Goal: Task Accomplishment & Management: Complete application form

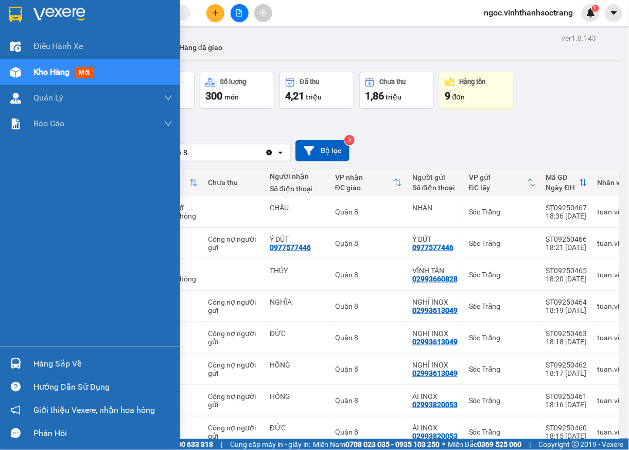
click at [71, 362] on div "Hàng sắp về" at bounding box center [102, 363] width 139 height 15
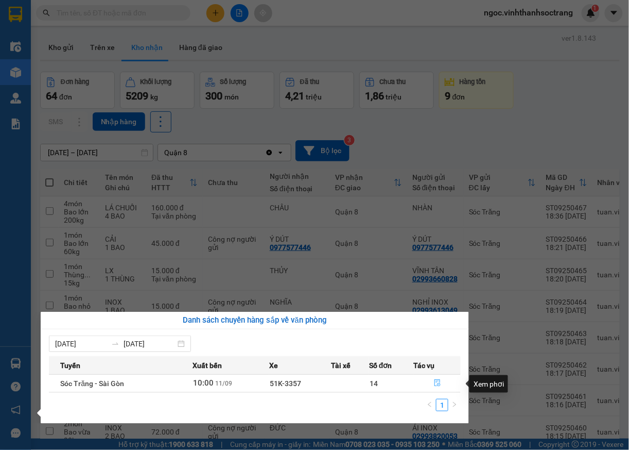
click at [438, 383] on icon "file-done" at bounding box center [437, 382] width 7 height 7
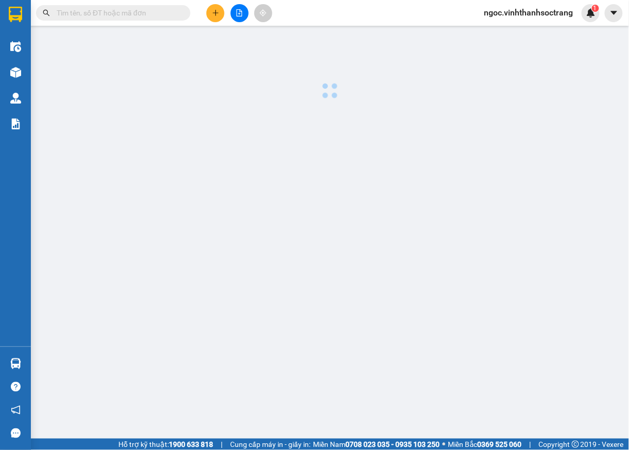
click at [438, 383] on main at bounding box center [314, 219] width 629 height 438
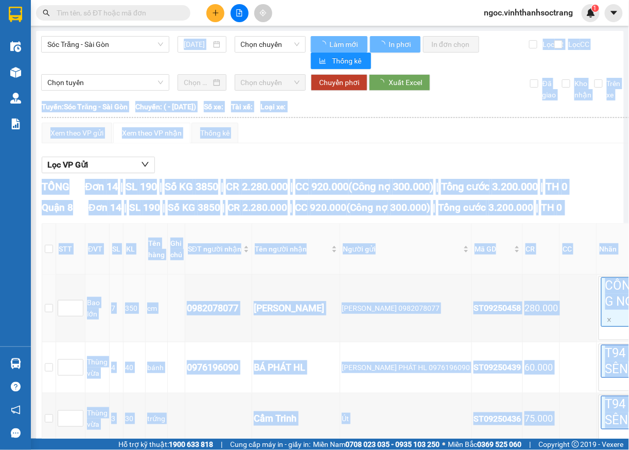
type input "[DATE]"
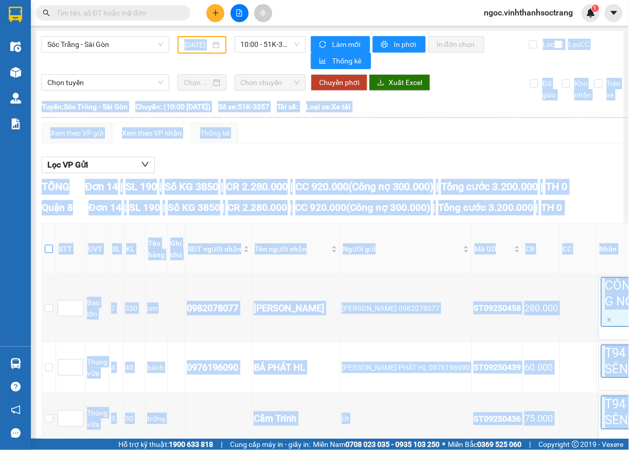
click at [52, 252] on input "checkbox" at bounding box center [49, 249] width 8 height 8
checkbox input "true"
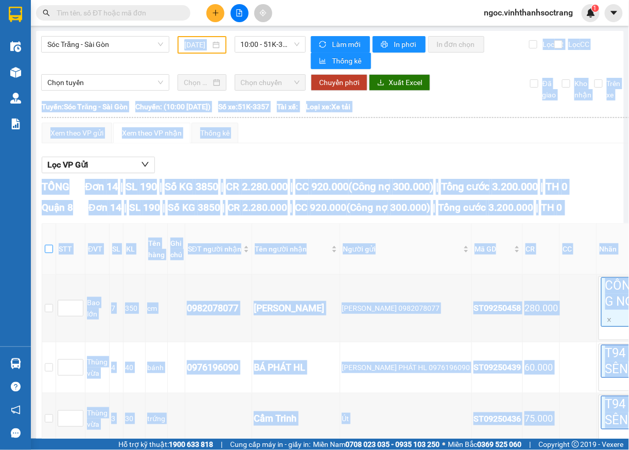
checkbox input "true"
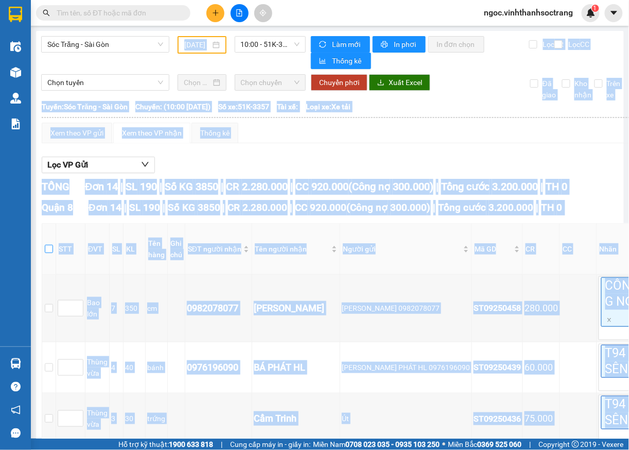
checkbox input "true"
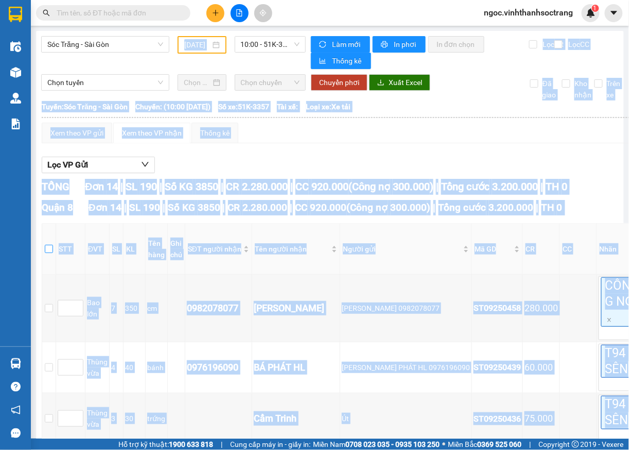
checkbox input "true"
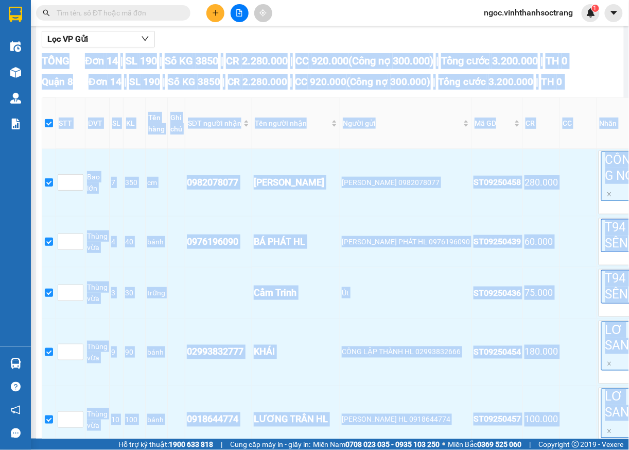
scroll to position [742, 0]
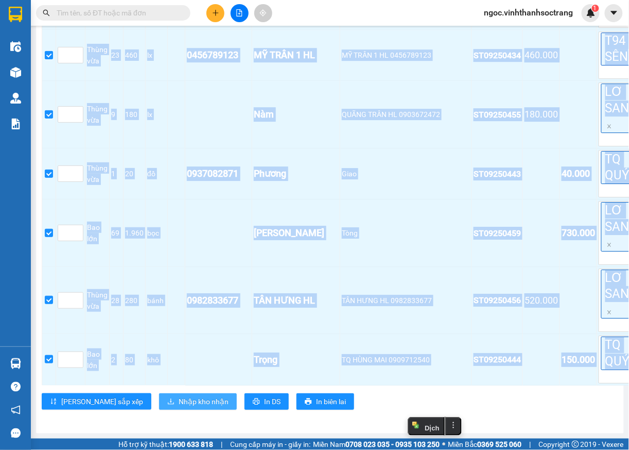
click at [180, 396] on span "Nhập kho nhận" at bounding box center [204, 401] width 50 height 11
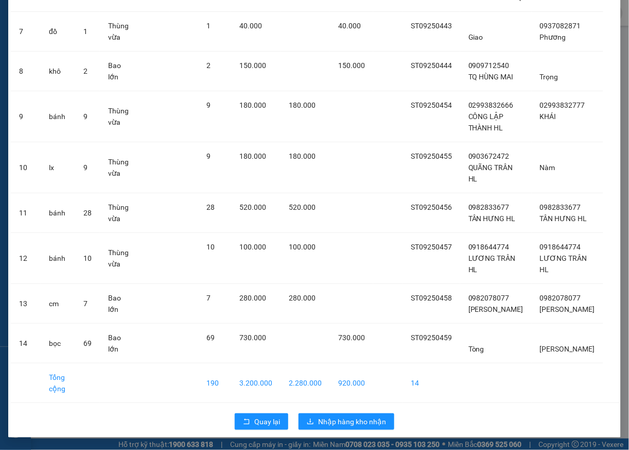
scroll to position [349, 0]
click at [334, 417] on span "Nhập hàng kho nhận" at bounding box center [352, 421] width 68 height 11
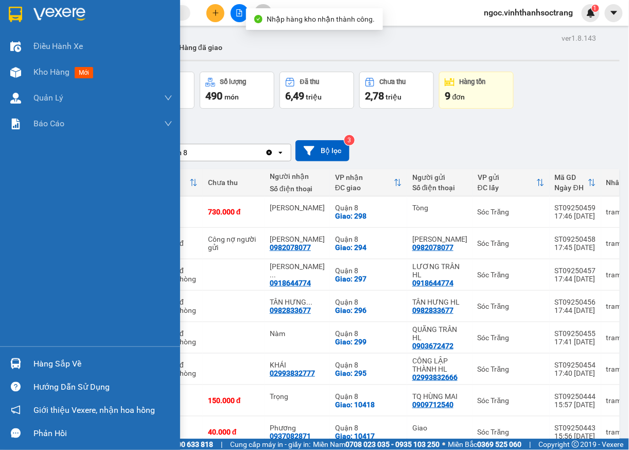
click at [31, 165] on div "Điều hành xe Kho hàng mới Quản [PERSON_NAME] lý chuyến Quản lý khách hàng Quản …" at bounding box center [90, 189] width 180 height 313
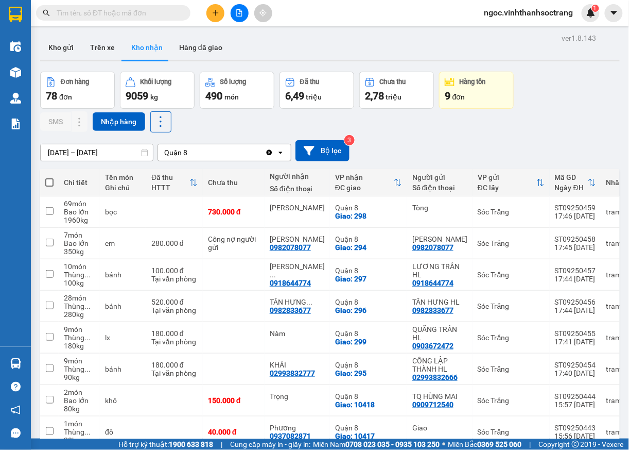
click at [163, 15] on input "text" at bounding box center [118, 12] width 122 height 11
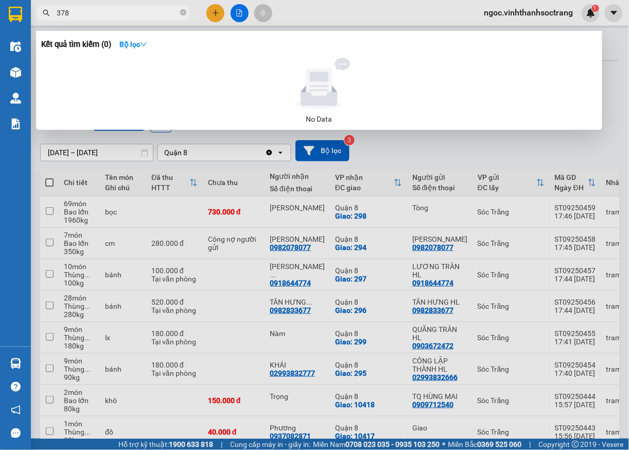
type input "378"
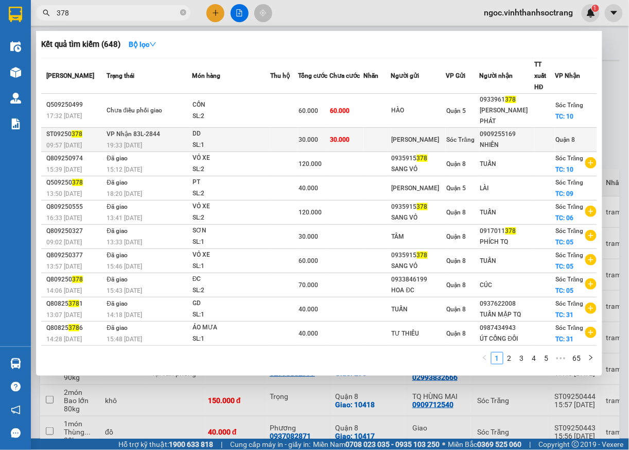
click at [565, 136] on span "Quận 8" at bounding box center [566, 139] width 20 height 7
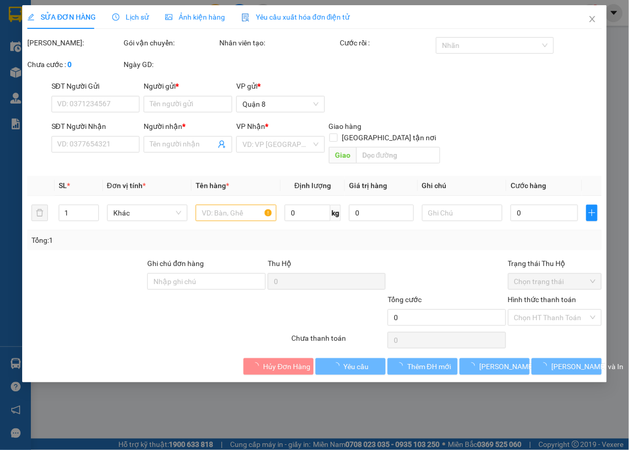
type input "[PERSON_NAME]"
type input "0909255169"
type input "NHIÊN"
type input "30.000"
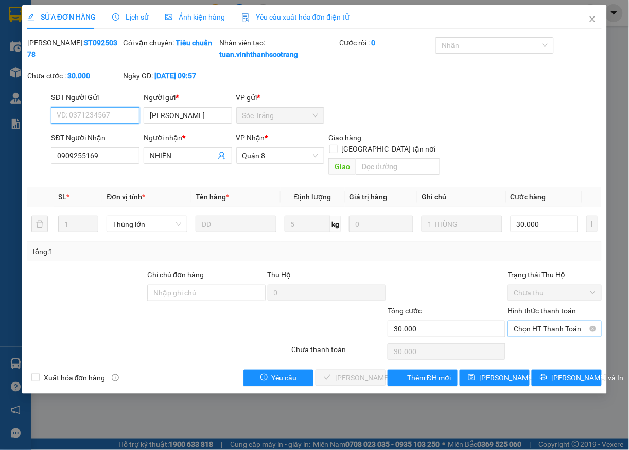
click at [536, 326] on span "Chọn HT Thanh Toán" at bounding box center [555, 328] width 82 height 15
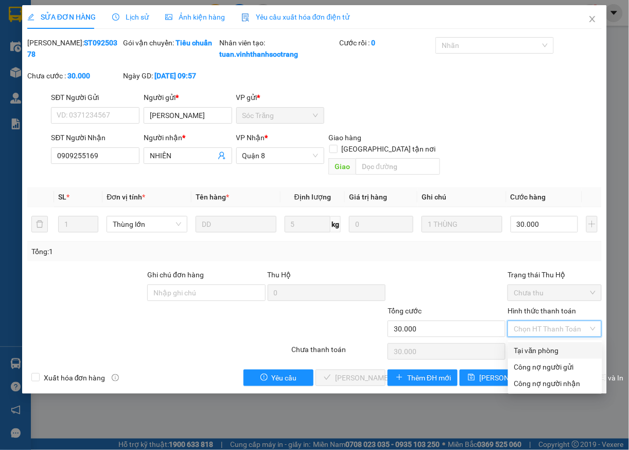
click at [527, 350] on div "Tại văn phòng" at bounding box center [555, 350] width 82 height 11
type input "0"
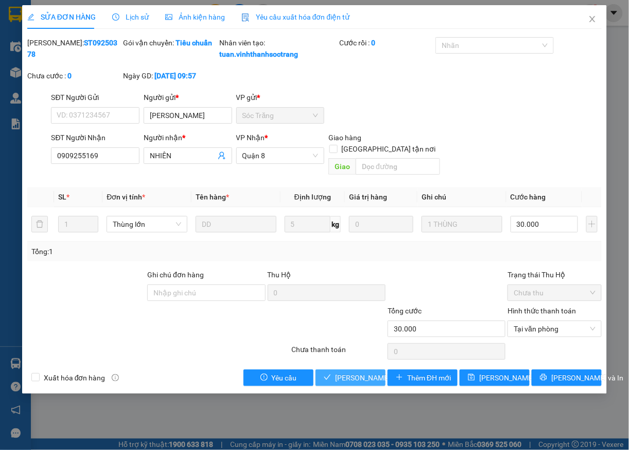
click at [369, 380] on span "[PERSON_NAME] và [PERSON_NAME] hàng" at bounding box center [384, 377] width 99 height 11
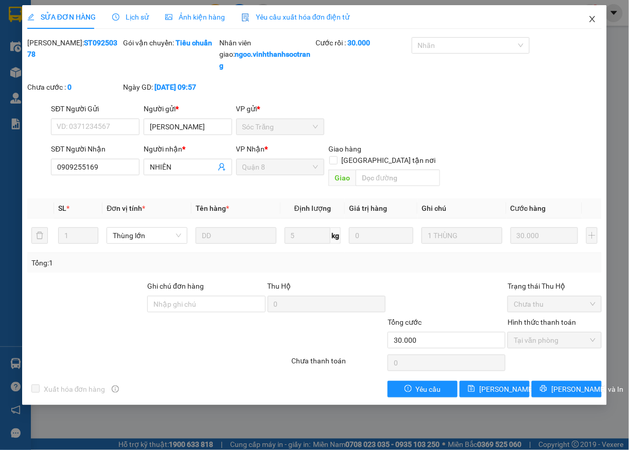
click at [589, 19] on icon "close" at bounding box center [593, 19] width 8 height 8
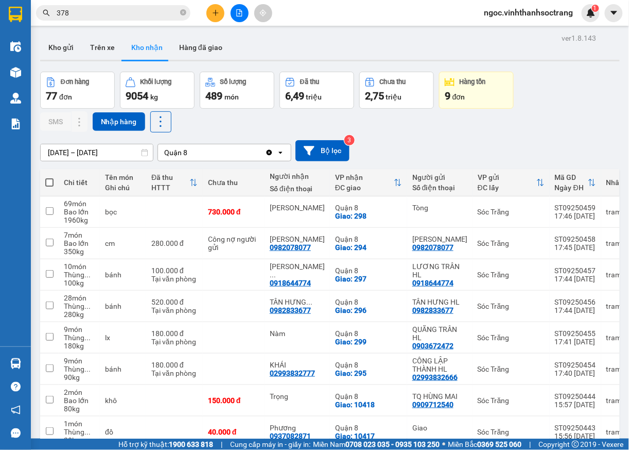
click at [126, 17] on input "378" at bounding box center [118, 12] width 122 height 11
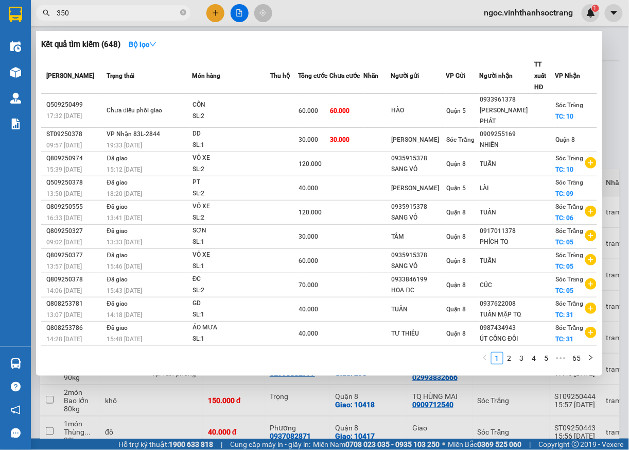
type input "350"
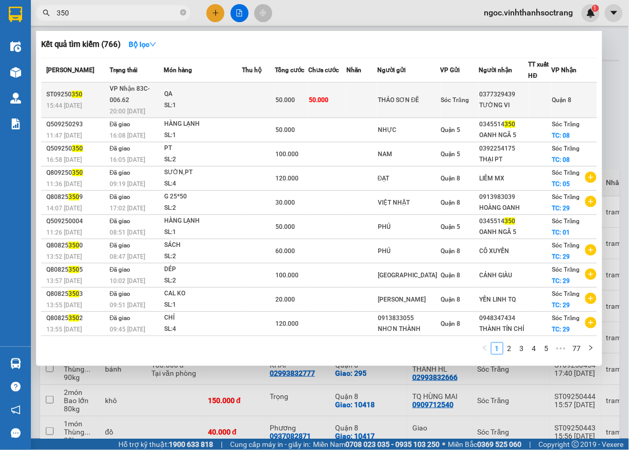
click at [567, 97] on span "Quận 8" at bounding box center [562, 99] width 20 height 7
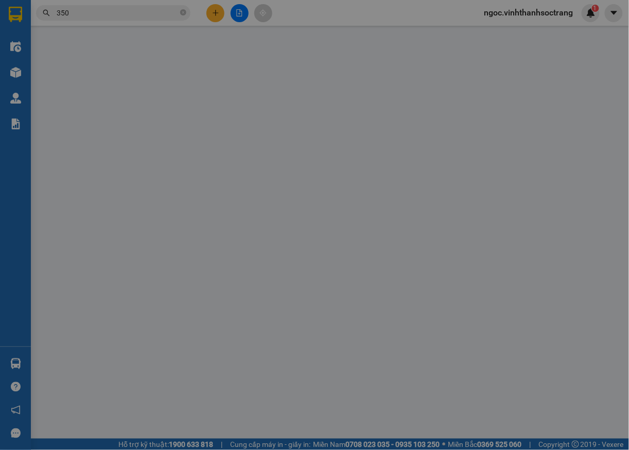
type input "THẢO SƠN ĐÊ"
type input "0377329439"
type input "TƯỜNG VI"
type input "50.000"
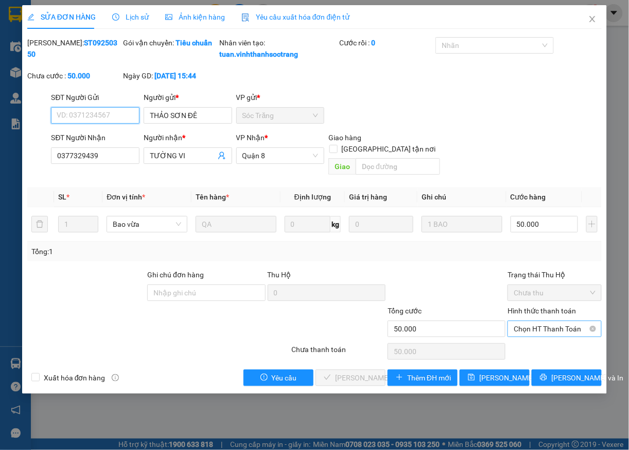
drag, startPoint x: 559, startPoint y: 328, endPoint x: 553, endPoint y: 338, distance: 11.3
click at [558, 329] on span "Chọn HT Thanh Toán" at bounding box center [555, 328] width 82 height 15
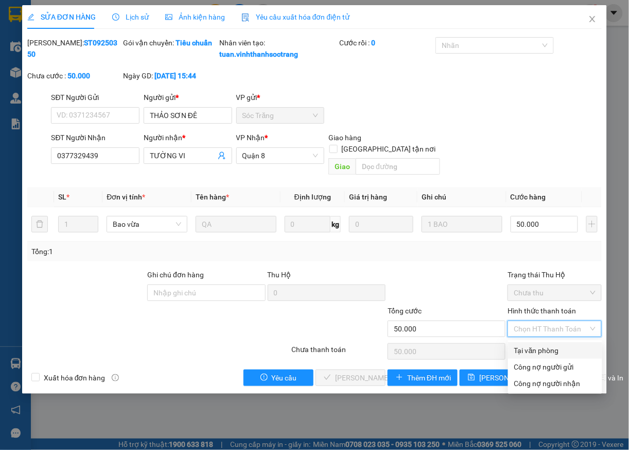
click at [550, 346] on div "Tại văn phòng" at bounding box center [555, 350] width 82 height 11
type input "0"
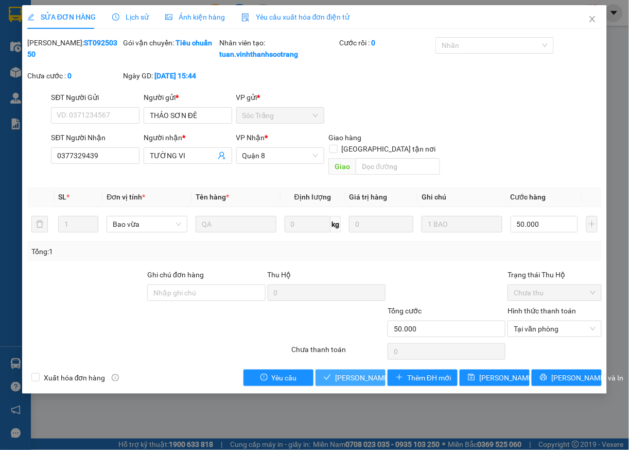
drag, startPoint x: 367, startPoint y: 375, endPoint x: 371, endPoint y: 364, distance: 12.5
click at [367, 375] on span "[PERSON_NAME] và [PERSON_NAME] hàng" at bounding box center [384, 377] width 99 height 11
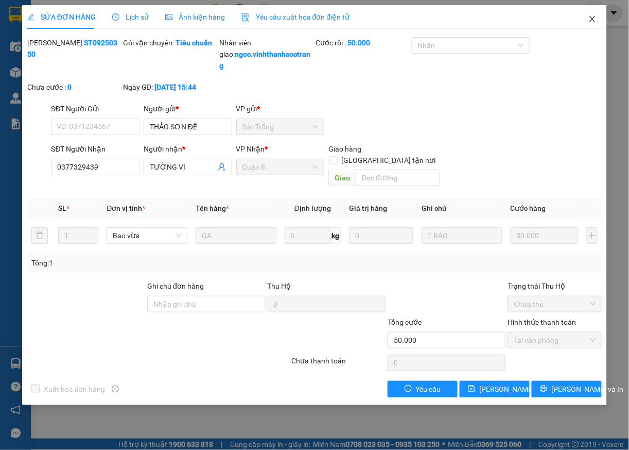
click at [591, 18] on icon "close" at bounding box center [593, 19] width 6 height 6
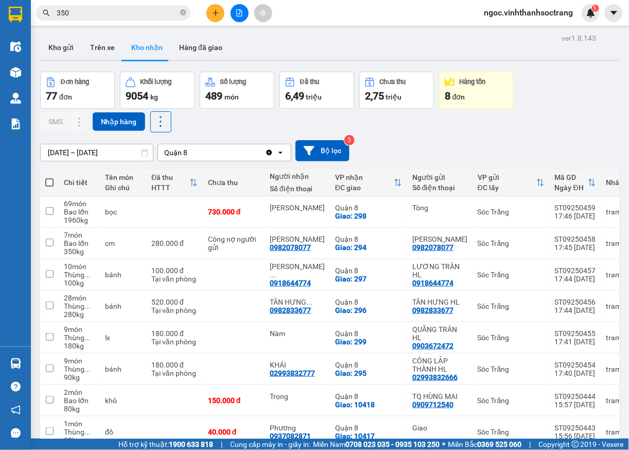
drag, startPoint x: 159, startPoint y: 21, endPoint x: 144, endPoint y: 16, distance: 15.1
click at [157, 22] on div "Kết quả tìm kiếm ( 766 ) Bộ lọc Mã ĐH Trạng thái Món hàng Thu hộ Tổng cước Chưa…" at bounding box center [314, 13] width 629 height 26
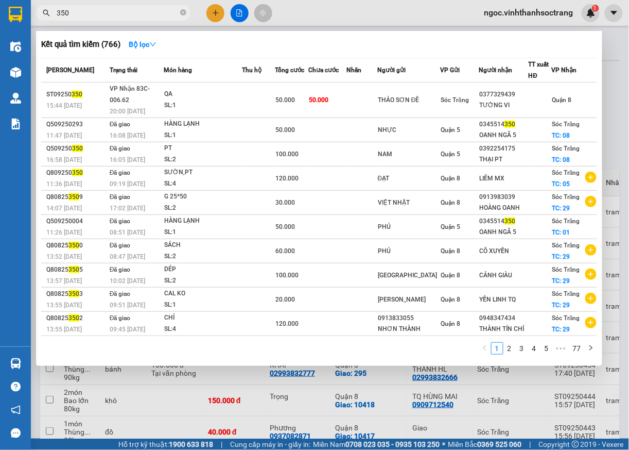
click at [141, 11] on input "350" at bounding box center [118, 12] width 122 height 11
type input "391"
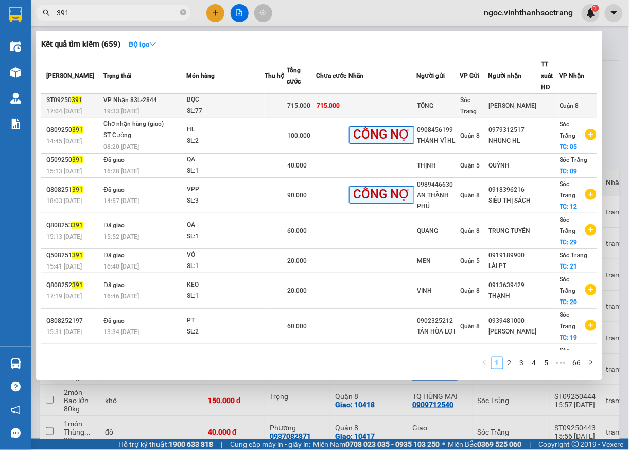
click at [567, 106] on span "Quận 8" at bounding box center [570, 105] width 20 height 7
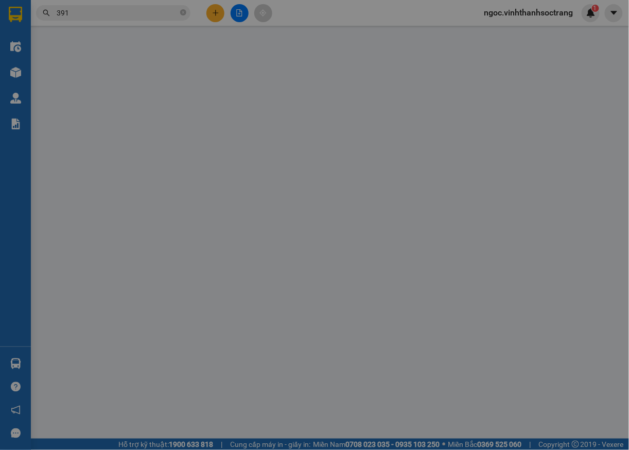
type input "TỒNG"
type input "QUANG MINH"
type input "715.000"
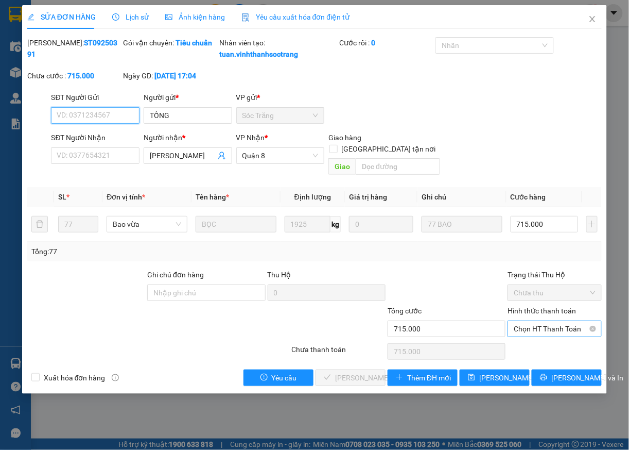
click at [536, 330] on span "Chọn HT Thanh Toán" at bounding box center [555, 328] width 82 height 15
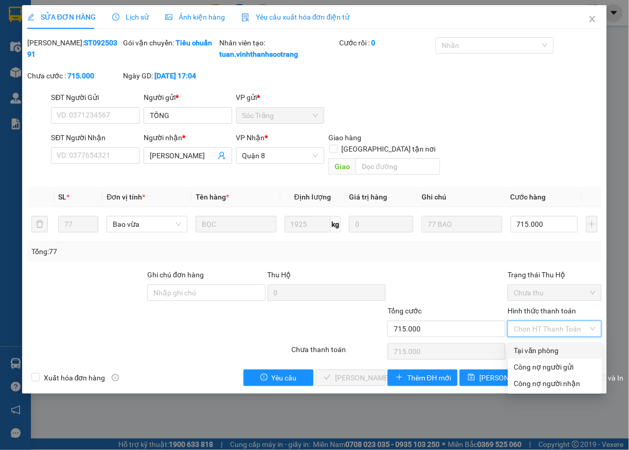
click at [529, 345] on div "Tại văn phòng" at bounding box center [555, 350] width 82 height 11
type input "0"
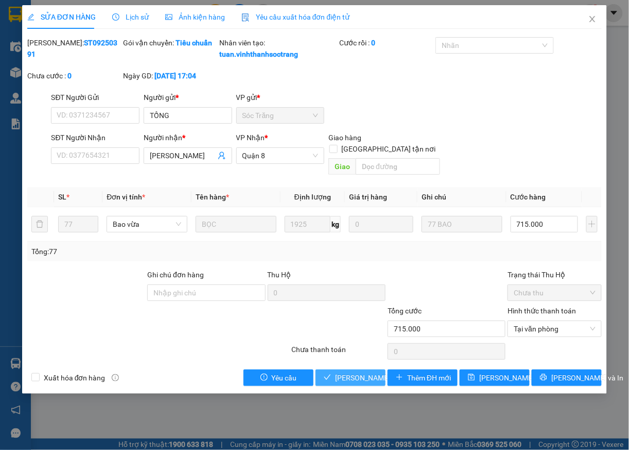
click at [359, 378] on span "[PERSON_NAME] và [PERSON_NAME] hàng" at bounding box center [384, 377] width 99 height 11
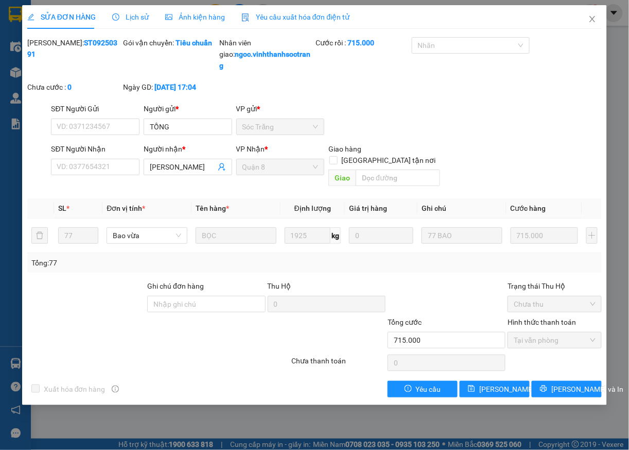
click at [624, 27] on div "SỬA ĐƠN HÀNG Lịch sử Ảnh kiện hàng Yêu cầu xuất hóa đơn điện tử Total Paid Fee …" at bounding box center [314, 225] width 629 height 450
click at [594, 21] on icon "close" at bounding box center [593, 19] width 6 height 6
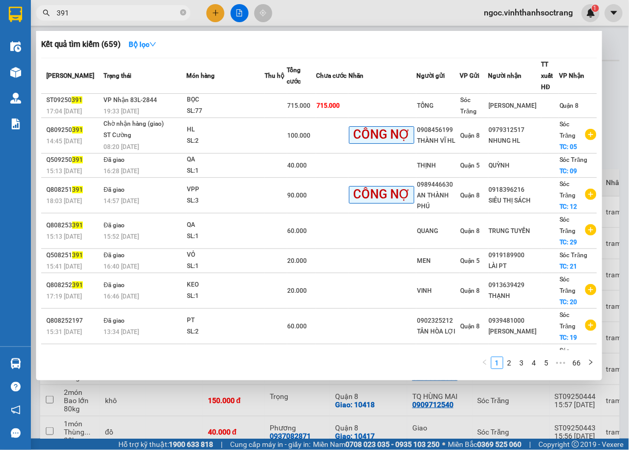
click at [98, 15] on input "391" at bounding box center [118, 12] width 122 height 11
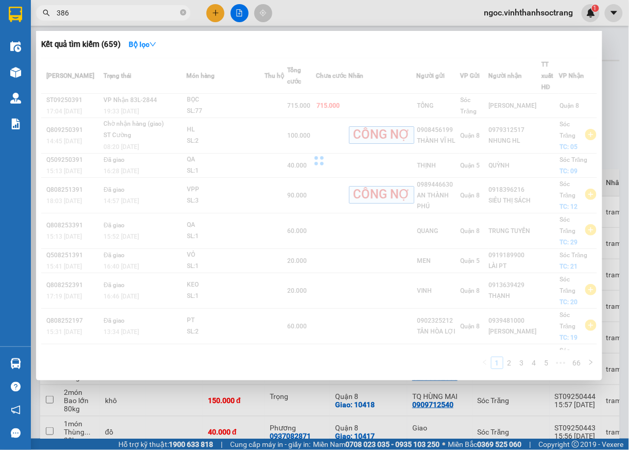
type input "386"
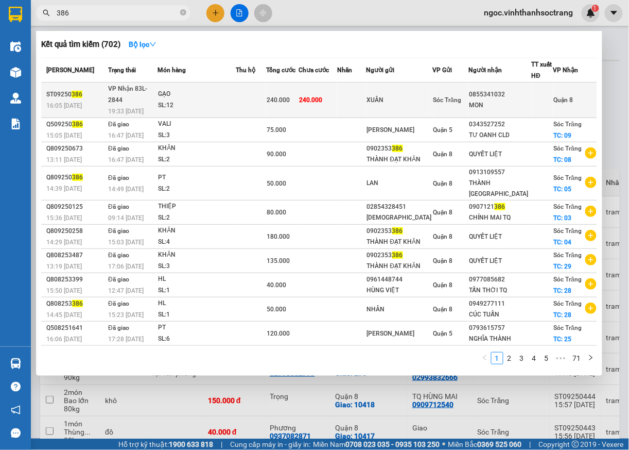
click at [561, 98] on div "Quận 8" at bounding box center [564, 99] width 20 height 11
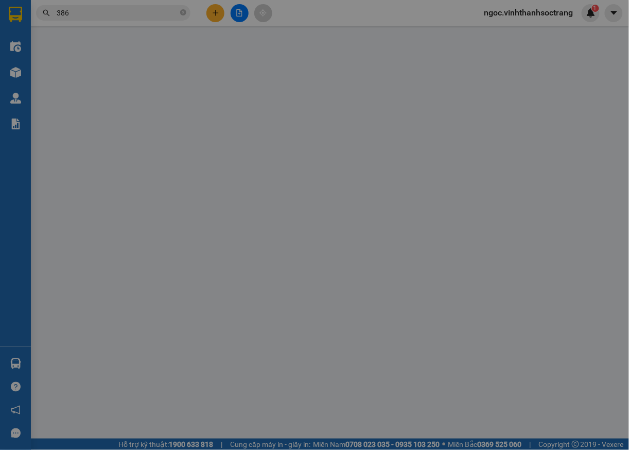
type input "XUÂN"
type input "0855341032"
type input "MON"
type input "240.000"
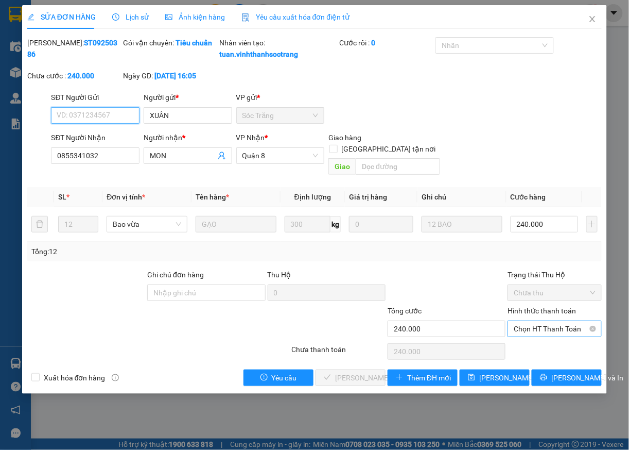
click at [536, 334] on span "Chọn HT Thanh Toán" at bounding box center [555, 328] width 82 height 15
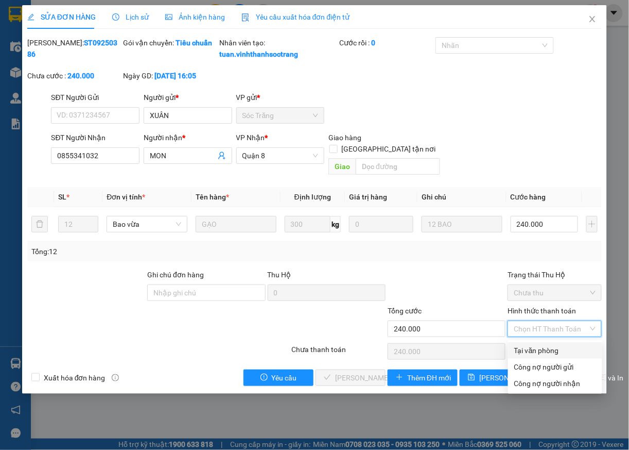
click at [533, 348] on div "Tại văn phòng" at bounding box center [555, 350] width 82 height 11
type input "0"
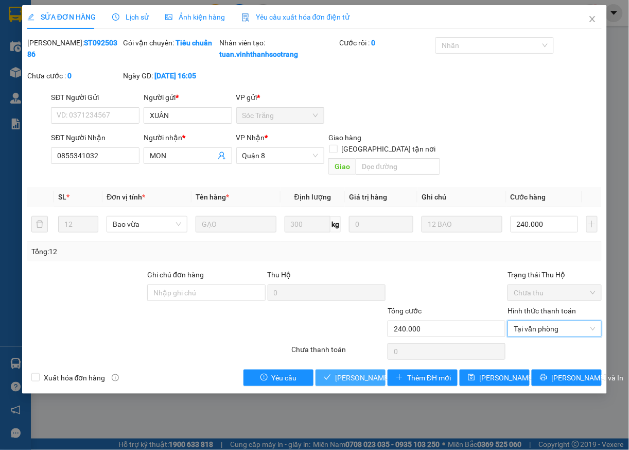
click at [365, 382] on span "[PERSON_NAME] và [PERSON_NAME] hàng" at bounding box center [384, 377] width 99 height 11
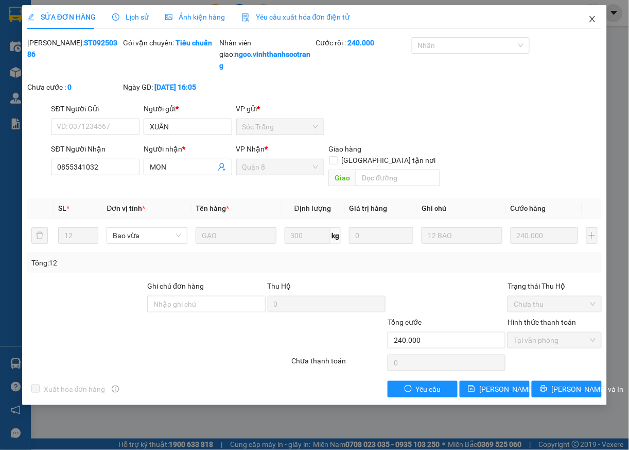
click at [592, 21] on icon "close" at bounding box center [593, 19] width 6 height 6
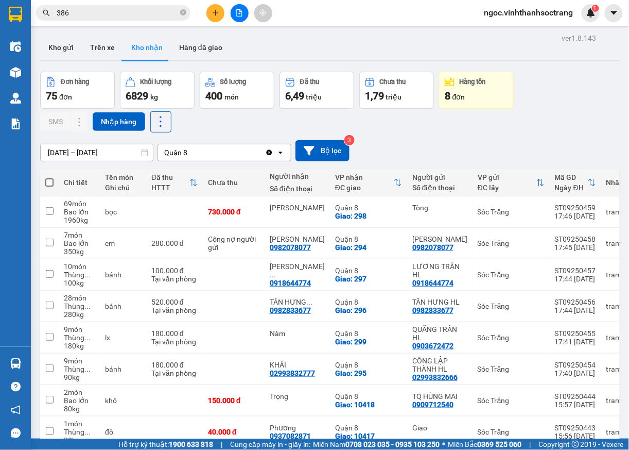
click at [150, 9] on input "386" at bounding box center [118, 12] width 122 height 11
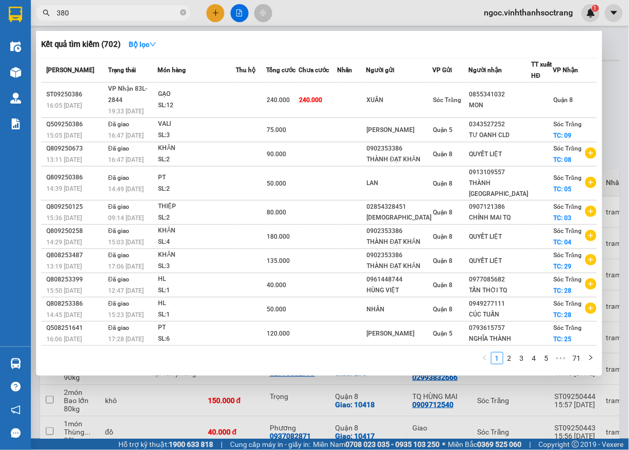
type input "380"
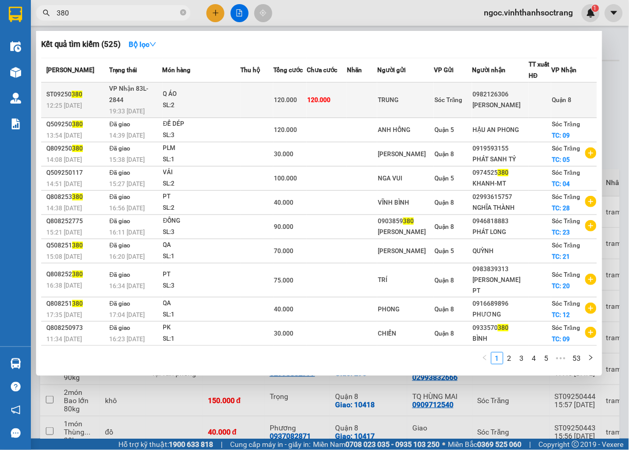
click at [567, 96] on span "Quận 8" at bounding box center [562, 99] width 20 height 7
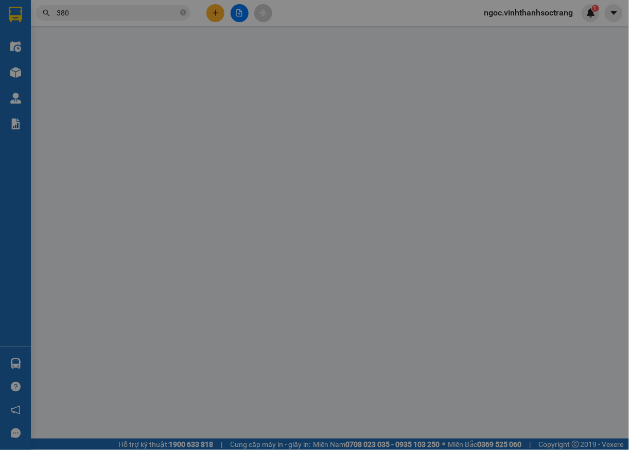
type input "TRUNG"
type input "0982126306"
type input "QUỲNH HƯƠNG"
type input "120.000"
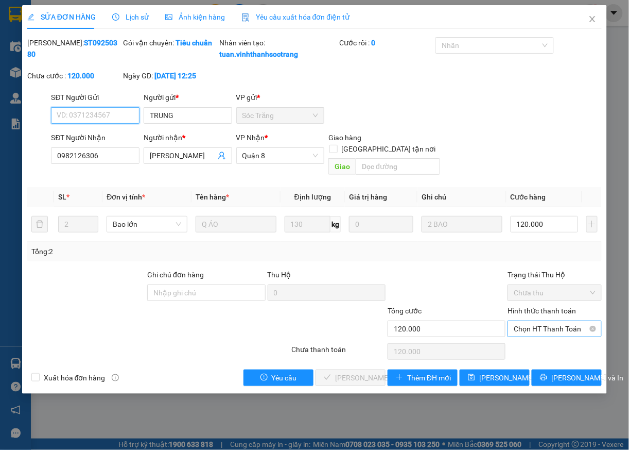
click at [546, 330] on span "Chọn HT Thanh Toán" at bounding box center [555, 328] width 82 height 15
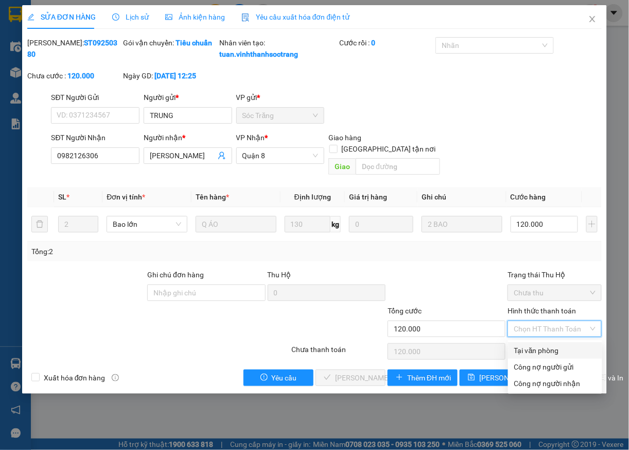
click at [536, 349] on div "Tại văn phòng" at bounding box center [555, 350] width 82 height 11
type input "0"
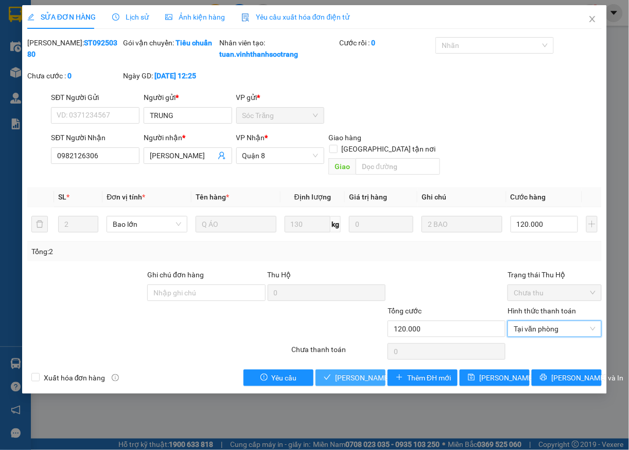
drag, startPoint x: 365, startPoint y: 379, endPoint x: 375, endPoint y: 372, distance: 12.6
click at [367, 379] on span "[PERSON_NAME] và [PERSON_NAME] hàng" at bounding box center [384, 377] width 99 height 11
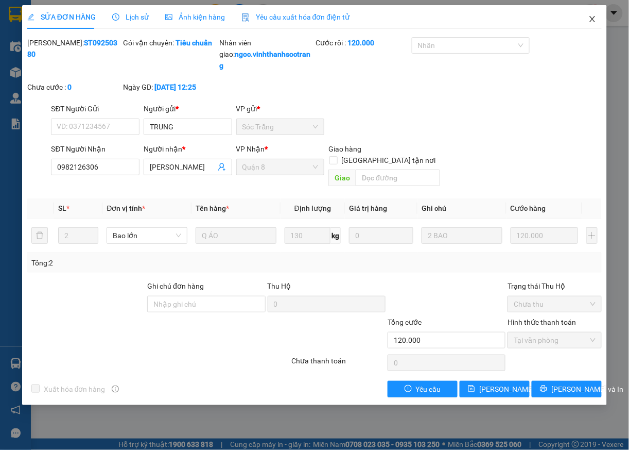
click at [592, 17] on icon "close" at bounding box center [593, 19] width 8 height 8
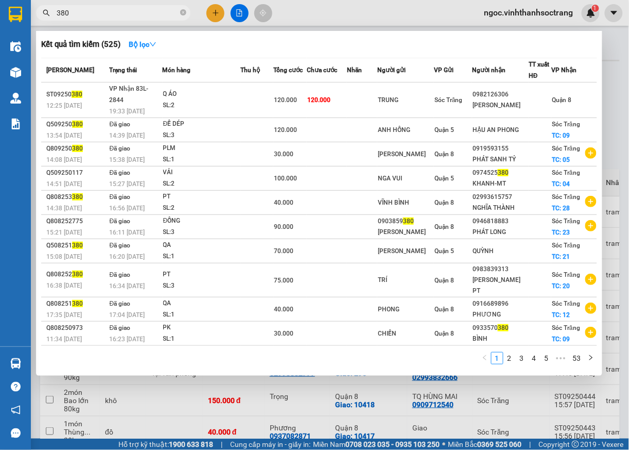
click at [106, 13] on input "380" at bounding box center [118, 12] width 122 height 11
type input "379"
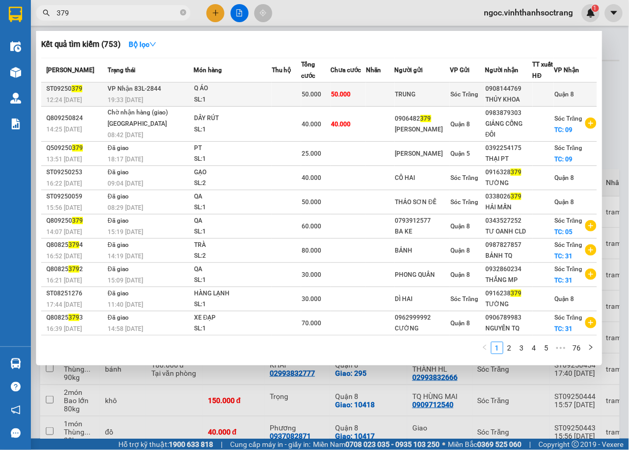
click at [562, 91] on span "Quận 8" at bounding box center [565, 94] width 20 height 7
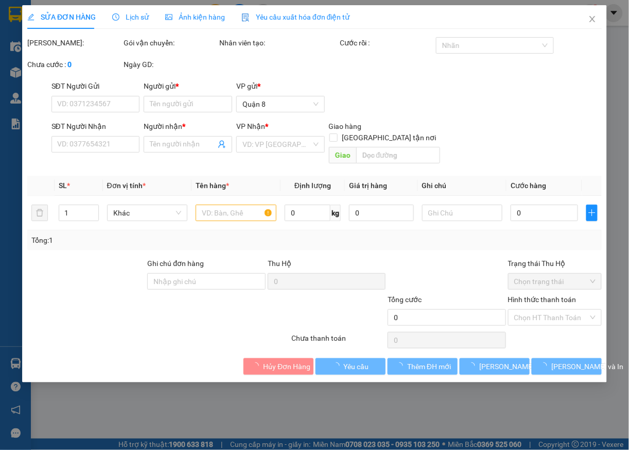
type input "TRUNG"
type input "0908144769"
type input "THỦY KHOA"
type input "50.000"
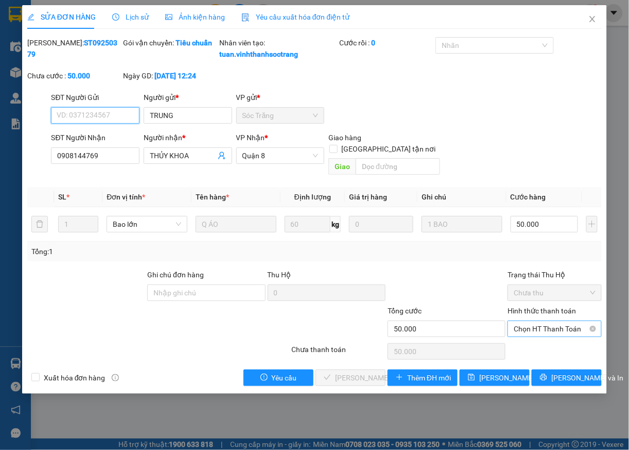
click at [544, 334] on span "Chọn HT Thanh Toán" at bounding box center [555, 328] width 82 height 15
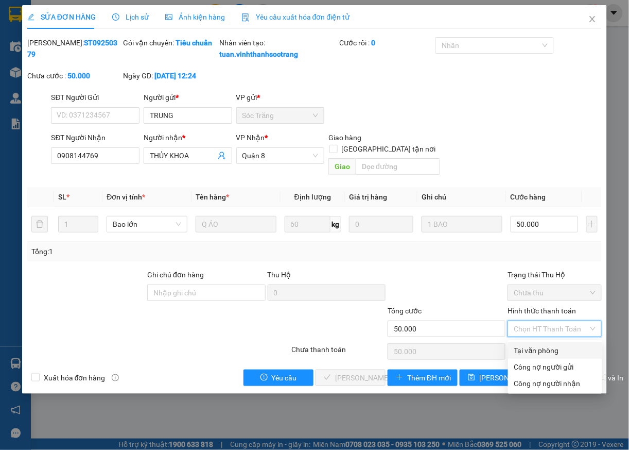
click at [528, 350] on div "Tại văn phòng" at bounding box center [555, 350] width 82 height 11
type input "0"
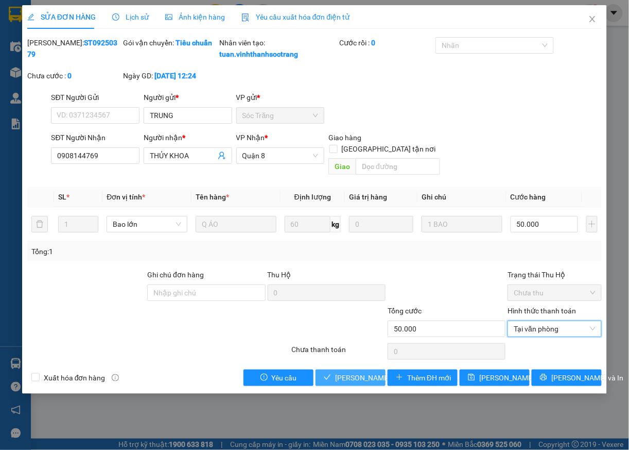
click at [365, 378] on span "[PERSON_NAME] và [PERSON_NAME] hàng" at bounding box center [384, 377] width 99 height 11
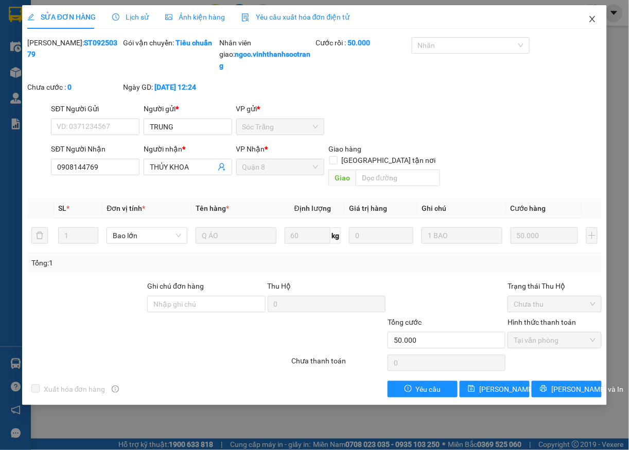
drag, startPoint x: 591, startPoint y: 20, endPoint x: 581, endPoint y: 25, distance: 11.8
click at [590, 20] on icon "close" at bounding box center [593, 19] width 8 height 8
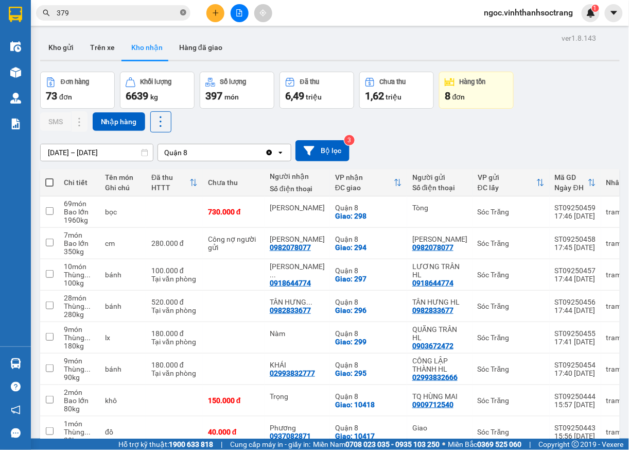
click at [183, 13] on icon "close-circle" at bounding box center [183, 12] width 6 height 6
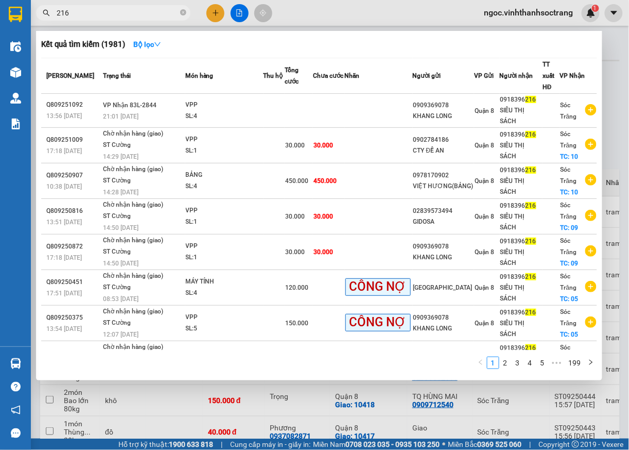
click at [53, 14] on span "216" at bounding box center [113, 12] width 155 height 15
click at [57, 12] on input "216" at bounding box center [118, 12] width 122 height 11
type input "0216"
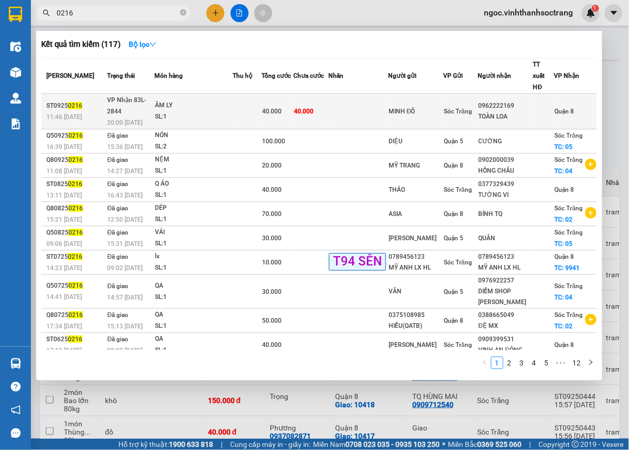
click at [567, 108] on span "Quận 8" at bounding box center [565, 111] width 20 height 7
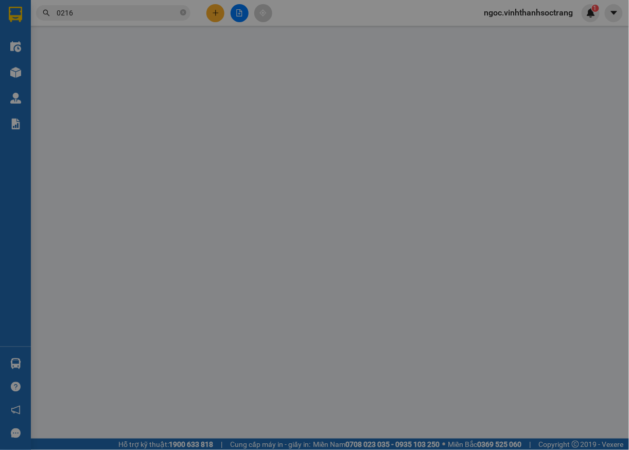
type input "MINH ĐÔ"
type input "0962222169"
type input "TOÀN LOA"
type input "40.000"
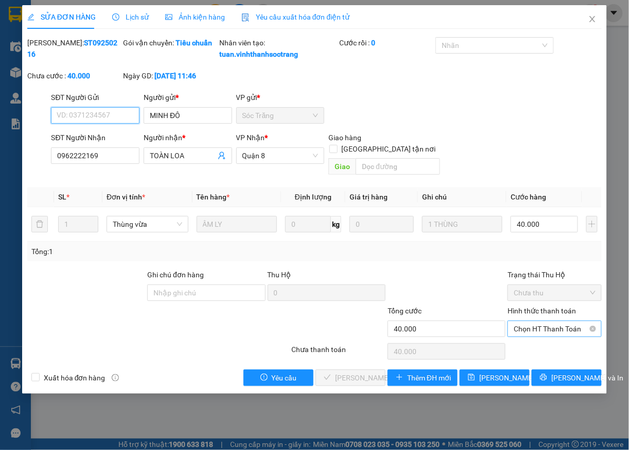
click at [522, 329] on span "Chọn HT Thanh Toán" at bounding box center [555, 328] width 82 height 15
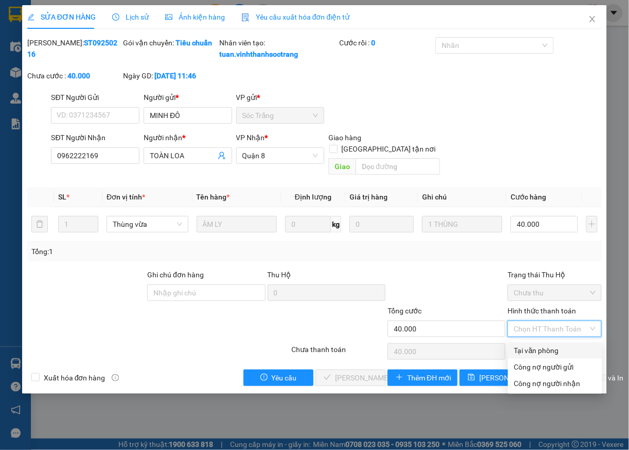
click at [526, 353] on div "Tại văn phòng" at bounding box center [555, 350] width 82 height 11
type input "0"
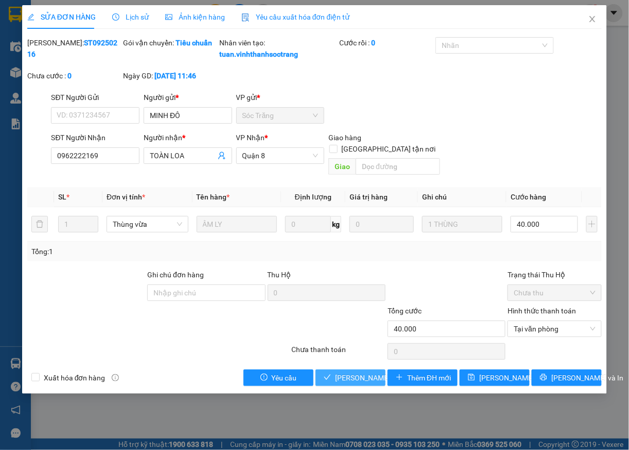
click at [352, 379] on span "[PERSON_NAME] và [PERSON_NAME] hàng" at bounding box center [384, 377] width 99 height 11
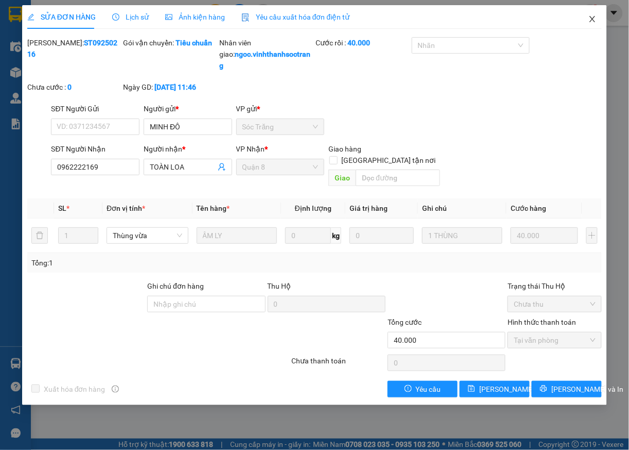
click at [591, 20] on icon "close" at bounding box center [593, 19] width 8 height 8
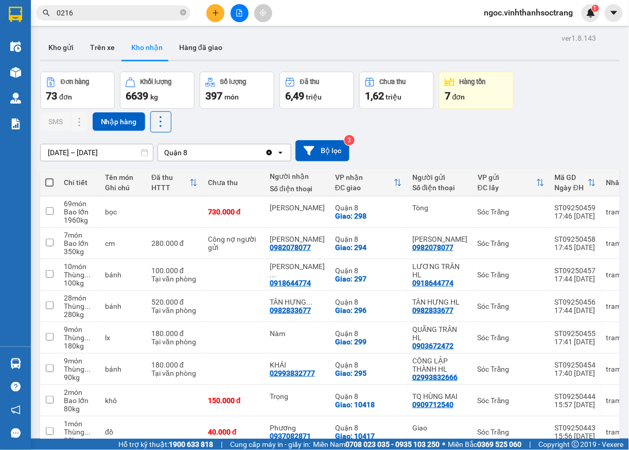
scroll to position [121, 0]
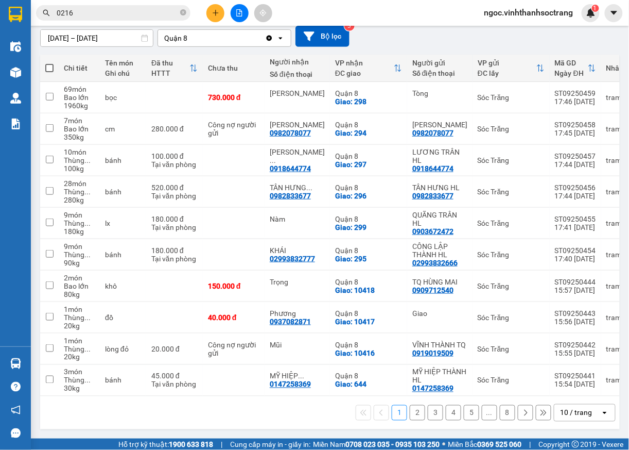
click at [601, 413] on icon "open" at bounding box center [605, 412] width 8 height 8
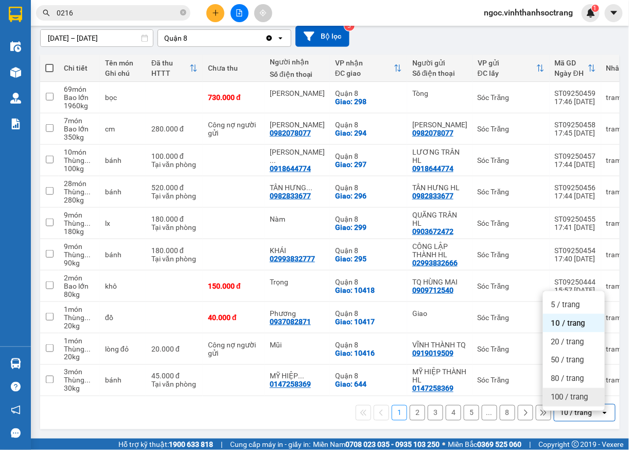
click at [585, 396] on div "100 / trang" at bounding box center [574, 397] width 62 height 19
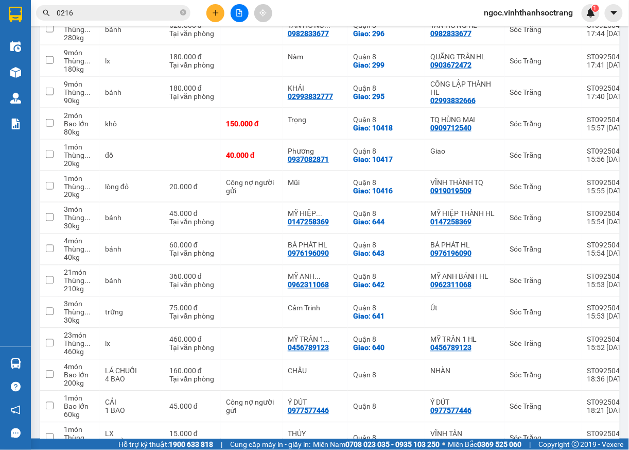
scroll to position [311, 0]
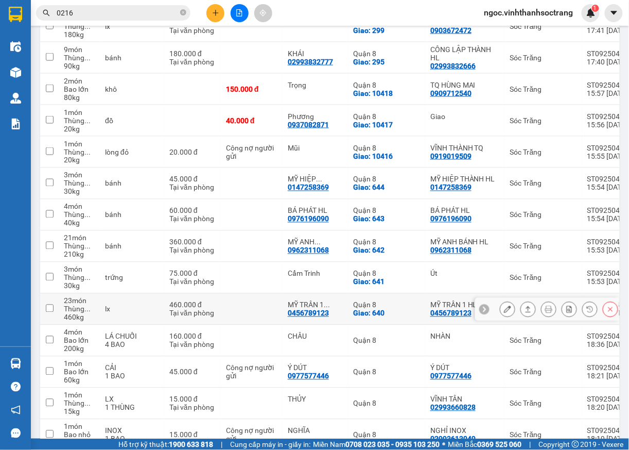
click at [507, 317] on div at bounding box center [559, 308] width 118 height 15
click at [521, 317] on button at bounding box center [528, 309] width 14 height 18
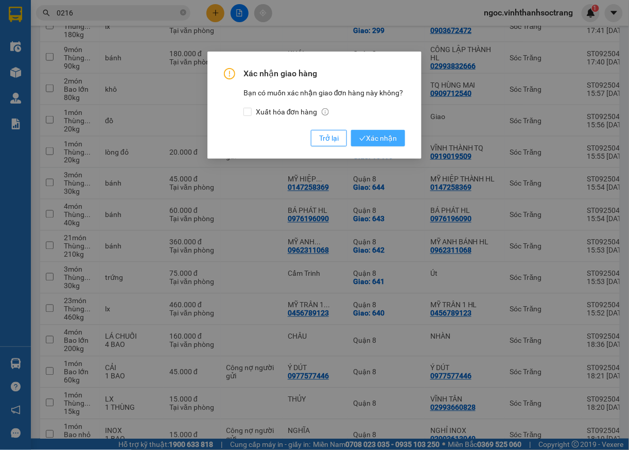
click at [388, 141] on span "Xác nhận" at bounding box center [378, 137] width 38 height 11
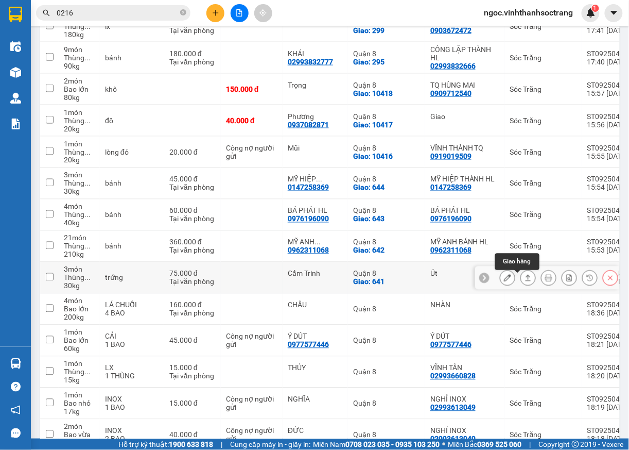
click at [525, 281] on icon at bounding box center [528, 277] width 7 height 7
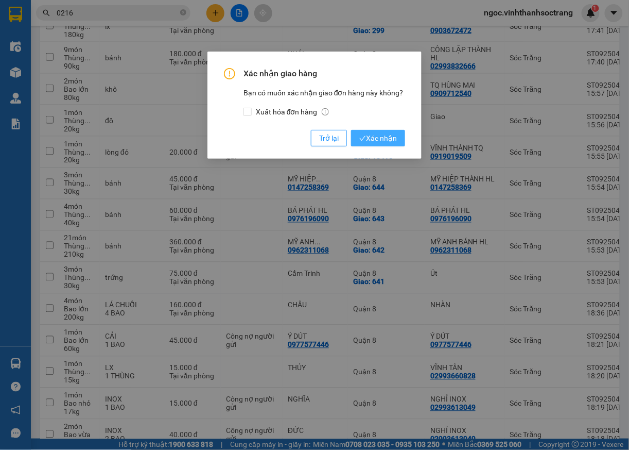
click at [387, 135] on span "Xác nhận" at bounding box center [378, 137] width 38 height 11
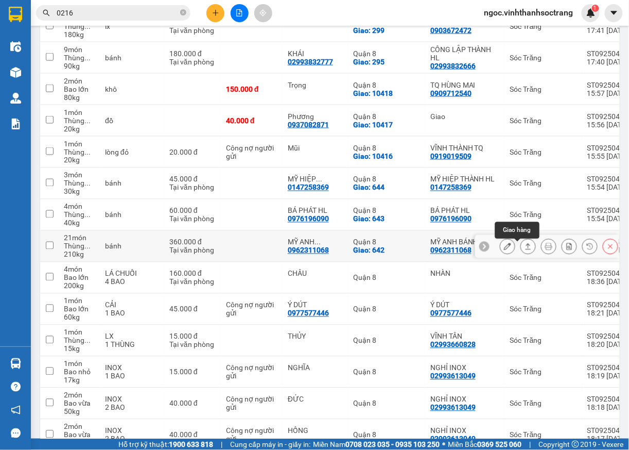
click at [525, 249] on icon at bounding box center [528, 246] width 7 height 7
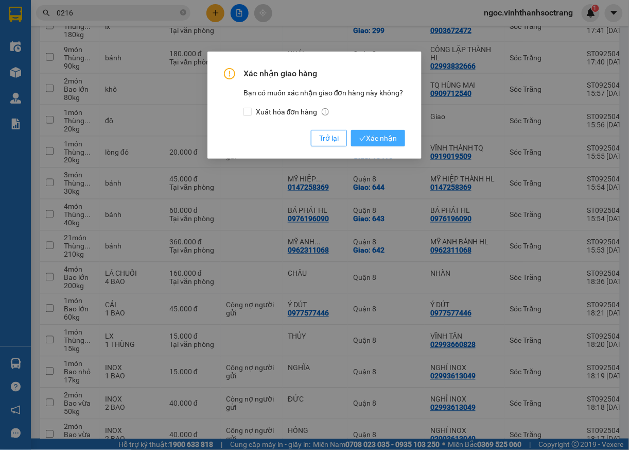
click at [368, 143] on span "Xác nhận" at bounding box center [378, 137] width 38 height 11
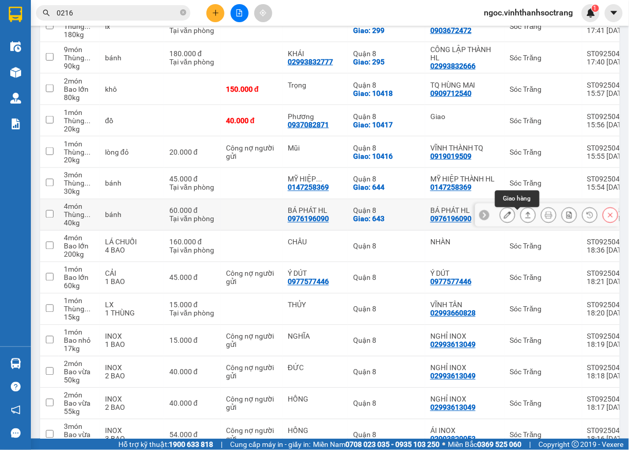
click at [526, 215] on icon at bounding box center [529, 215] width 6 height 6
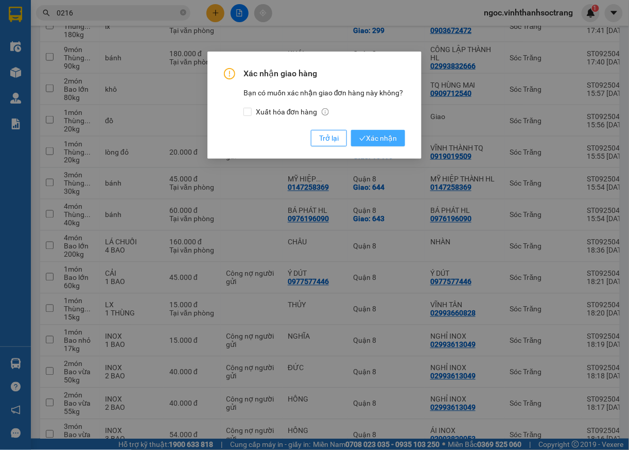
click at [388, 139] on span "Xác nhận" at bounding box center [378, 137] width 38 height 11
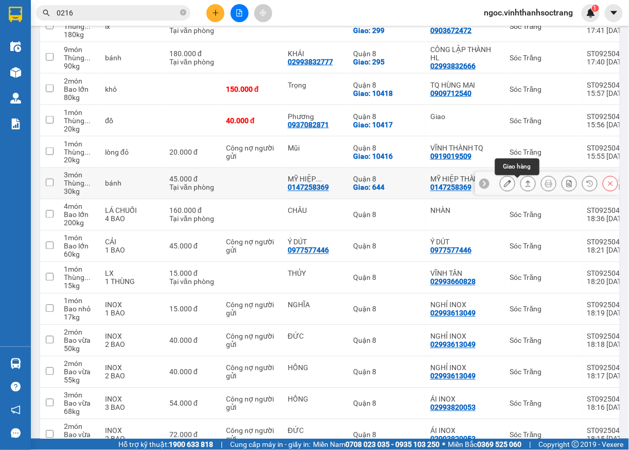
click at [526, 184] on icon at bounding box center [529, 183] width 6 height 6
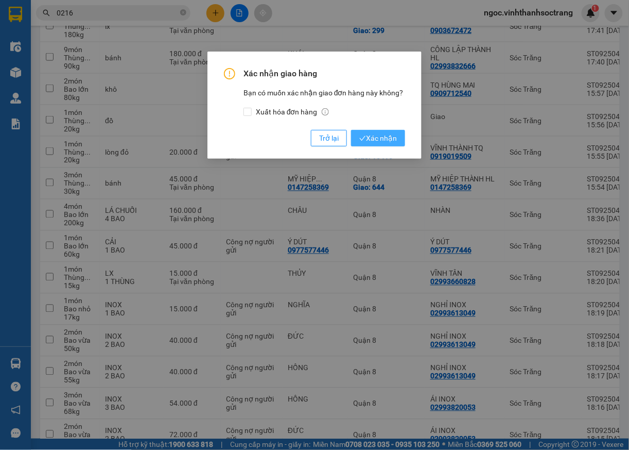
click at [375, 141] on span "Xác nhận" at bounding box center [378, 137] width 38 height 11
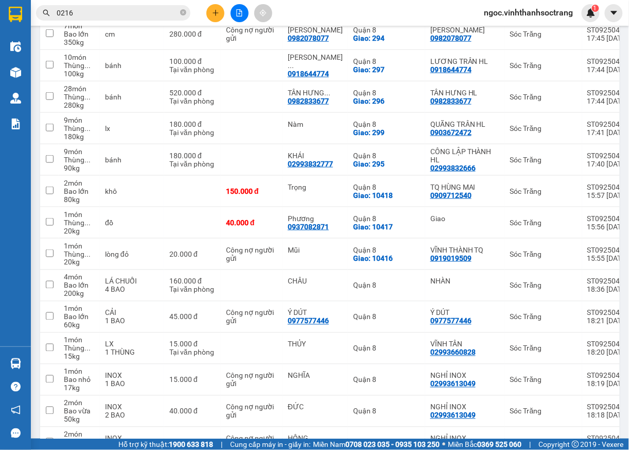
scroll to position [202, 0]
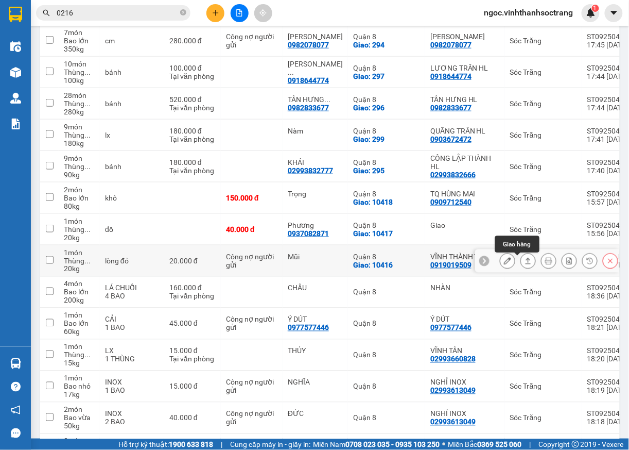
click at [525, 264] on icon at bounding box center [528, 260] width 7 height 7
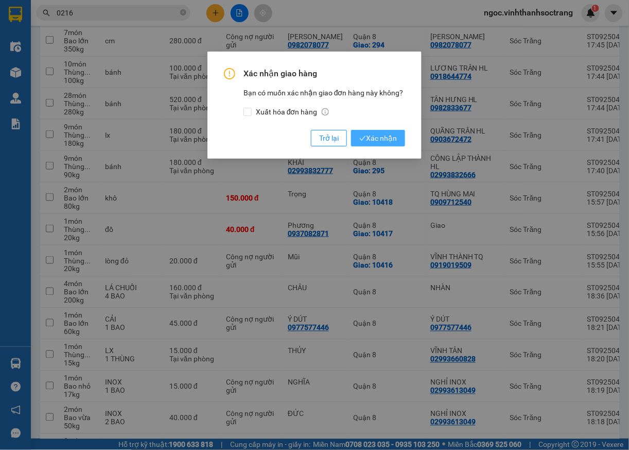
click at [382, 138] on span "Xác nhận" at bounding box center [378, 137] width 38 height 11
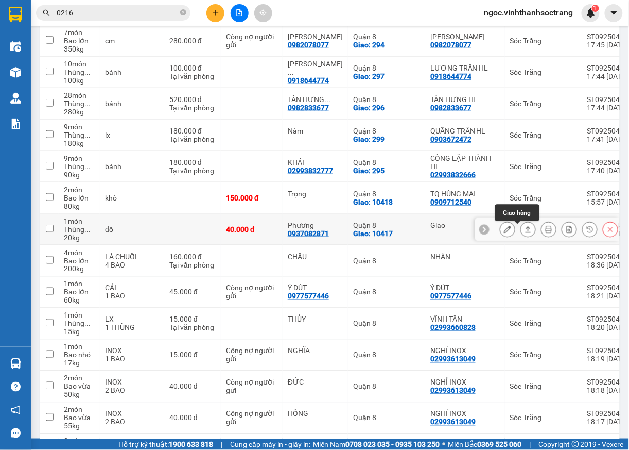
click at [525, 233] on icon at bounding box center [528, 229] width 7 height 7
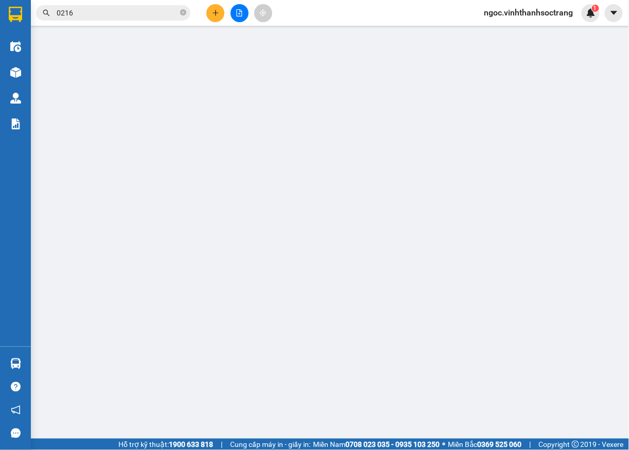
type input "Giao"
type input "0937082871"
type input "Phương"
checkbox input "true"
type input "10417"
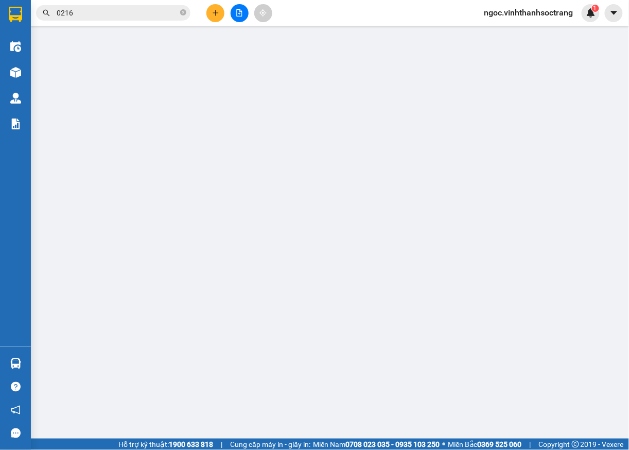
type input "40.000"
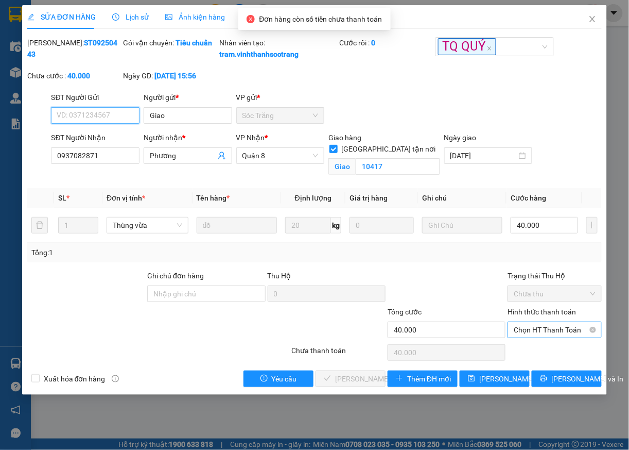
click at [526, 337] on span "Chọn HT Thanh Toán" at bounding box center [555, 329] width 82 height 15
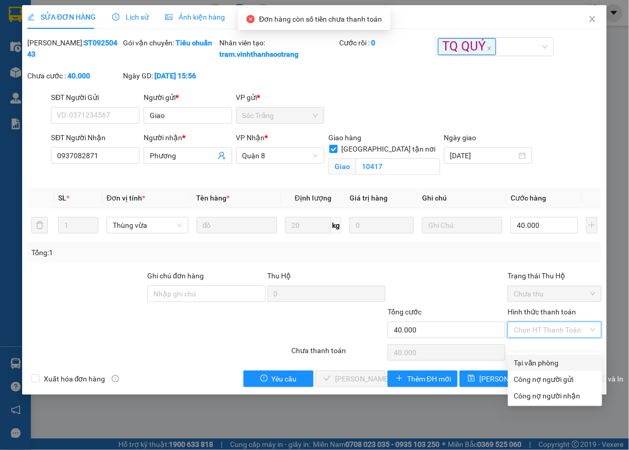
click at [524, 359] on div "Tại văn phòng" at bounding box center [555, 362] width 82 height 11
type input "0"
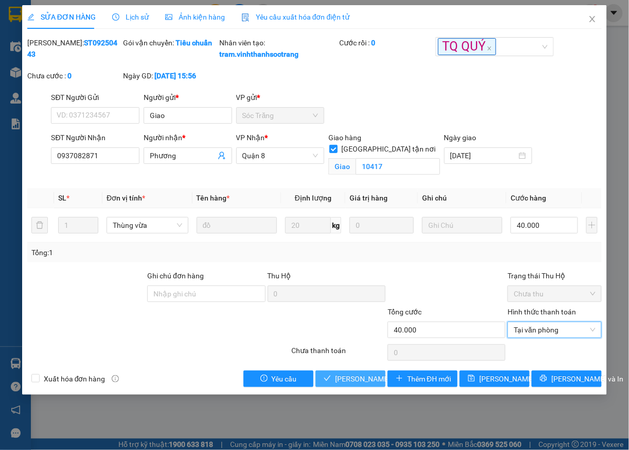
click at [341, 384] on span "[PERSON_NAME] và [PERSON_NAME] hàng" at bounding box center [384, 378] width 99 height 11
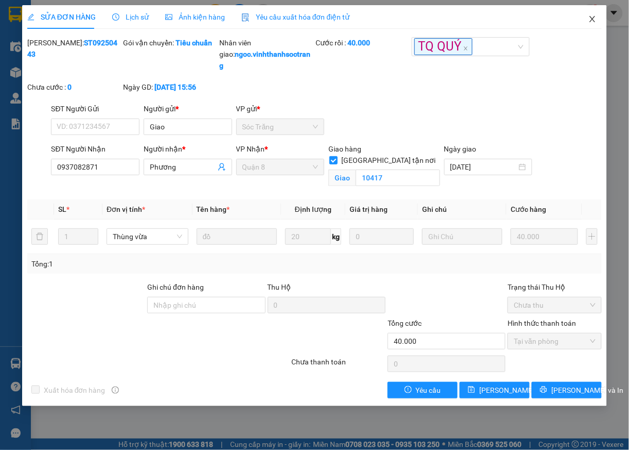
click at [591, 19] on icon "close" at bounding box center [593, 19] width 8 height 8
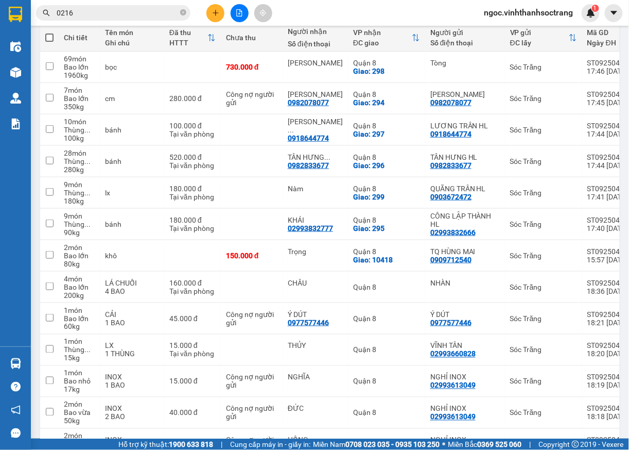
scroll to position [165, 0]
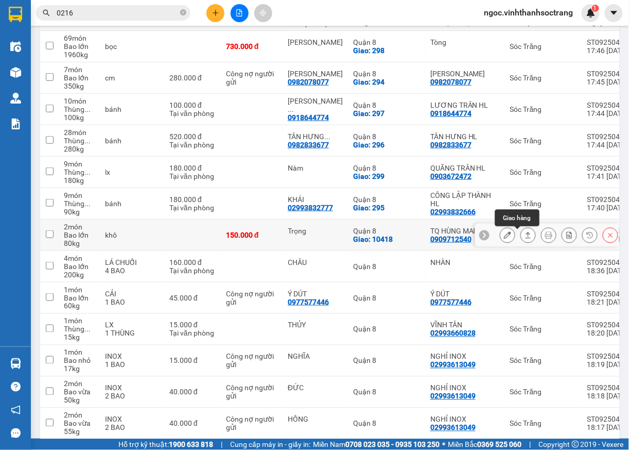
click at [525, 238] on icon at bounding box center [528, 234] width 7 height 7
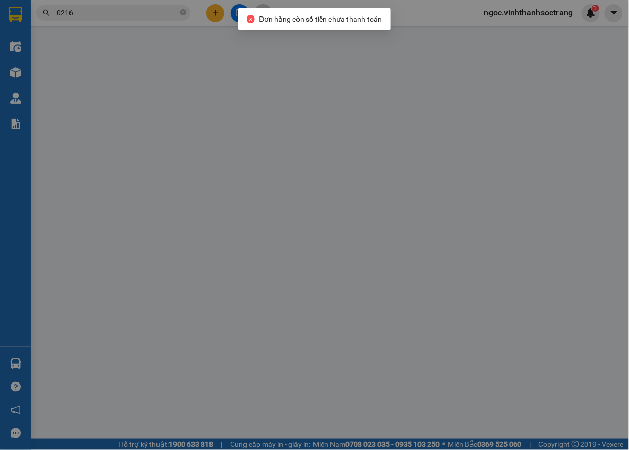
type input "0909712540"
type input "TQ HÙNG MAI"
type input "Trọng"
checkbox input "true"
type input "10418"
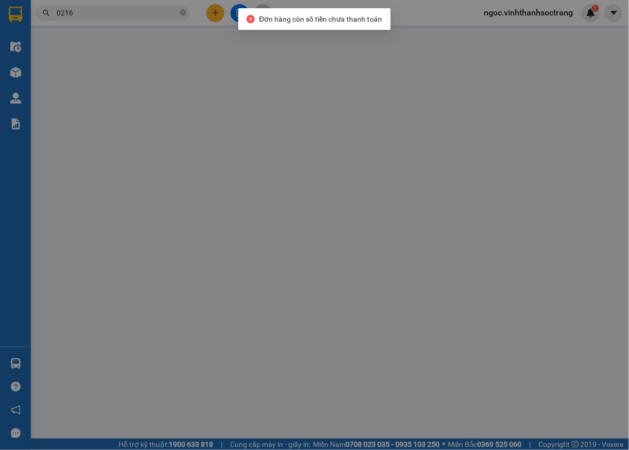
type input "150.000"
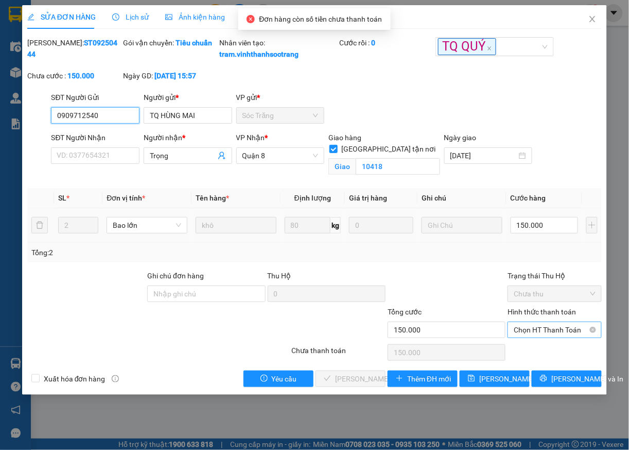
click at [532, 337] on span "Chọn HT Thanh Toán" at bounding box center [555, 329] width 82 height 15
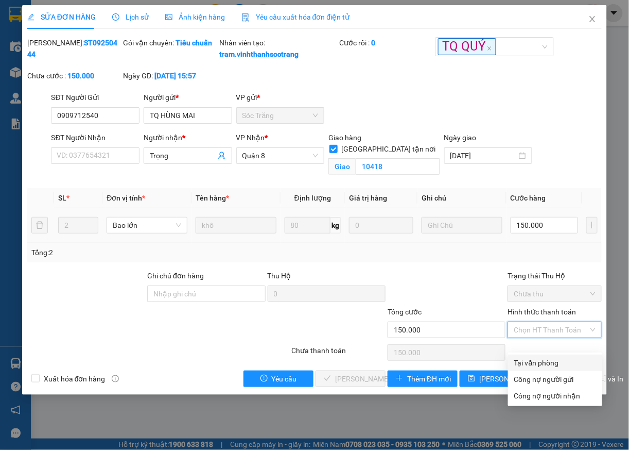
drag, startPoint x: 528, startPoint y: 359, endPoint x: 521, endPoint y: 365, distance: 9.2
click at [527, 362] on div "Tại văn phòng" at bounding box center [555, 362] width 82 height 11
type input "0"
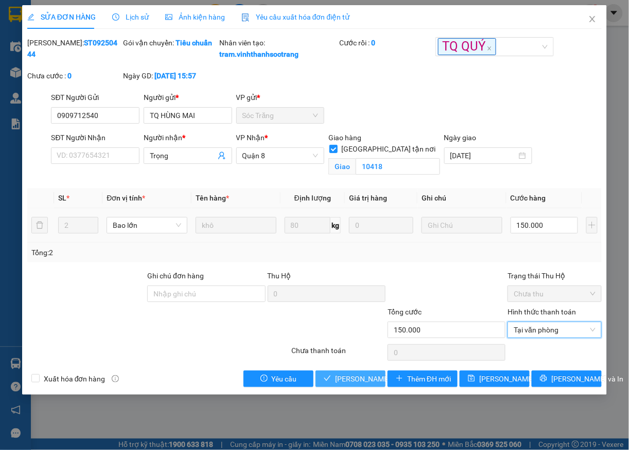
click at [362, 384] on span "[PERSON_NAME] và [PERSON_NAME] hàng" at bounding box center [384, 378] width 99 height 11
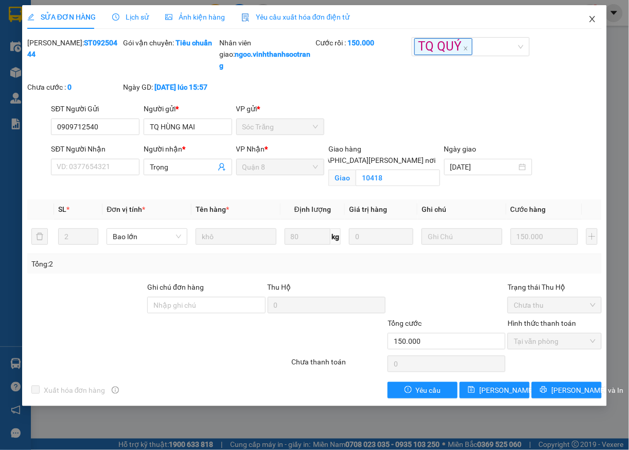
drag, startPoint x: 586, startPoint y: 20, endPoint x: 629, endPoint y: 217, distance: 202.3
click at [586, 19] on span "Close" at bounding box center [592, 19] width 29 height 29
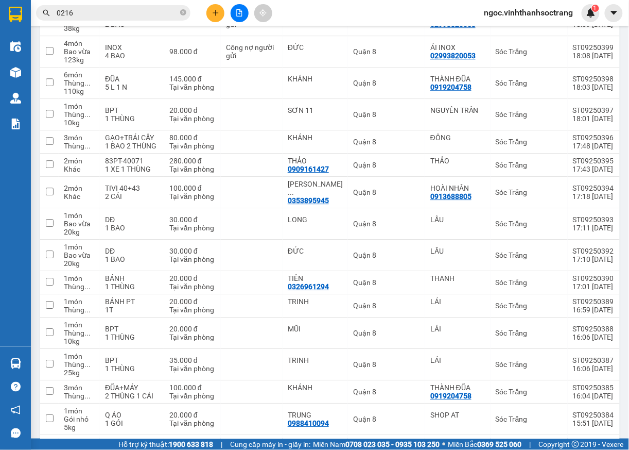
scroll to position [1735, 0]
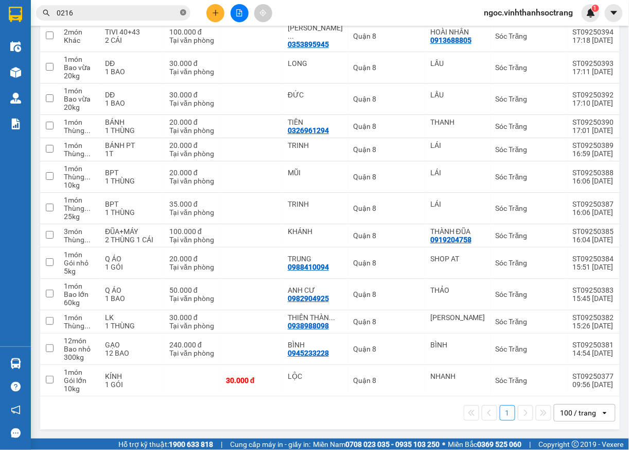
click at [180, 11] on icon "close-circle" at bounding box center [183, 12] width 6 height 6
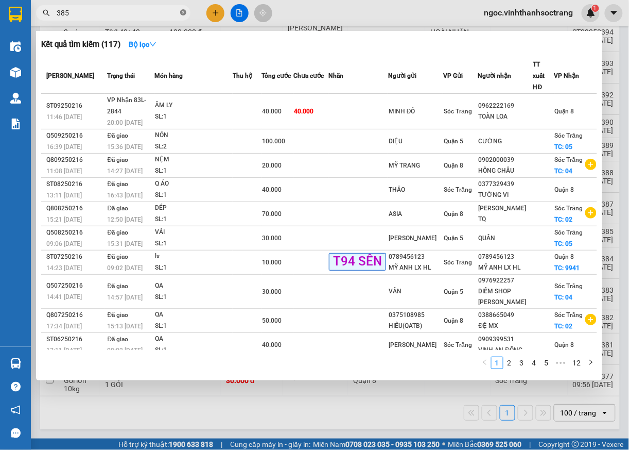
type input "385"
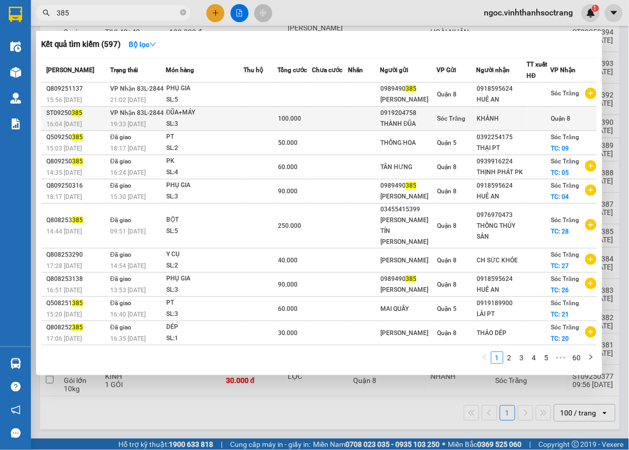
click at [565, 115] on span "Quận 8" at bounding box center [561, 118] width 20 height 7
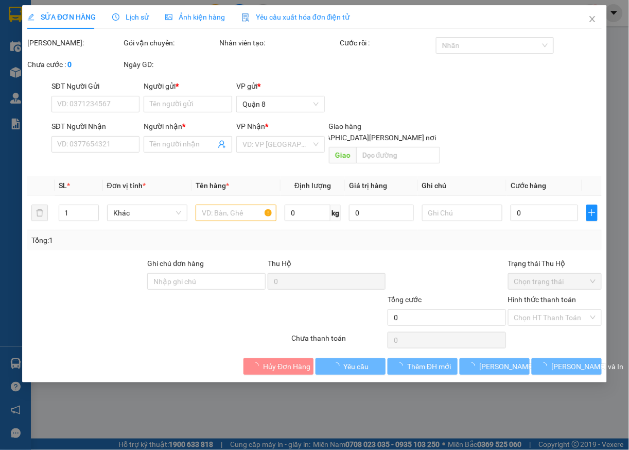
type input "0919204758"
type input "THÀNH ĐŨA"
type input "KHÁNH"
type input "100.000"
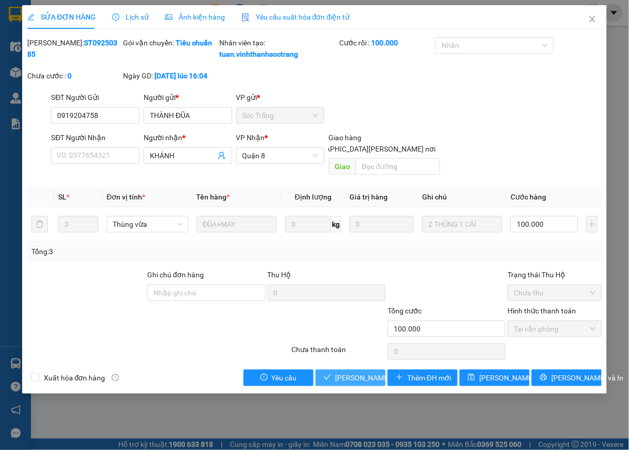
click at [357, 381] on span "[PERSON_NAME] và Giao hàng" at bounding box center [404, 377] width 139 height 11
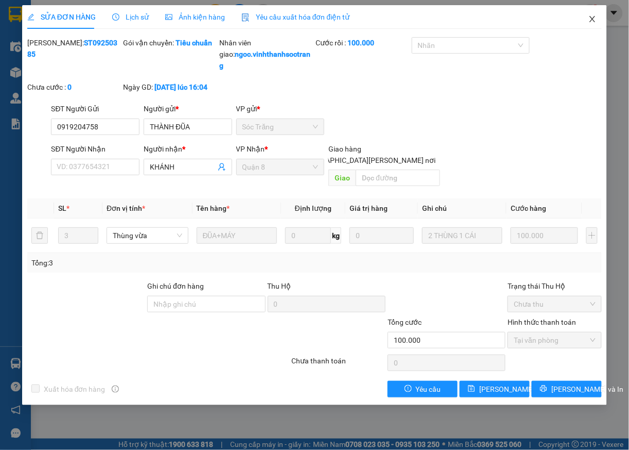
click at [589, 20] on icon "close" at bounding box center [593, 19] width 8 height 8
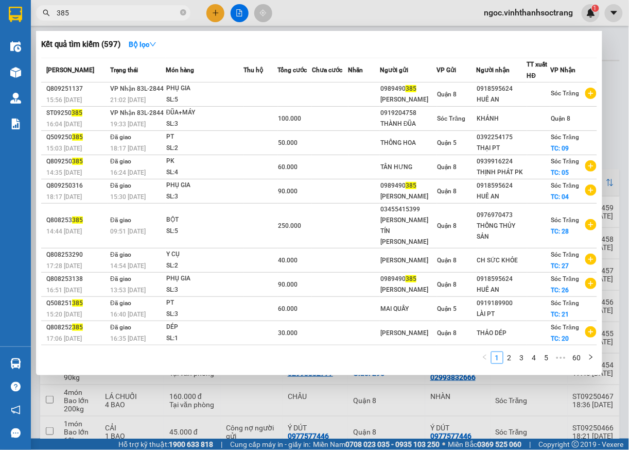
click at [80, 15] on input "385" at bounding box center [118, 12] width 122 height 11
type input "387"
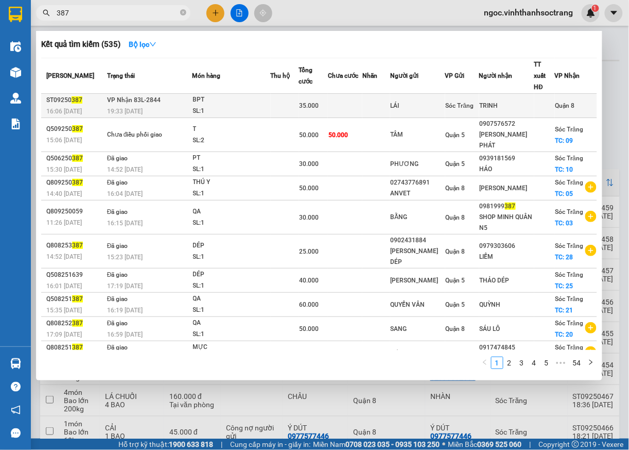
click at [569, 102] on span "Quận 8" at bounding box center [566, 105] width 20 height 7
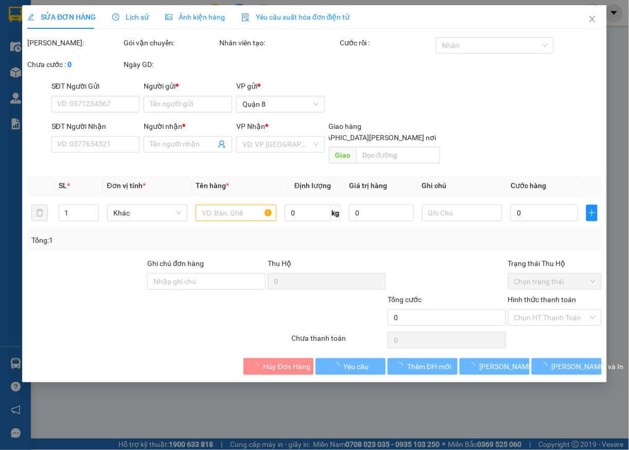
type input "LÁI"
type input "TRINH"
type input "35.000"
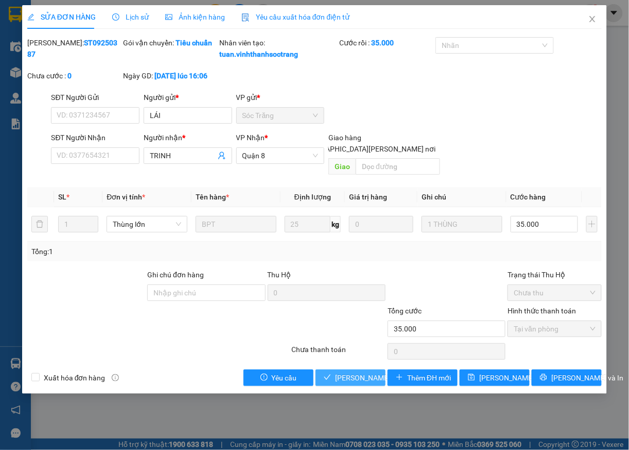
click at [351, 380] on span "[PERSON_NAME] và Giao hàng" at bounding box center [404, 377] width 139 height 11
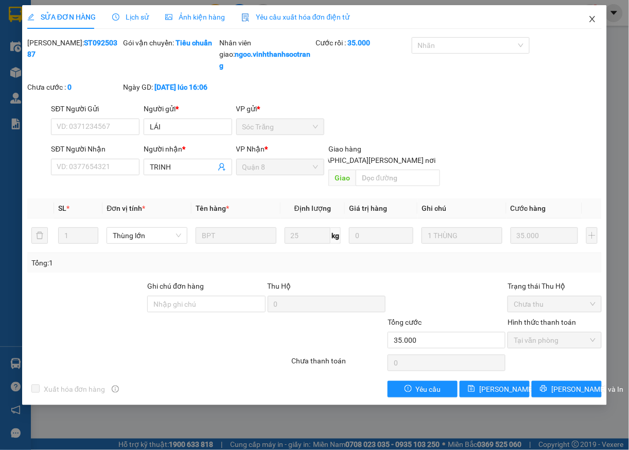
click at [593, 18] on icon "close" at bounding box center [593, 19] width 8 height 8
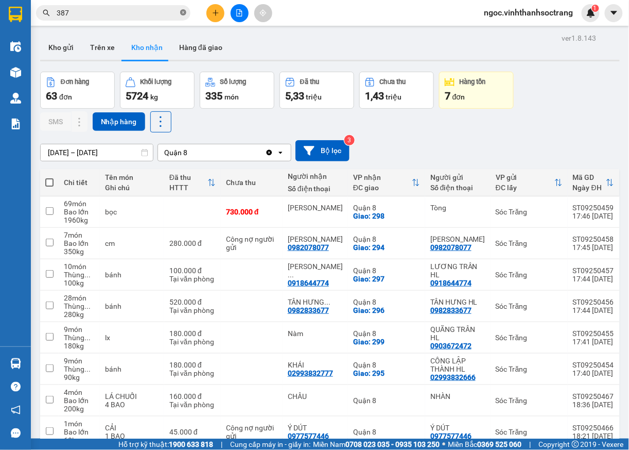
click at [183, 13] on icon "close-circle" at bounding box center [183, 12] width 6 height 6
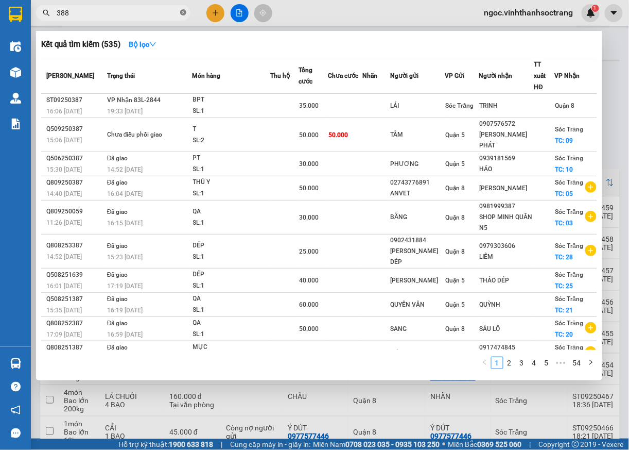
type input "388"
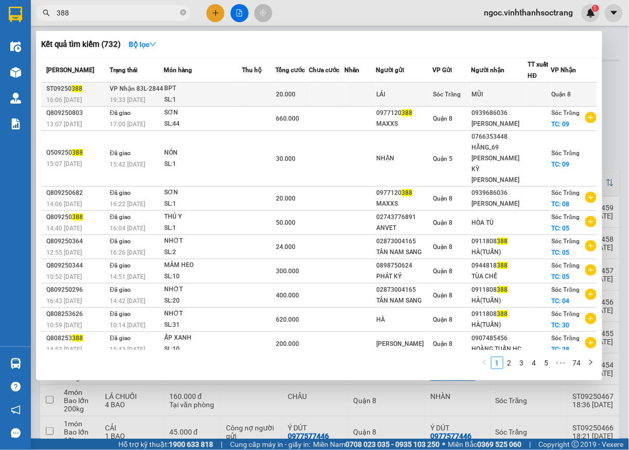
click at [558, 92] on span "Quận 8" at bounding box center [562, 94] width 20 height 7
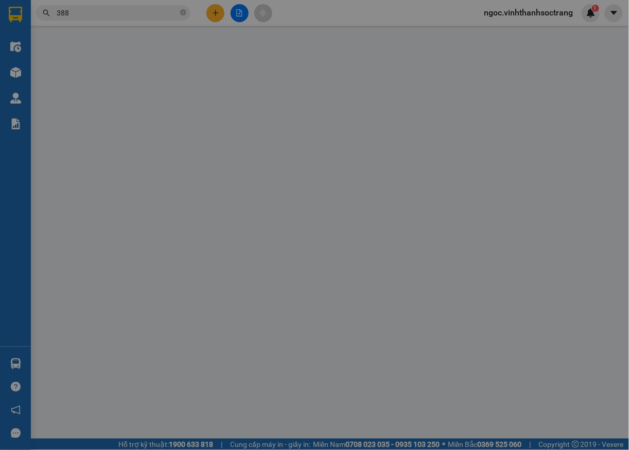
type input "LÁI"
type input "MŨI"
type input "20.000"
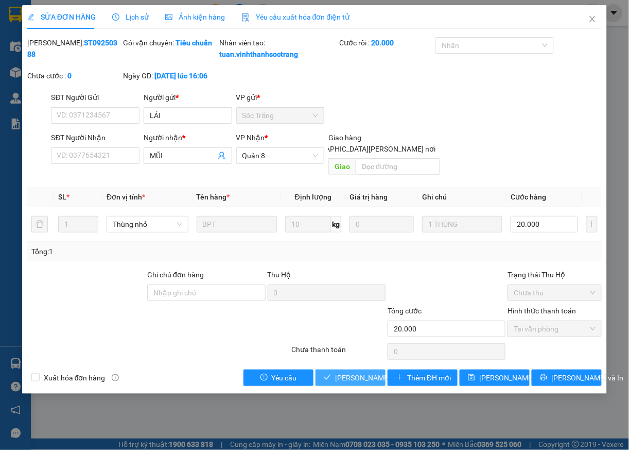
click at [369, 380] on span "[PERSON_NAME] và [PERSON_NAME] hàng" at bounding box center [404, 377] width 139 height 11
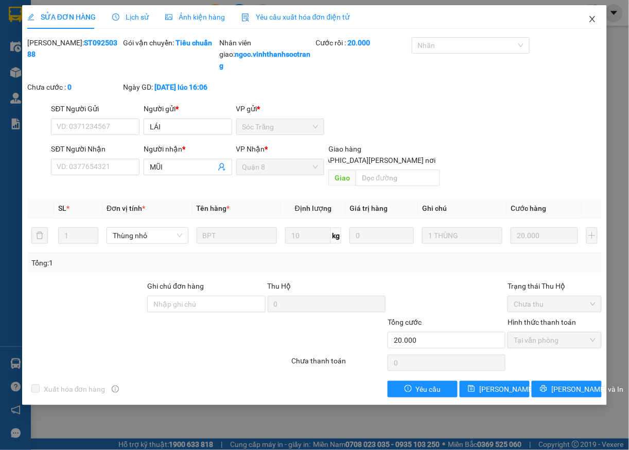
click at [596, 22] on icon "close" at bounding box center [593, 19] width 8 height 8
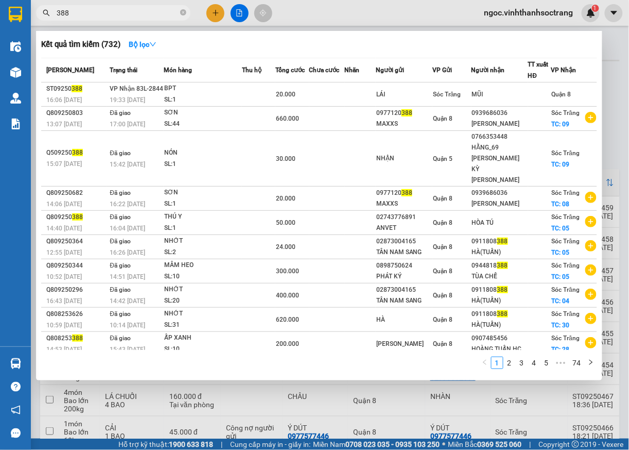
click at [128, 9] on input "388" at bounding box center [118, 12] width 122 height 11
type input "389"
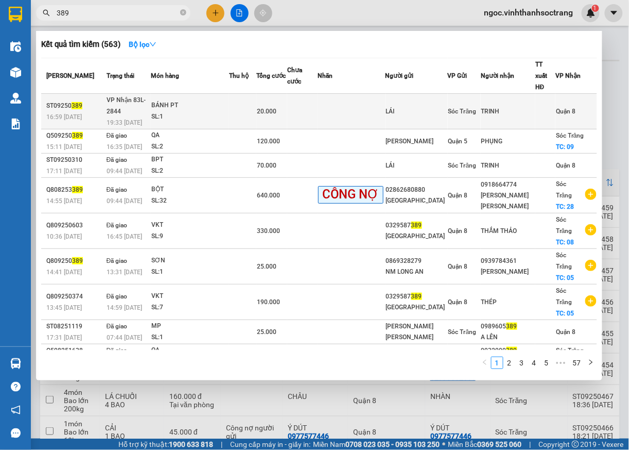
click at [556, 108] on span "Quận 8" at bounding box center [566, 111] width 20 height 7
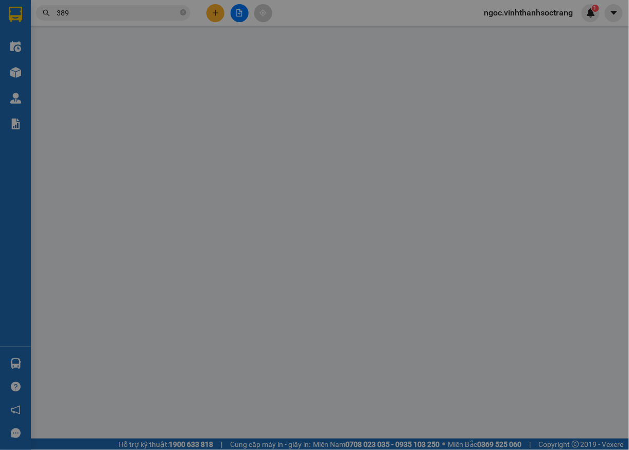
type input "LÁI"
type input "TRINH"
type input "20.000"
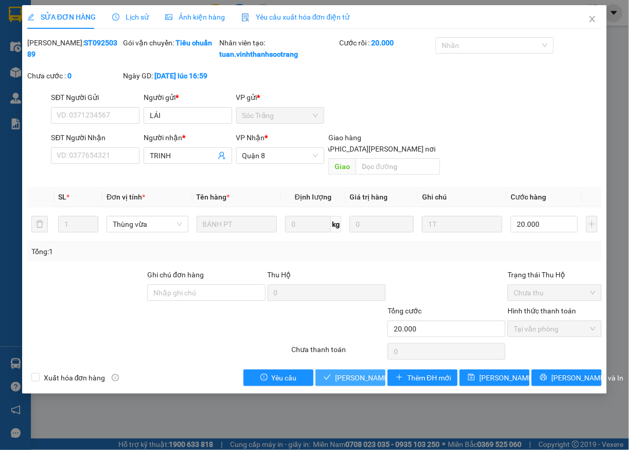
click at [369, 376] on span "[PERSON_NAME] và [PERSON_NAME] hàng" at bounding box center [404, 377] width 139 height 11
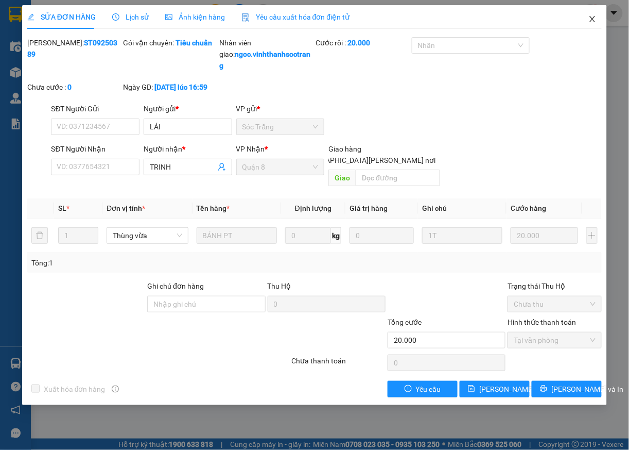
drag, startPoint x: 592, startPoint y: 23, endPoint x: 29, endPoint y: 2, distance: 562.8
click at [592, 22] on icon "close" at bounding box center [593, 19] width 8 height 8
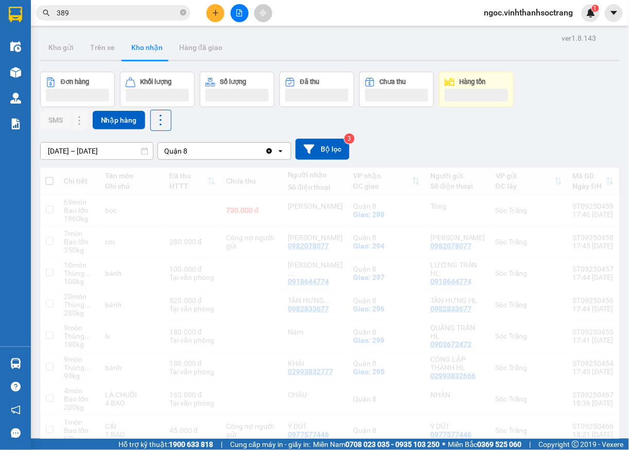
click at [95, 10] on input "389" at bounding box center [118, 12] width 122 height 11
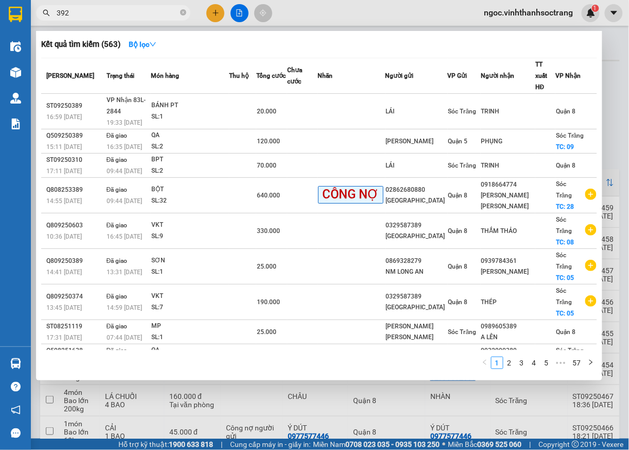
type input "392"
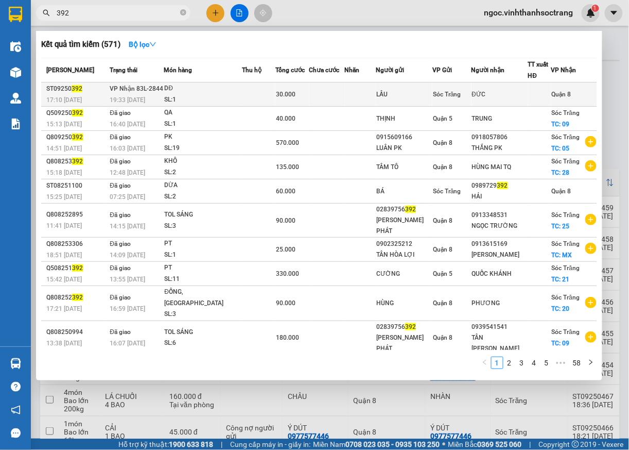
click at [565, 91] on span "Quận 8" at bounding box center [562, 94] width 20 height 7
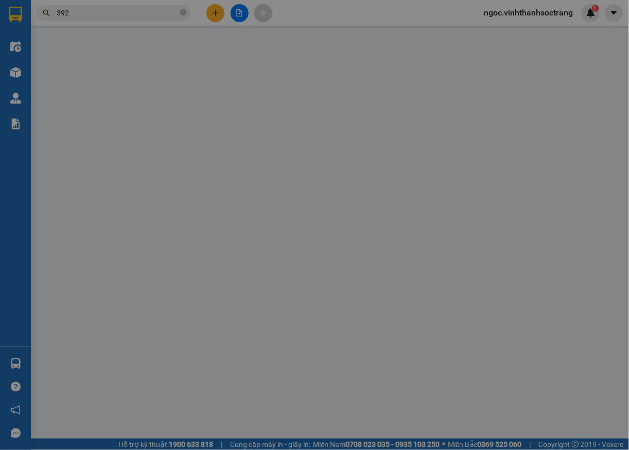
type input "LẦU"
type input "ĐỨC"
type input "30.000"
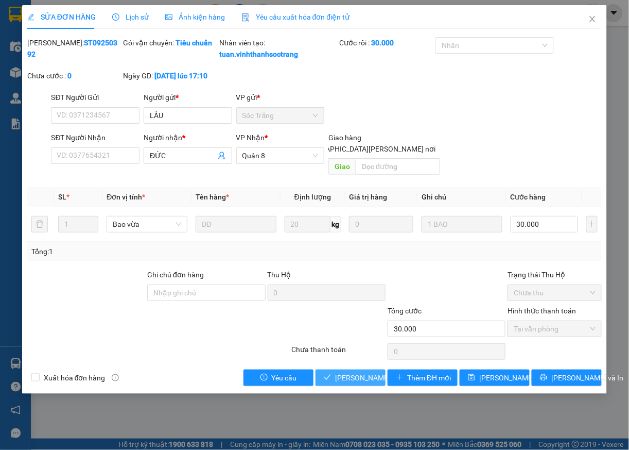
click at [363, 383] on span "[PERSON_NAME] và [PERSON_NAME] hàng" at bounding box center [404, 377] width 139 height 11
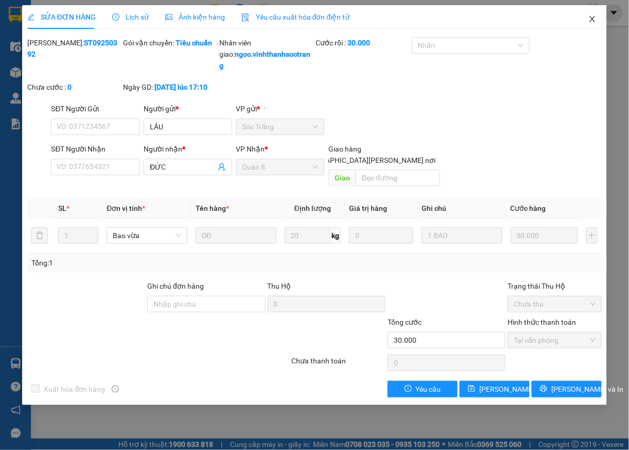
click at [594, 21] on icon "close" at bounding box center [593, 19] width 8 height 8
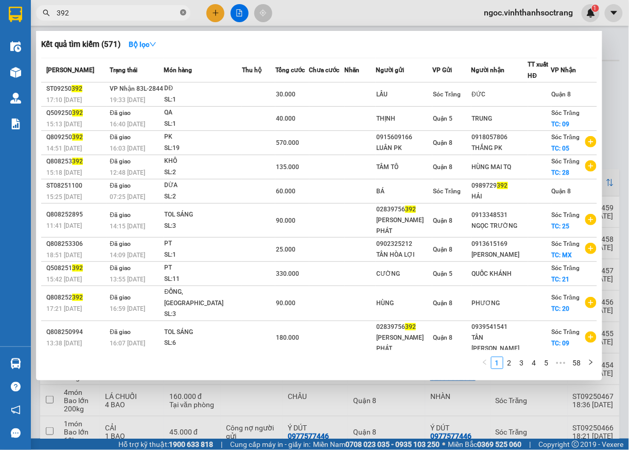
click at [182, 15] on icon "close-circle" at bounding box center [183, 12] width 6 height 6
type input "409"
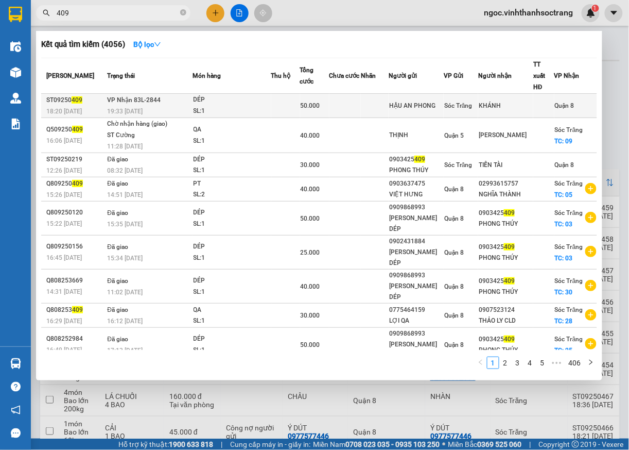
click at [571, 102] on span "Quận 8" at bounding box center [565, 105] width 20 height 7
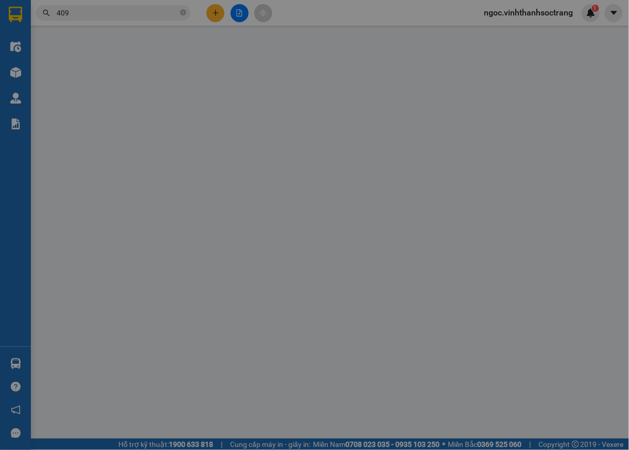
type input "HẬU AN PHONG"
type input "KHÁNH"
type input "50.000"
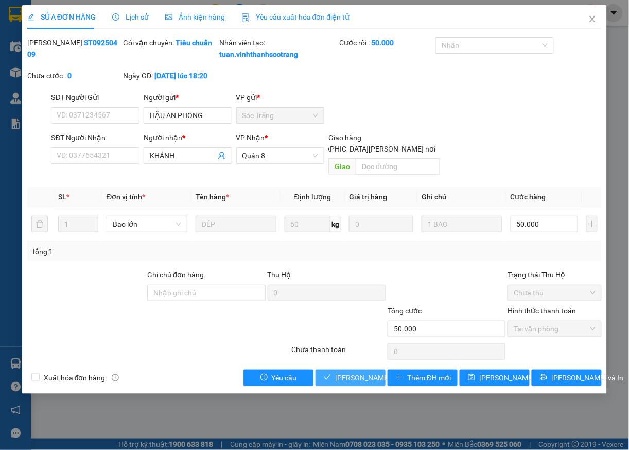
click at [369, 380] on span "[PERSON_NAME] và [PERSON_NAME] hàng" at bounding box center [404, 377] width 139 height 11
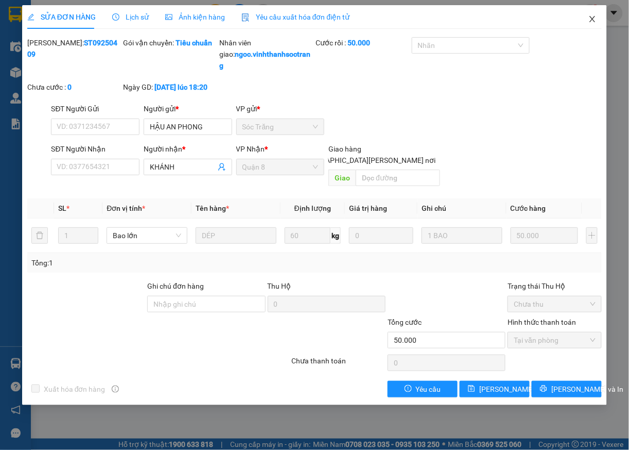
click at [597, 28] on span "Close" at bounding box center [592, 19] width 29 height 29
click at [592, 15] on img at bounding box center [591, 12] width 9 height 9
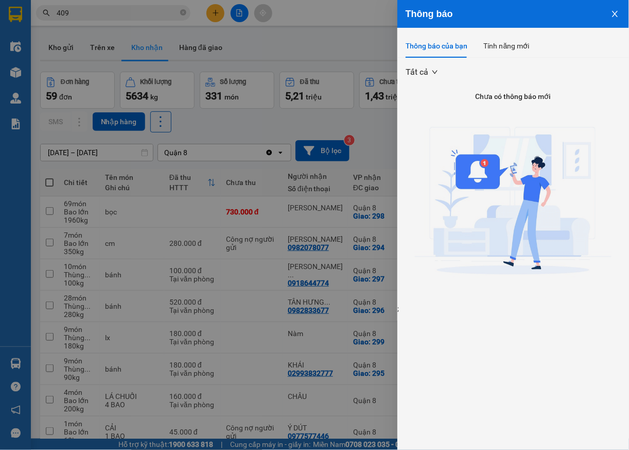
click at [125, 14] on div at bounding box center [314, 225] width 629 height 450
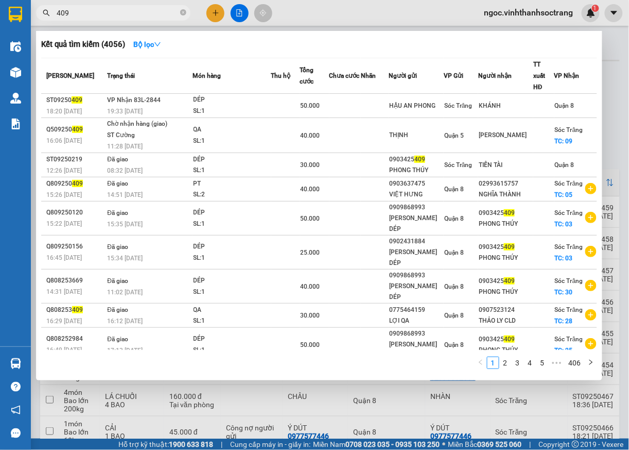
click at [114, 15] on input "409" at bounding box center [118, 12] width 122 height 11
type input "408"
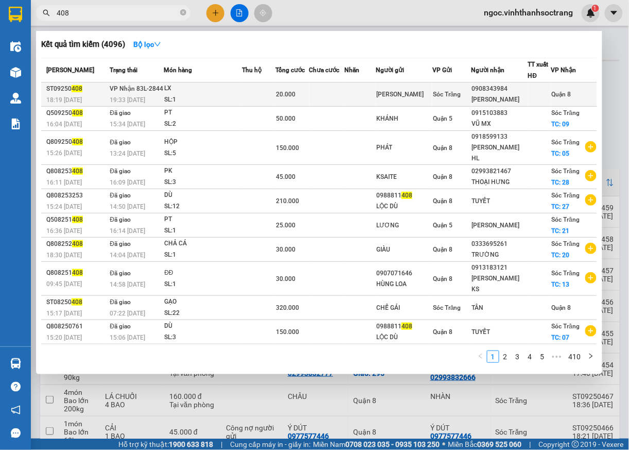
click at [557, 85] on td "Quận 8" at bounding box center [575, 94] width 46 height 24
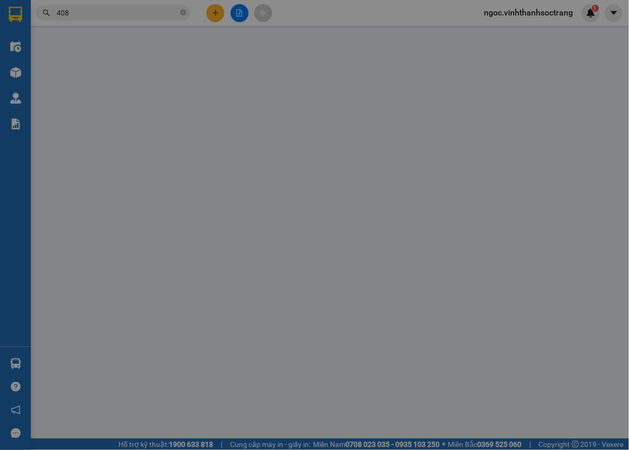
type input "MỸ TÂN"
type input "0908343984"
type input "ANH VĂN"
type input "20.000"
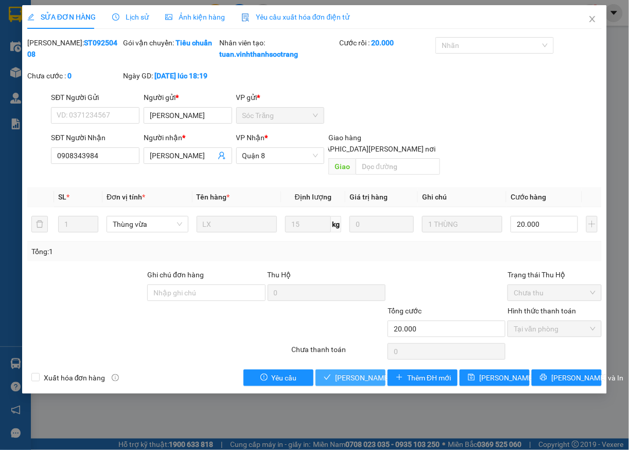
click at [363, 371] on button "[PERSON_NAME] và [PERSON_NAME] hàng" at bounding box center [351, 377] width 70 height 16
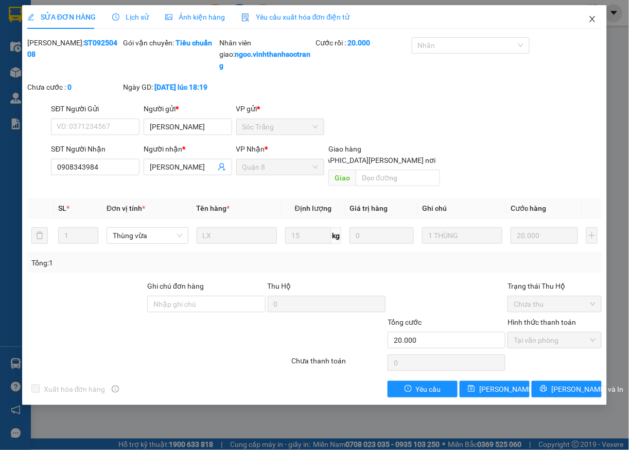
click at [592, 18] on icon "close" at bounding box center [593, 19] width 6 height 6
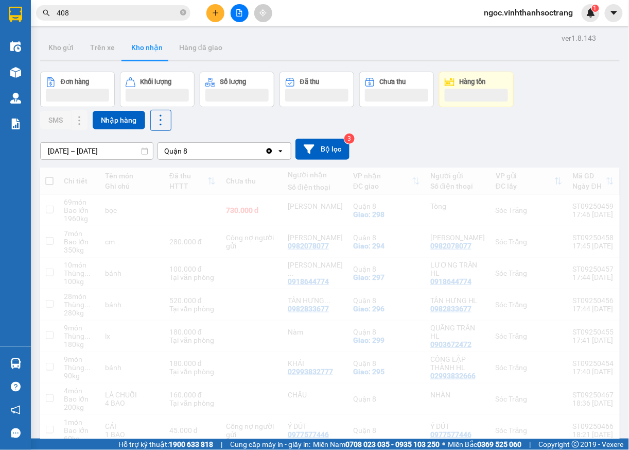
click at [89, 14] on input "408" at bounding box center [118, 12] width 122 height 11
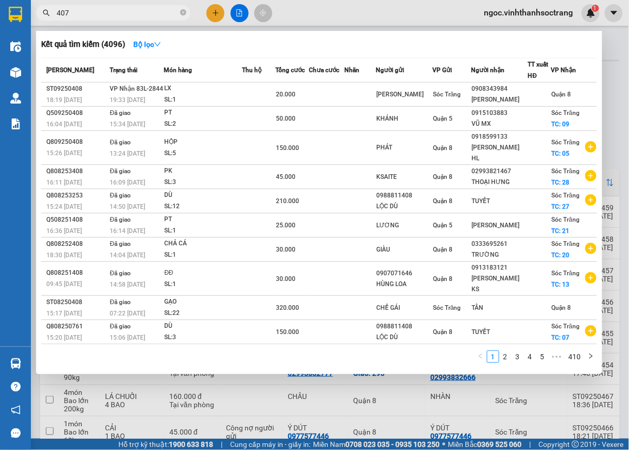
type input "407"
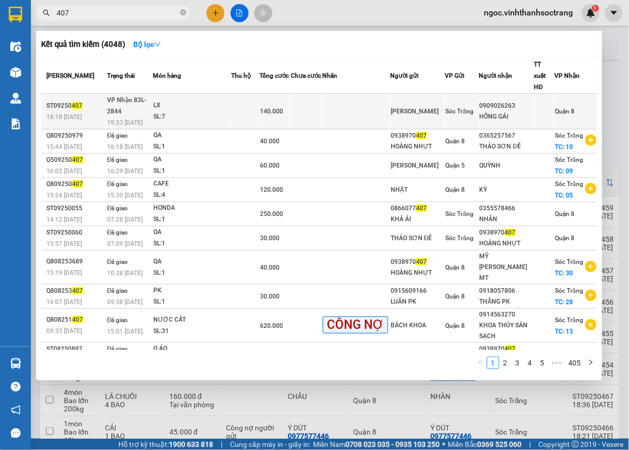
click at [562, 94] on td "Quận 8" at bounding box center [576, 112] width 42 height 36
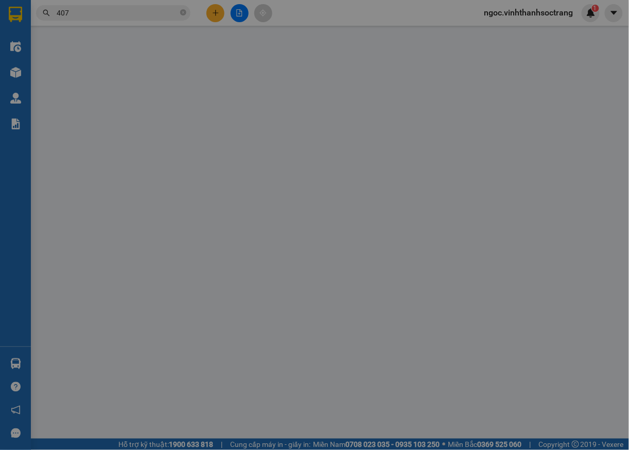
type input "MỸ TÂN"
type input "0909026263"
type input "HỒNG GÁI"
type input "140.000"
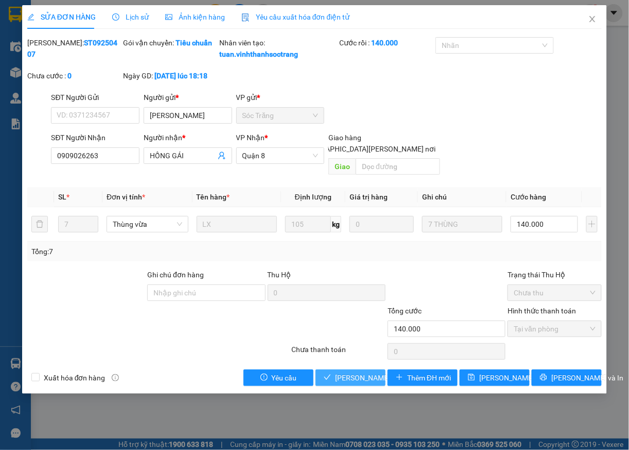
click at [355, 382] on span "[PERSON_NAME] và [PERSON_NAME] hàng" at bounding box center [404, 377] width 139 height 11
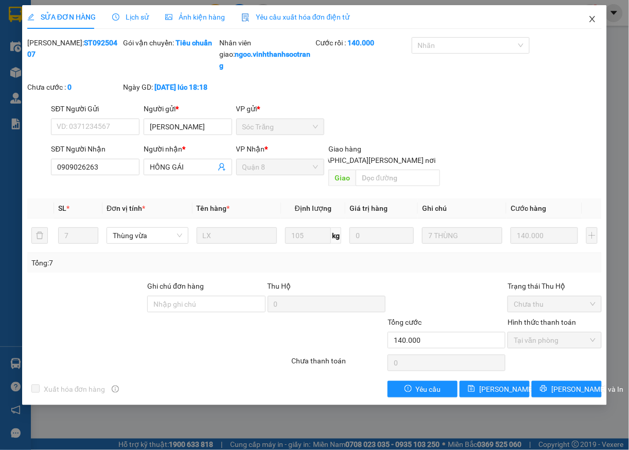
click at [592, 19] on icon "close" at bounding box center [593, 19] width 8 height 8
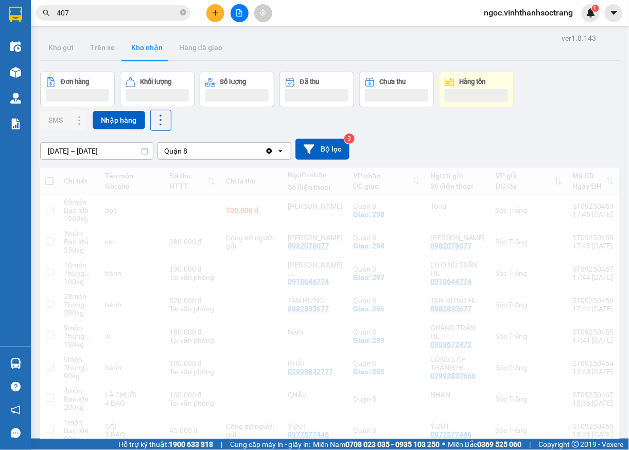
click at [112, 11] on input "407" at bounding box center [118, 12] width 122 height 11
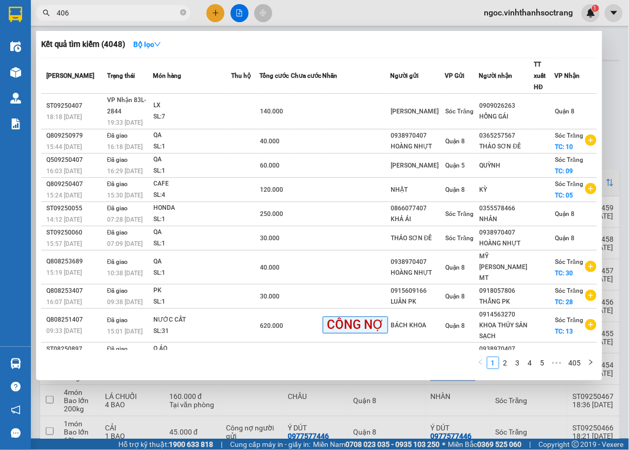
type input "406"
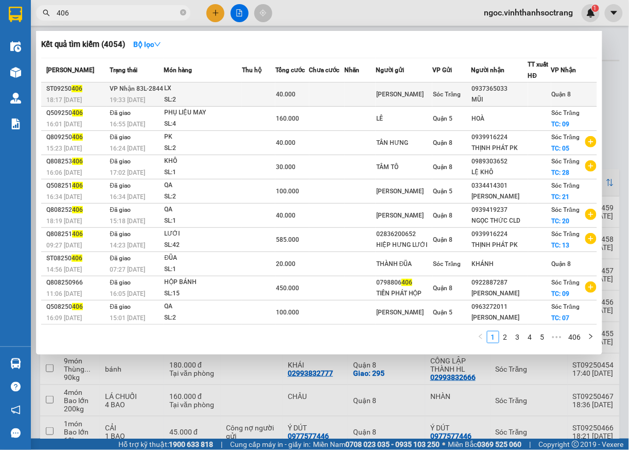
click at [558, 87] on td "Quận 8" at bounding box center [575, 94] width 46 height 24
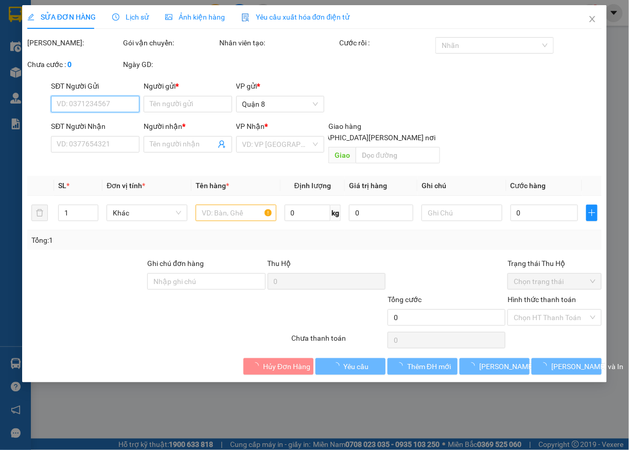
type input "MỸ TÂN"
type input "0937365033"
type input "MŨI"
type input "40.000"
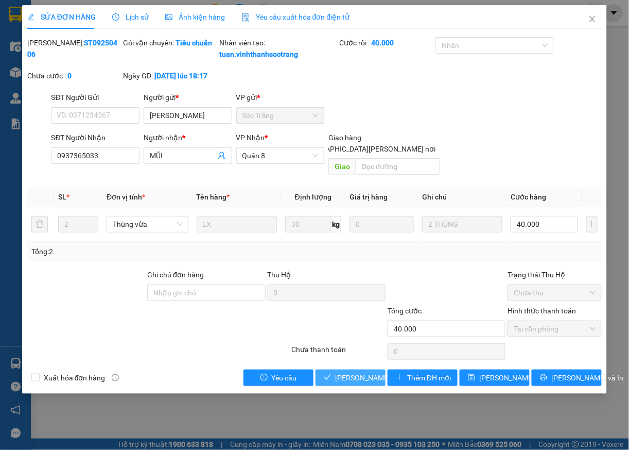
click at [364, 377] on span "[PERSON_NAME] và [PERSON_NAME] hàng" at bounding box center [404, 377] width 139 height 11
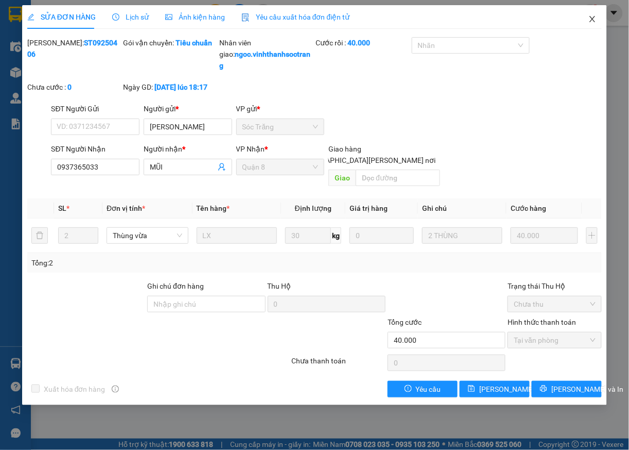
click at [592, 23] on icon "close" at bounding box center [593, 19] width 8 height 8
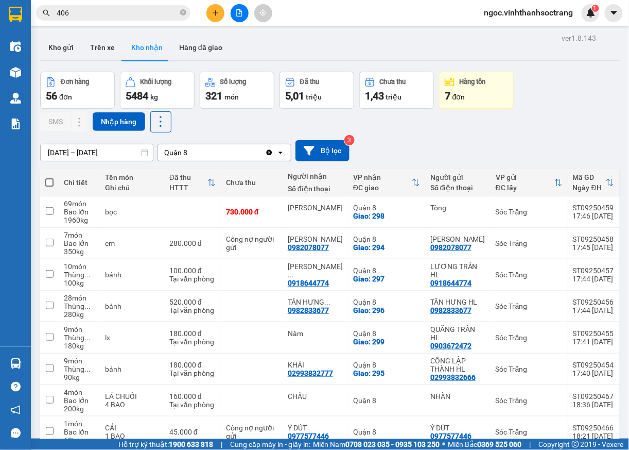
click at [82, 13] on input "406" at bounding box center [118, 12] width 122 height 11
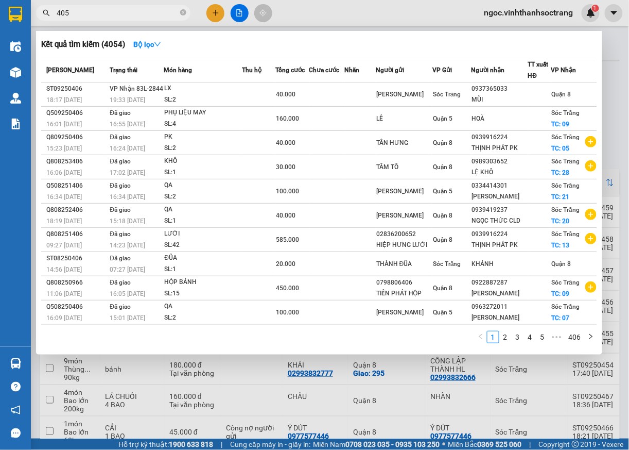
type input "405"
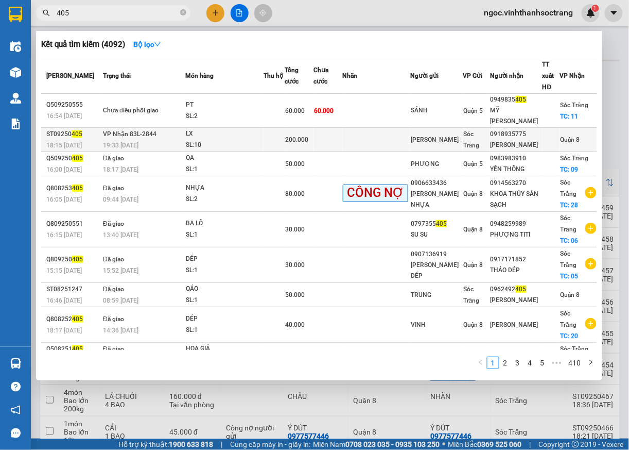
click at [561, 136] on span "Quận 8" at bounding box center [571, 139] width 20 height 7
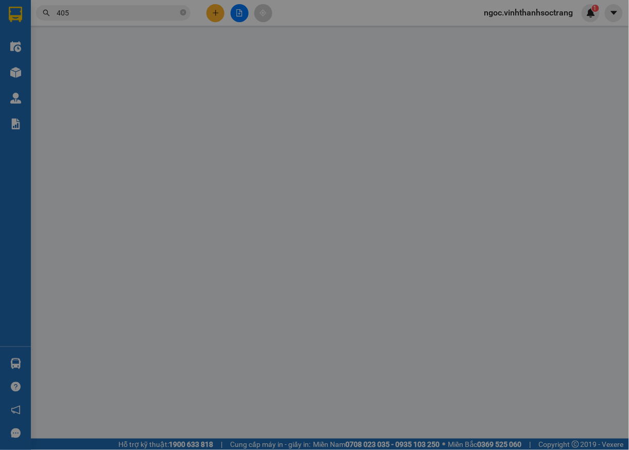
type input "MỸ TÂN"
type input "0918935775"
type input "ANH TIẾN"
type input "200.000"
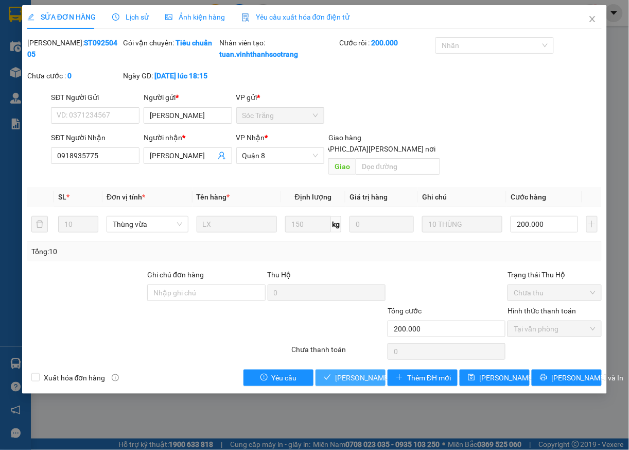
click at [348, 377] on span "[PERSON_NAME] và [PERSON_NAME] hàng" at bounding box center [404, 377] width 139 height 11
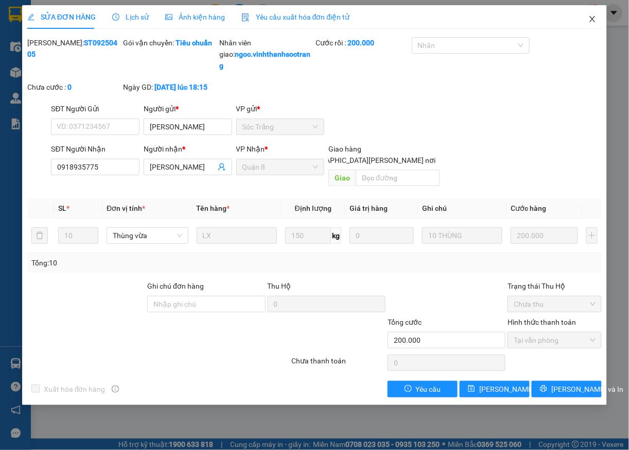
click at [593, 20] on icon "close" at bounding box center [593, 19] width 6 height 6
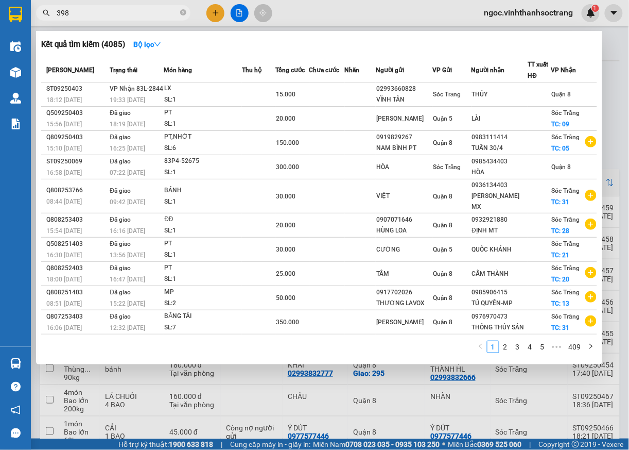
type input "398"
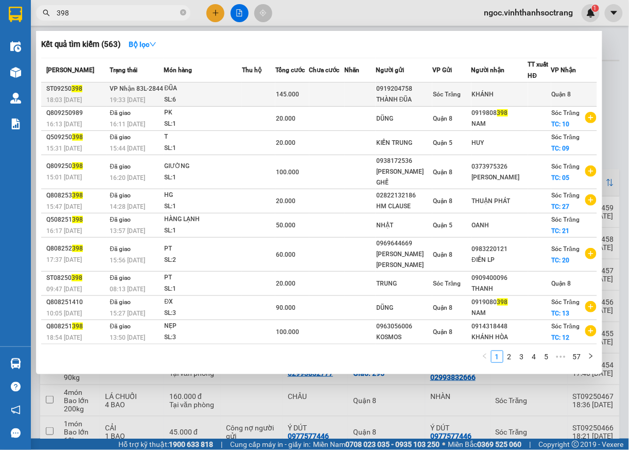
click at [553, 91] on span "Quận 8" at bounding box center [562, 94] width 20 height 7
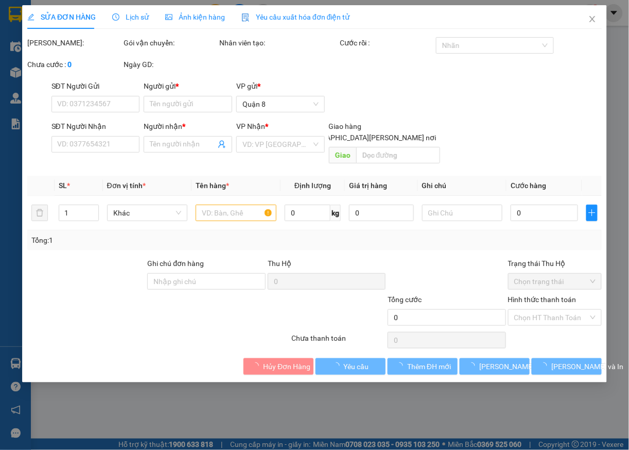
type input "0919204758"
type input "THÀNH ĐŨA"
type input "KHÁNH"
type input "145.000"
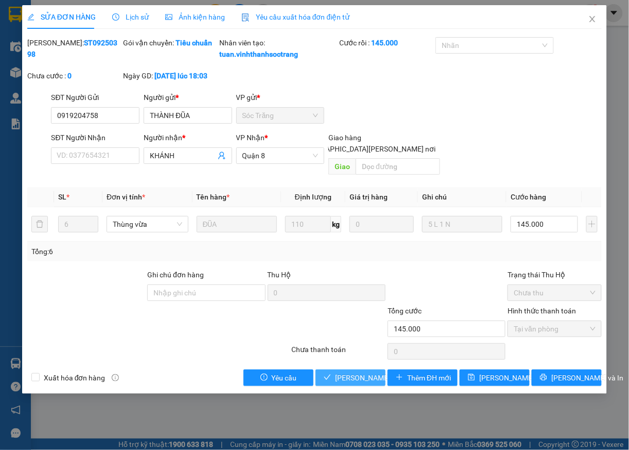
click at [348, 381] on span "[PERSON_NAME] và [PERSON_NAME] hàng" at bounding box center [404, 377] width 139 height 11
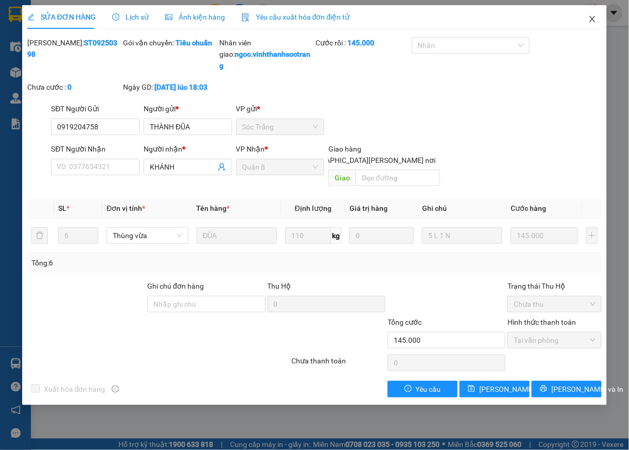
click at [593, 16] on icon "close" at bounding box center [593, 19] width 8 height 8
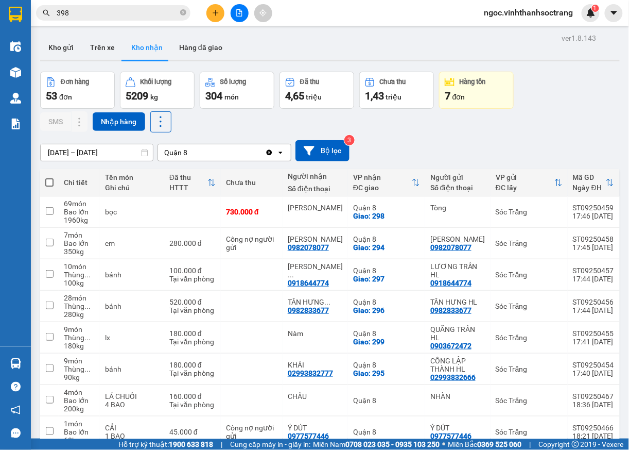
click at [128, 16] on input "398" at bounding box center [118, 12] width 122 height 11
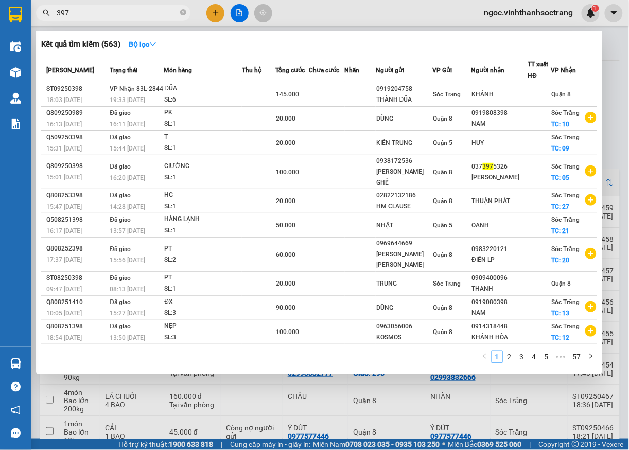
type input "397"
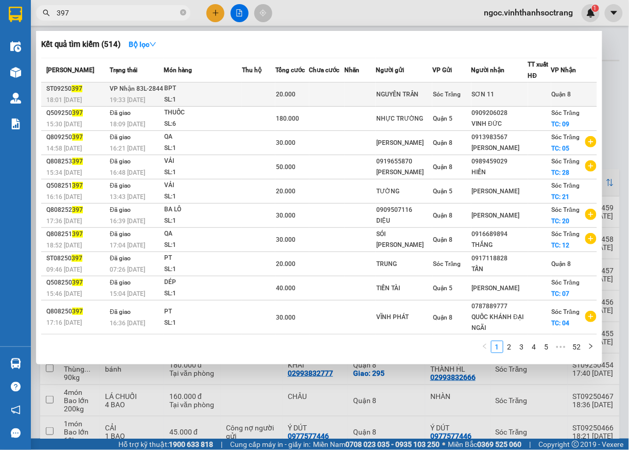
click at [553, 91] on span "Quận 8" at bounding box center [562, 94] width 20 height 7
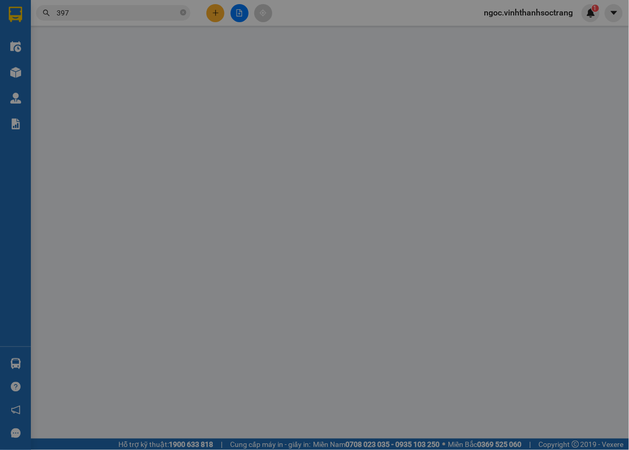
type input "NGUYÊN TRÂN"
type input "SƠN 11"
type input "20.000"
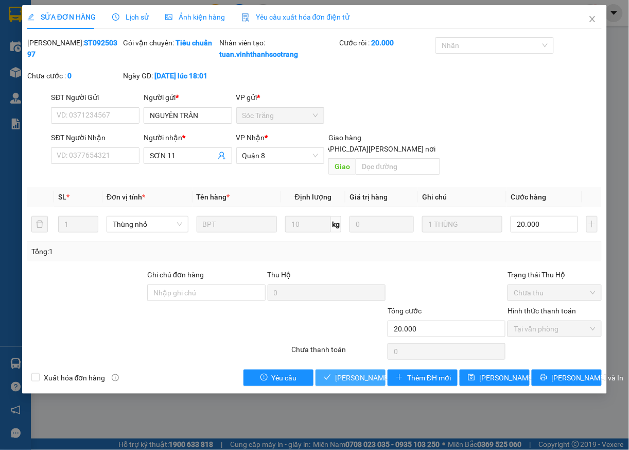
click at [367, 378] on span "[PERSON_NAME] và [PERSON_NAME] hàng" at bounding box center [404, 377] width 139 height 11
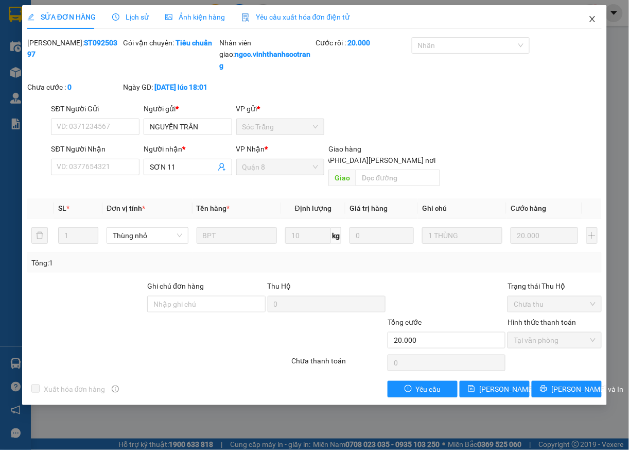
click at [588, 15] on span "Close" at bounding box center [592, 19] width 29 height 29
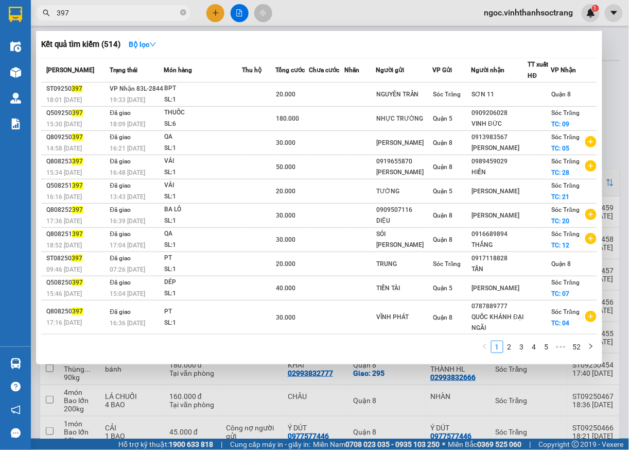
click at [104, 14] on input "397" at bounding box center [118, 12] width 122 height 11
type input "396"
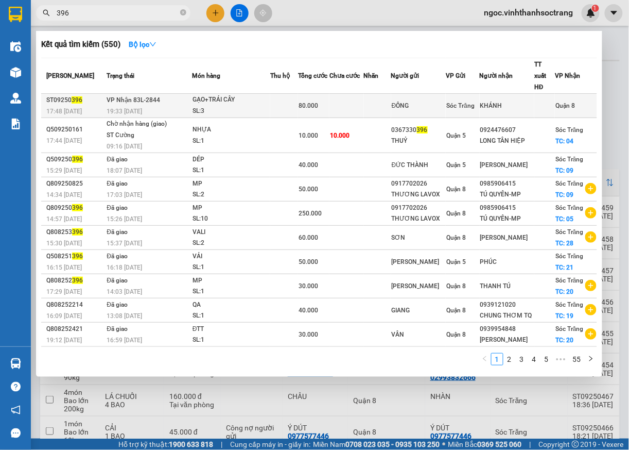
click at [561, 102] on span "Quận 8" at bounding box center [566, 105] width 20 height 7
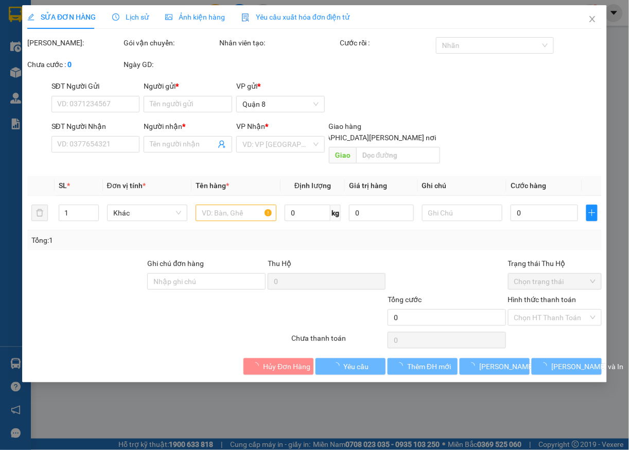
type input "ĐÔNG"
type input "KHÁNH"
type input "80.000"
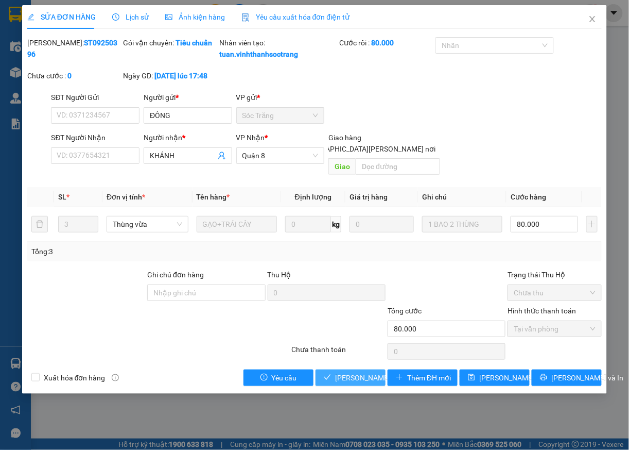
click at [340, 378] on span "[PERSON_NAME] và [PERSON_NAME] hàng" at bounding box center [404, 377] width 139 height 11
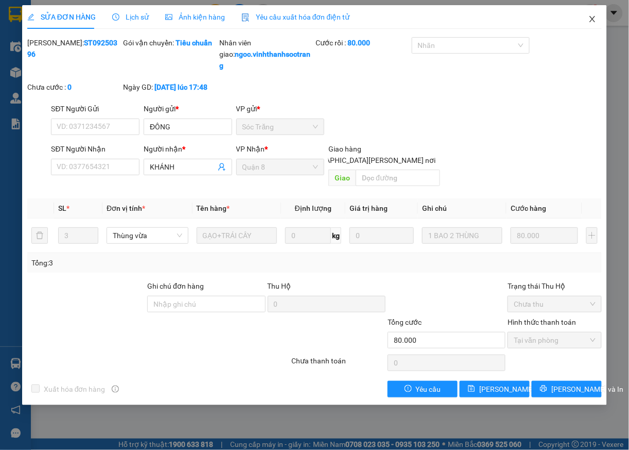
click at [590, 18] on icon "close" at bounding box center [593, 19] width 8 height 8
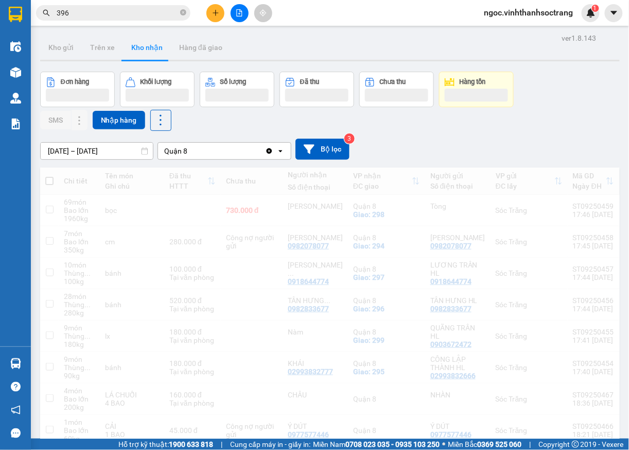
click at [116, 11] on input "396" at bounding box center [118, 12] width 122 height 11
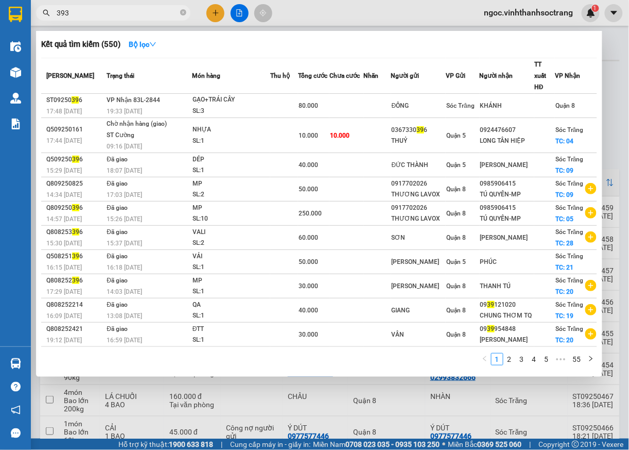
type input "393"
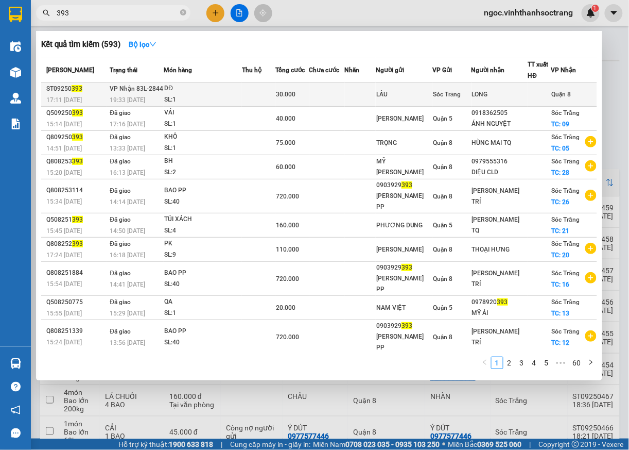
click at [555, 95] on span "Quận 8" at bounding box center [562, 94] width 20 height 7
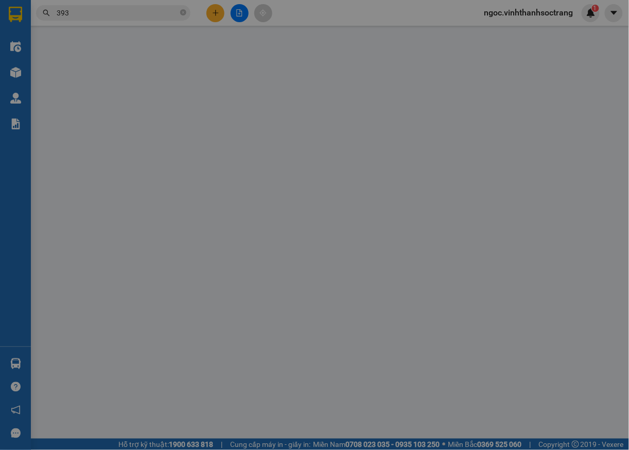
type input "LẦU"
type input "LONG"
type input "30.000"
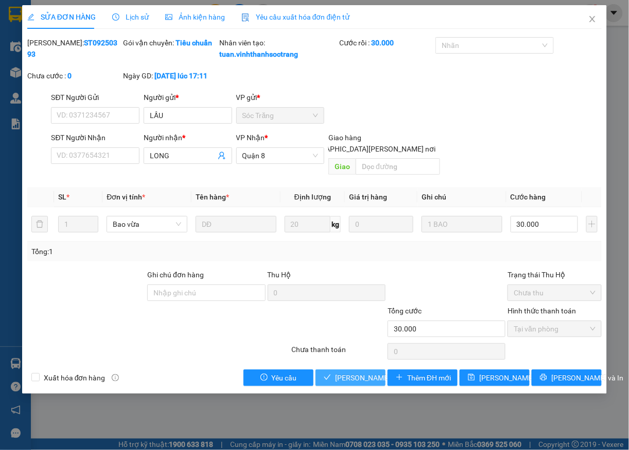
click at [350, 381] on span "[PERSON_NAME] và [PERSON_NAME] hàng" at bounding box center [404, 377] width 139 height 11
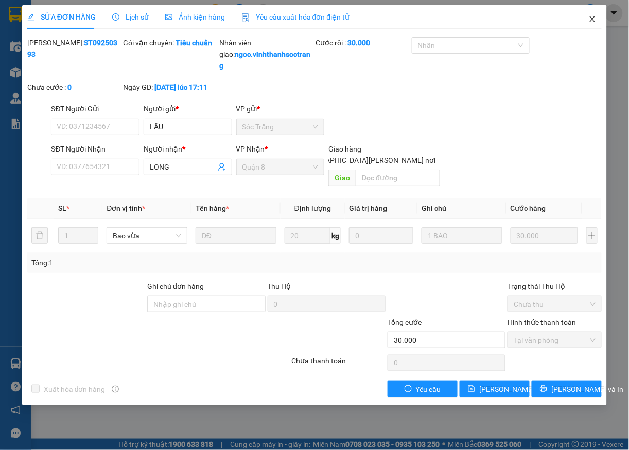
click at [593, 13] on span "Close" at bounding box center [592, 19] width 29 height 29
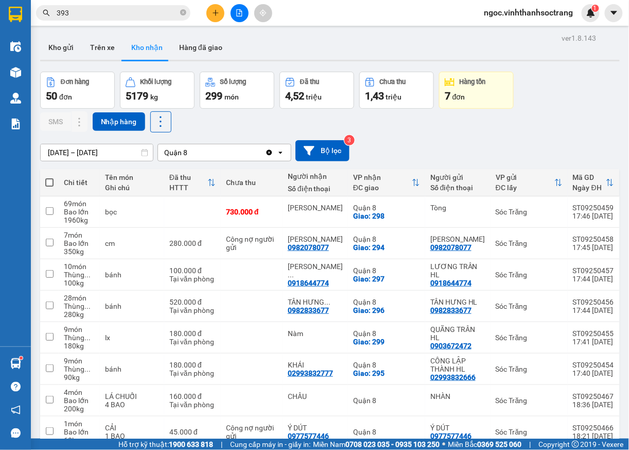
click at [183, 13] on icon "close-circle" at bounding box center [183, 12] width 6 height 6
click at [157, 8] on input "text" at bounding box center [118, 12] width 122 height 11
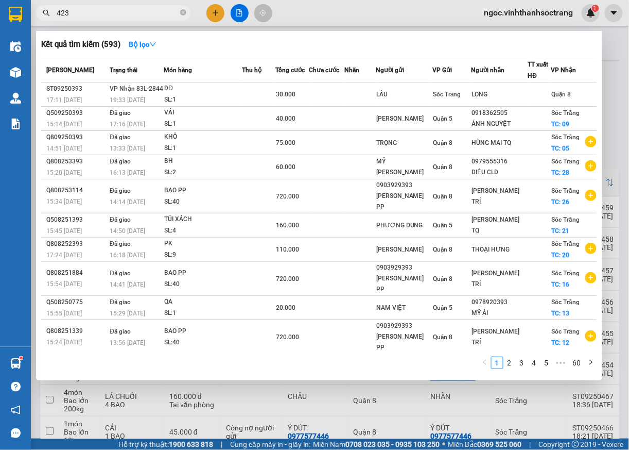
type input "423"
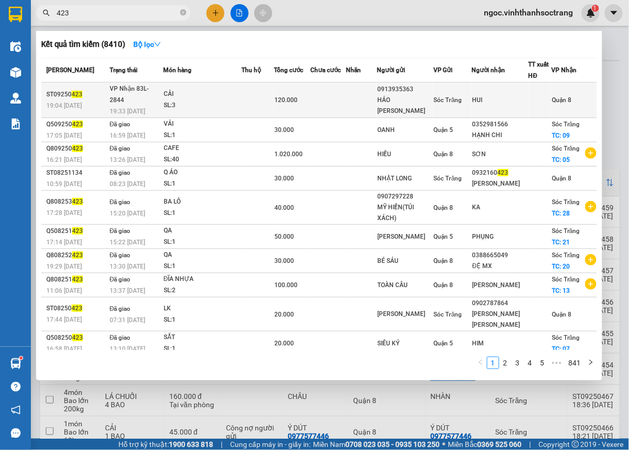
click at [561, 87] on td "Quận 8" at bounding box center [575, 100] width 46 height 36
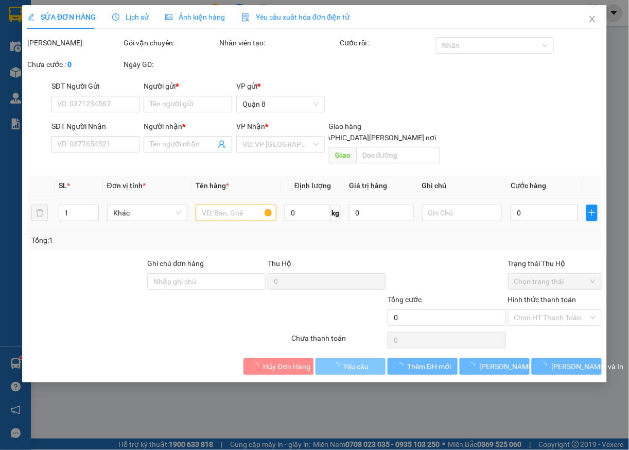
type input "0913935363"
type input "HẢO [PERSON_NAME]"
type input "HUI"
type input "120.000"
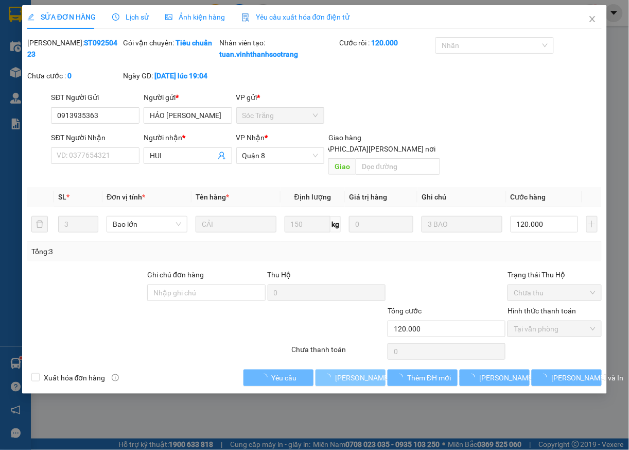
click at [338, 378] on span "[PERSON_NAME] và [PERSON_NAME] hàng" at bounding box center [404, 377] width 139 height 11
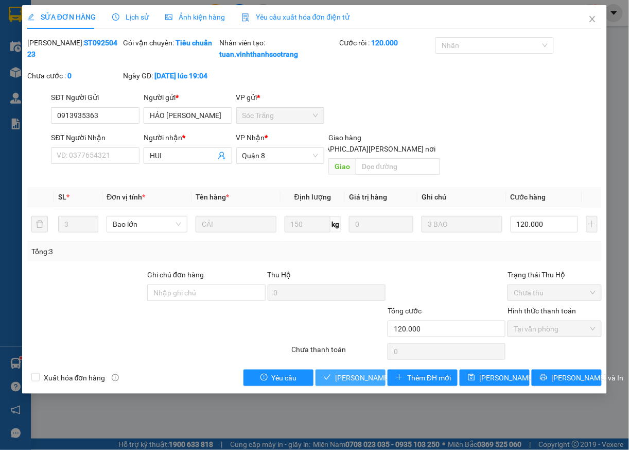
click at [338, 378] on span "[PERSON_NAME] và [PERSON_NAME] hàng" at bounding box center [404, 377] width 139 height 11
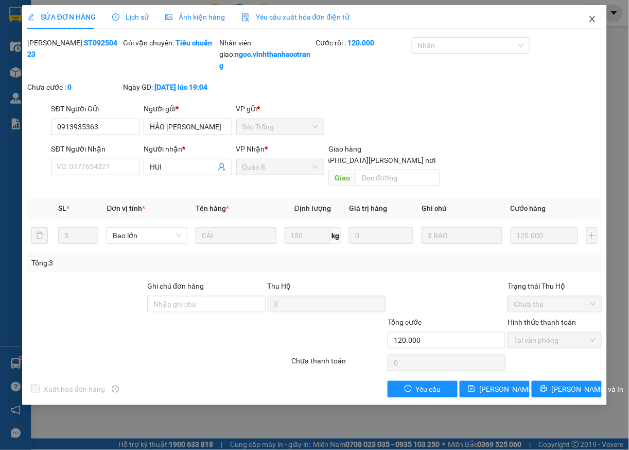
click at [594, 24] on span "Close" at bounding box center [592, 19] width 29 height 29
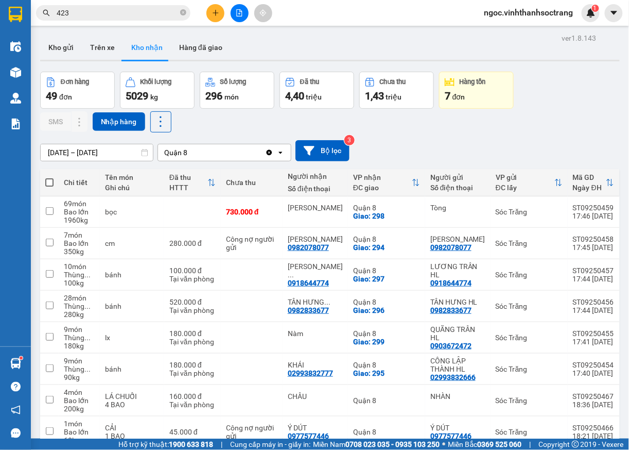
click at [77, 14] on input "423" at bounding box center [118, 12] width 122 height 11
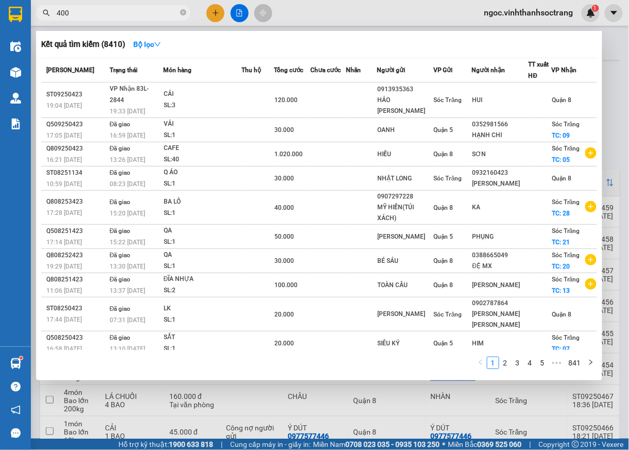
type input "400"
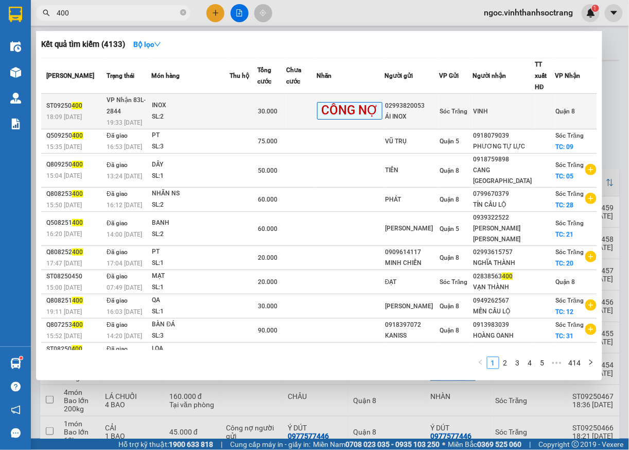
click at [567, 108] on span "Quận 8" at bounding box center [566, 111] width 20 height 7
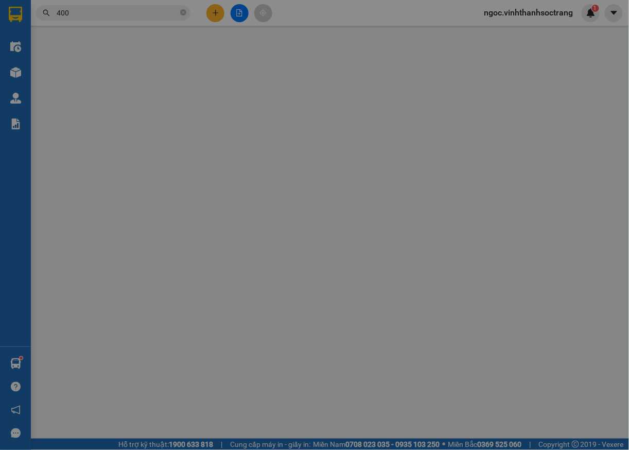
type input "02993820053"
type input "ÁI INOX"
type input "VINH"
type input "30.000"
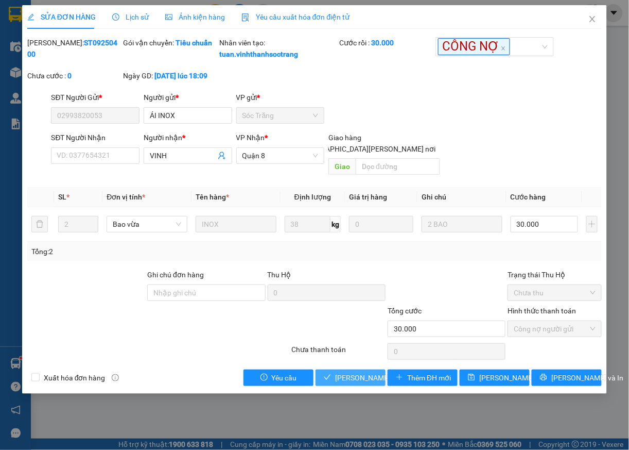
click at [352, 379] on span "[PERSON_NAME] và [PERSON_NAME] hàng" at bounding box center [404, 377] width 139 height 11
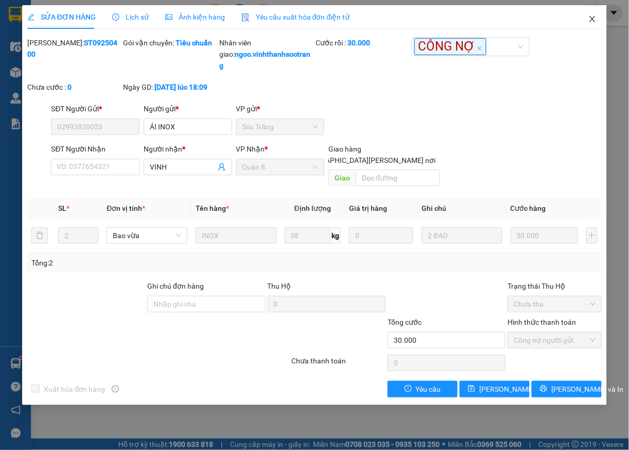
click at [590, 19] on icon "close" at bounding box center [593, 19] width 8 height 8
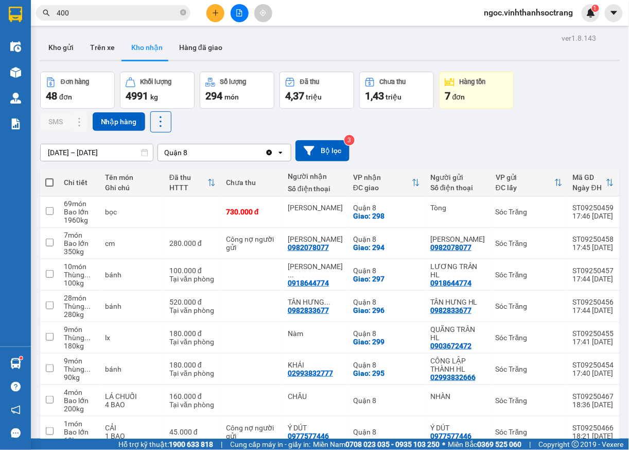
click at [186, 12] on span "400" at bounding box center [113, 12] width 155 height 15
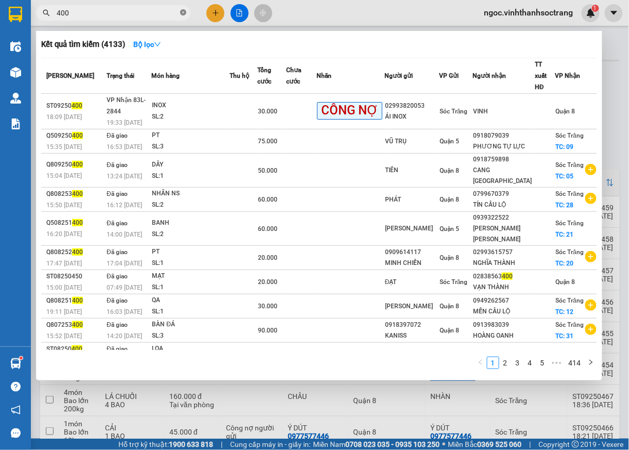
click at [184, 13] on icon "close-circle" at bounding box center [183, 12] width 6 height 6
type input "399"
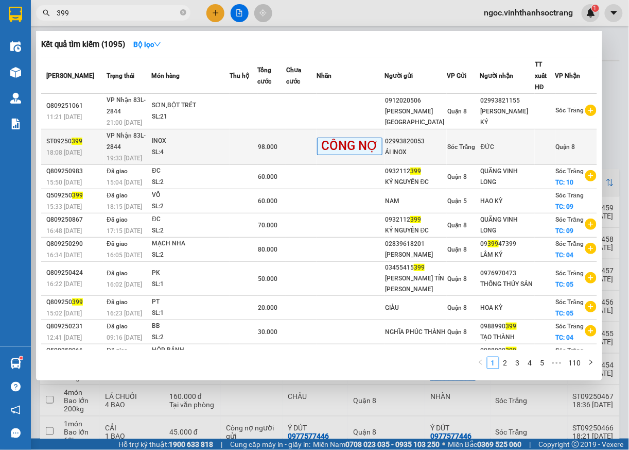
click at [556, 143] on span "Quận 8" at bounding box center [566, 146] width 20 height 7
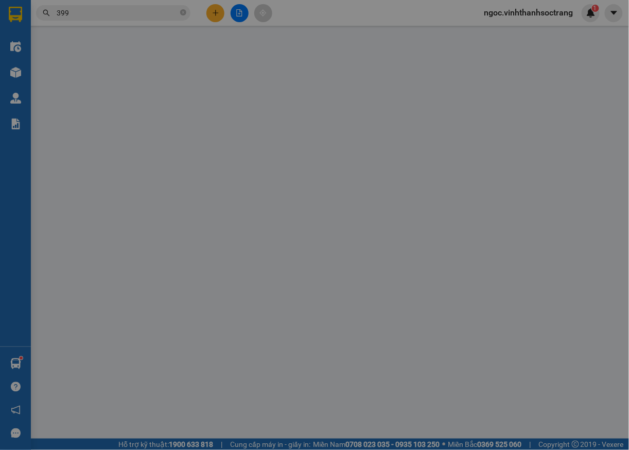
type input "02993820053"
type input "ÁI INOX"
type input "ĐỨC"
type input "98.000"
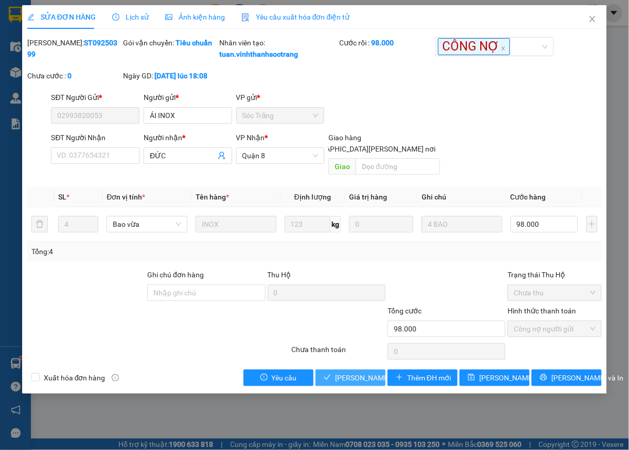
click at [363, 373] on span "[PERSON_NAME] và [PERSON_NAME] hàng" at bounding box center [404, 377] width 139 height 11
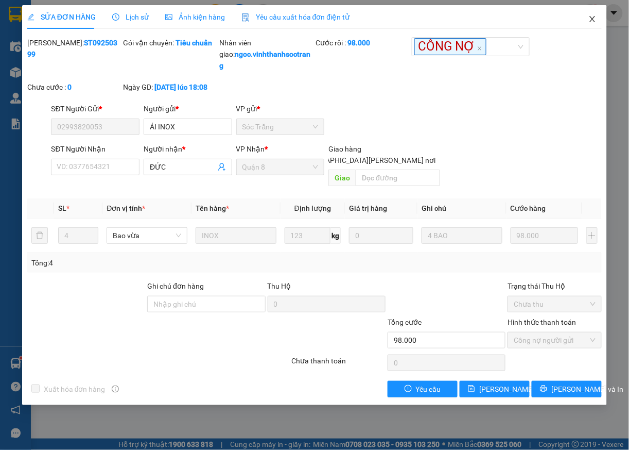
click at [591, 22] on icon "close" at bounding box center [593, 19] width 6 height 6
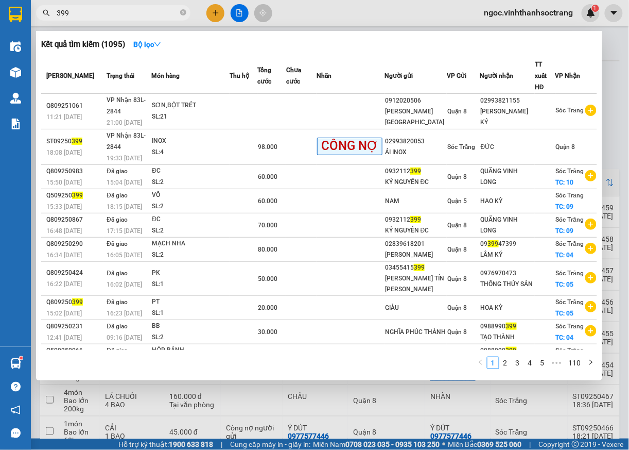
click at [185, 12] on icon "close-circle" at bounding box center [183, 12] width 6 height 6
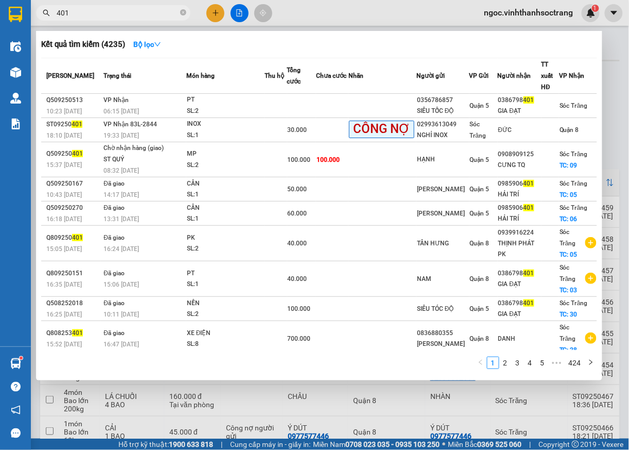
type input "401"
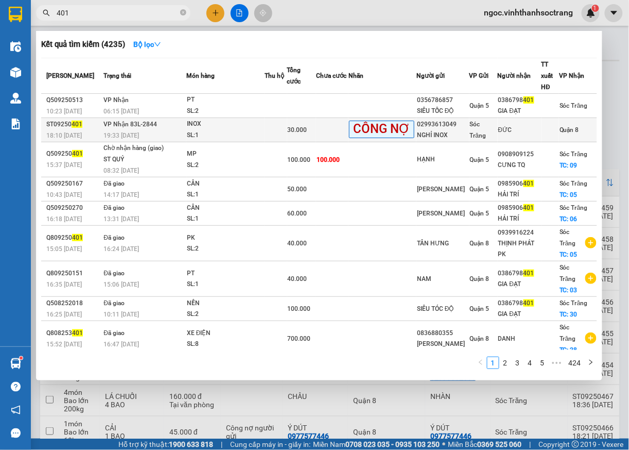
click at [564, 129] on span "Quận 8" at bounding box center [570, 129] width 20 height 7
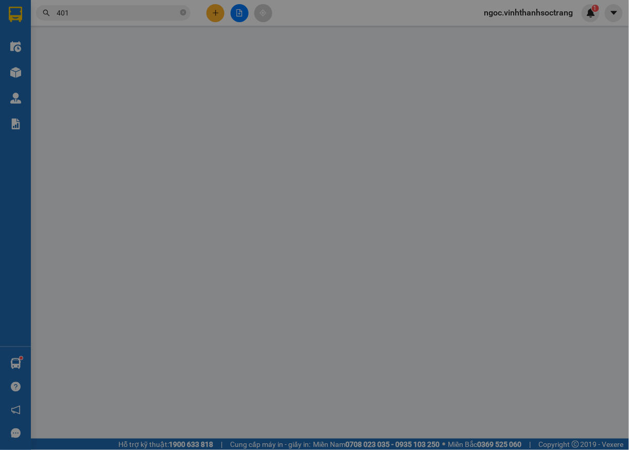
type input "02993613049"
type input "NGHỈ INOX"
type input "ĐỨC"
type input "30.000"
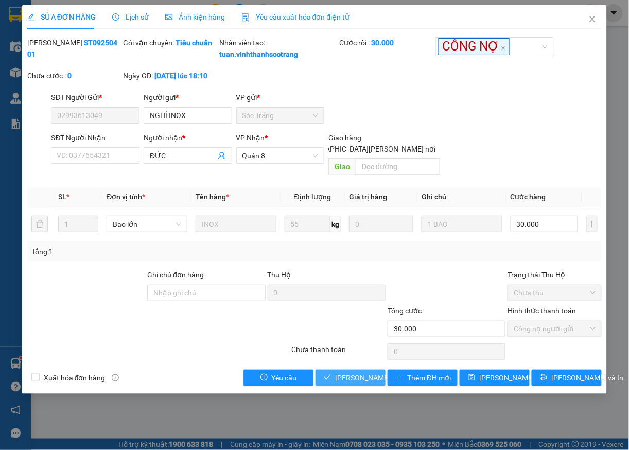
click at [363, 380] on span "[PERSON_NAME] và [PERSON_NAME] hàng" at bounding box center [404, 377] width 139 height 11
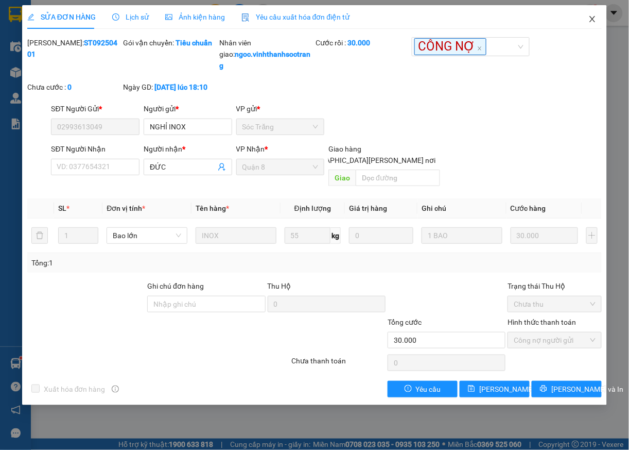
click at [599, 14] on span "Close" at bounding box center [592, 19] width 29 height 29
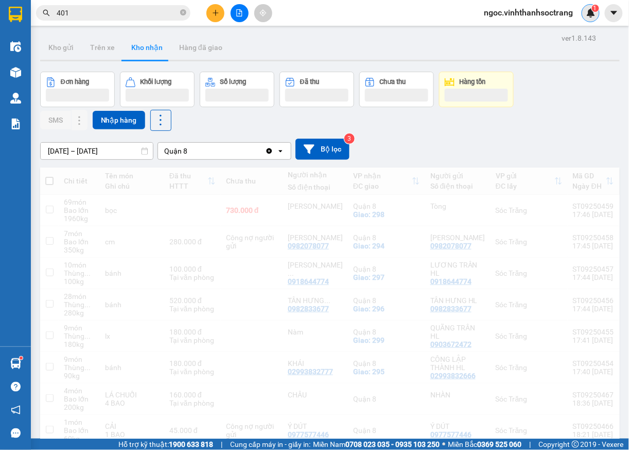
click at [592, 21] on div "1" at bounding box center [591, 13] width 18 height 18
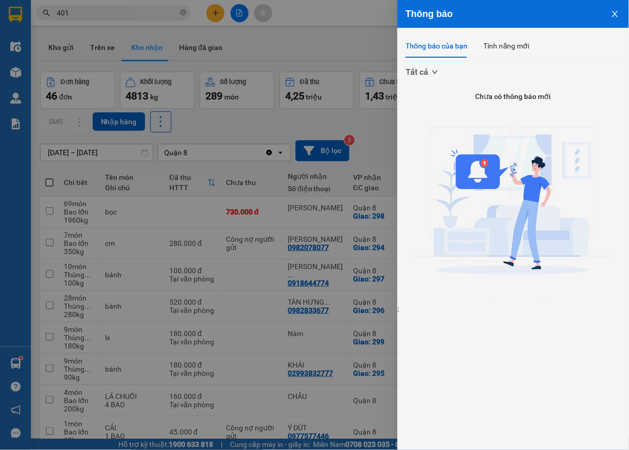
click at [338, 10] on div at bounding box center [314, 225] width 629 height 450
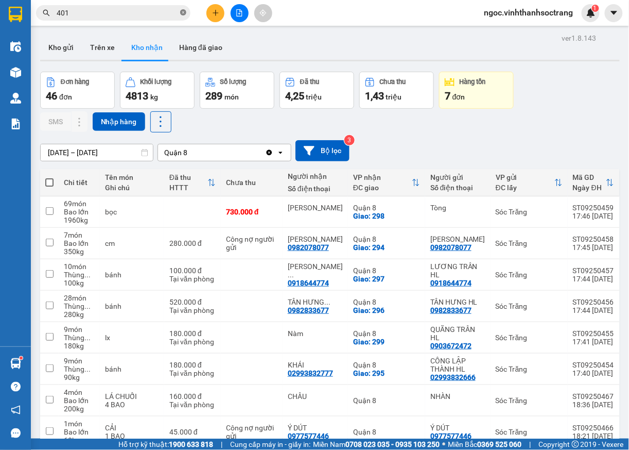
click at [184, 13] on icon "close-circle" at bounding box center [183, 12] width 6 height 6
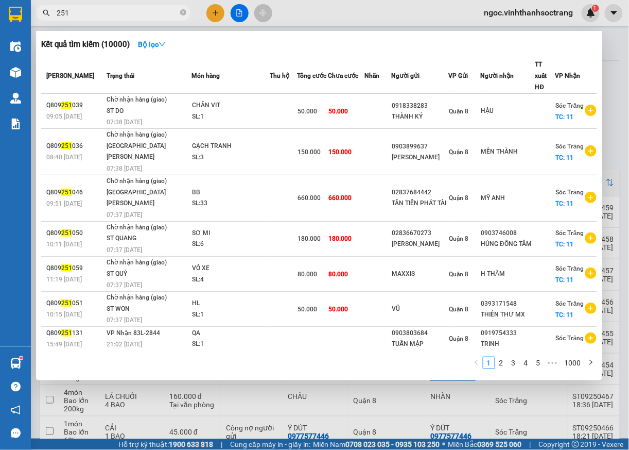
click at [57, 14] on input "251" at bounding box center [118, 12] width 122 height 11
type input "0251"
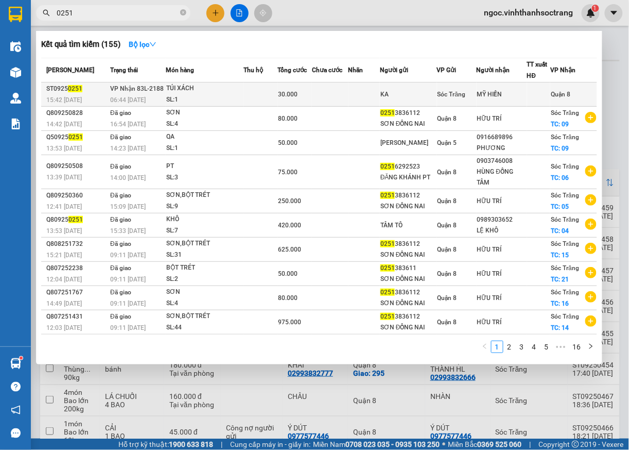
click at [569, 98] on div "Quận 8" at bounding box center [561, 94] width 20 height 11
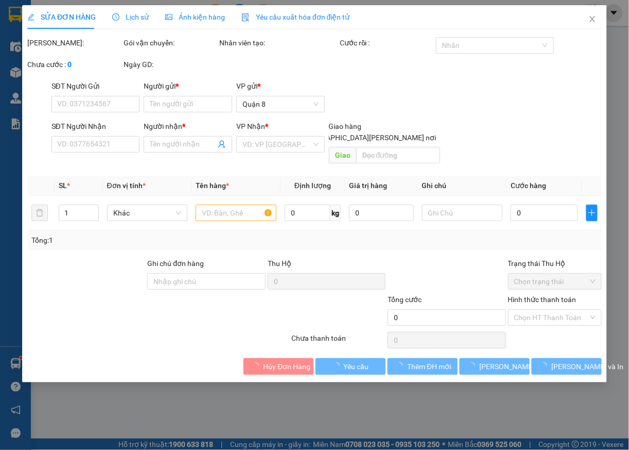
type input "KA"
type input "MỸ HIỀN"
type input "30.000"
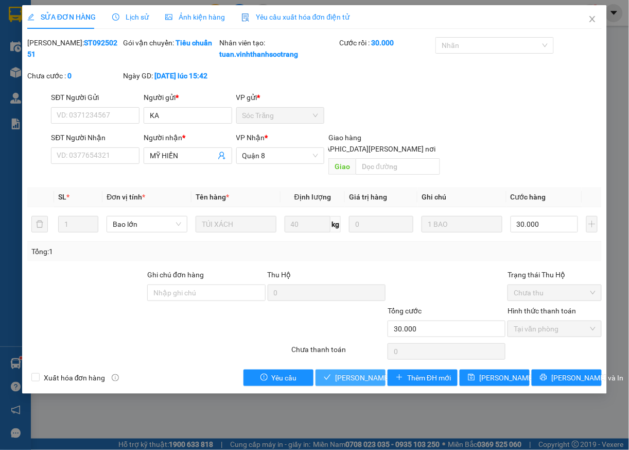
click at [367, 383] on span "[PERSON_NAME] và [PERSON_NAME] hàng" at bounding box center [404, 377] width 139 height 11
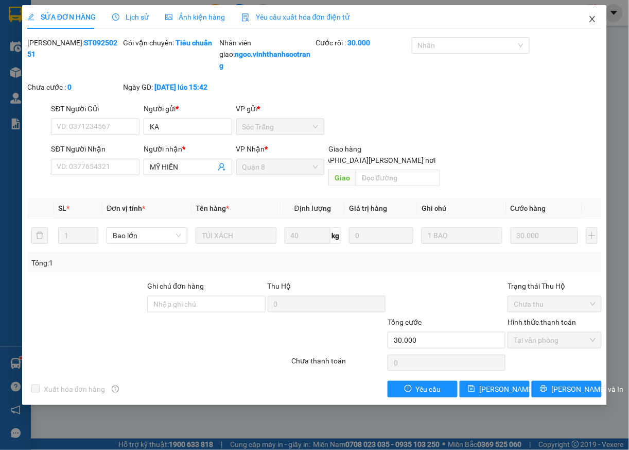
click at [591, 20] on icon "close" at bounding box center [593, 19] width 8 height 8
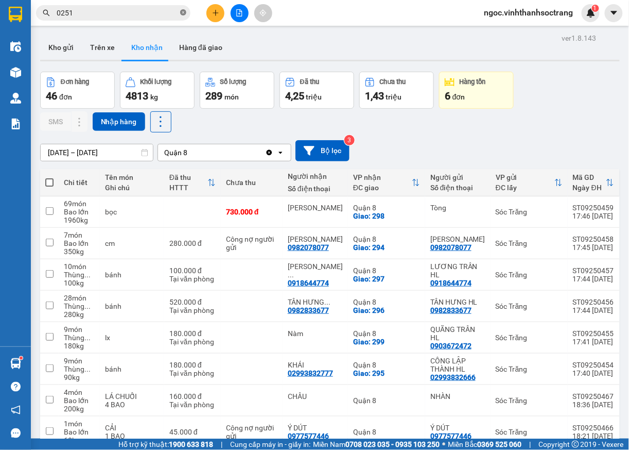
click at [184, 14] on icon "close-circle" at bounding box center [183, 12] width 6 height 6
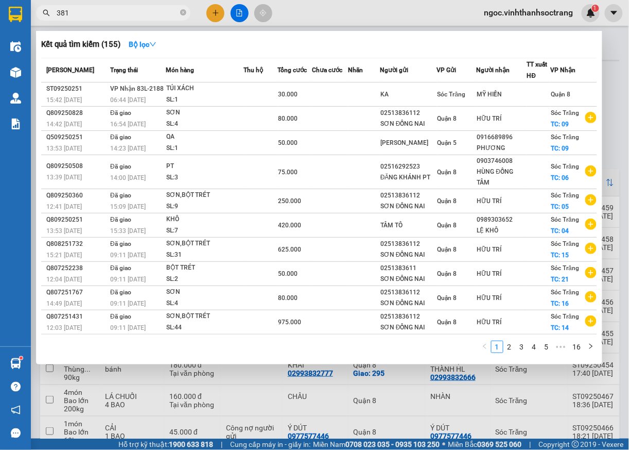
type input "381"
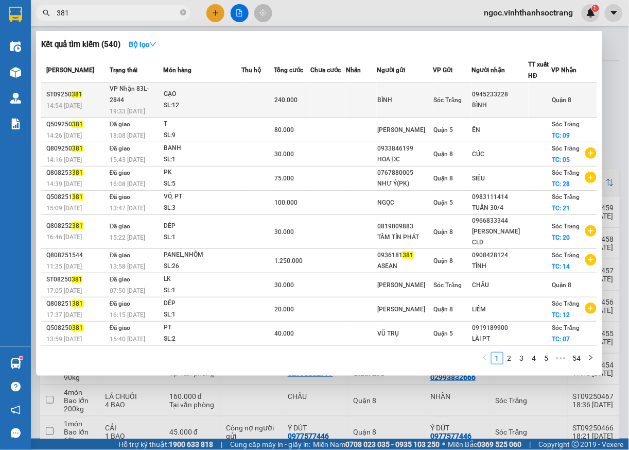
click at [568, 96] on span "Quận 8" at bounding box center [562, 99] width 20 height 7
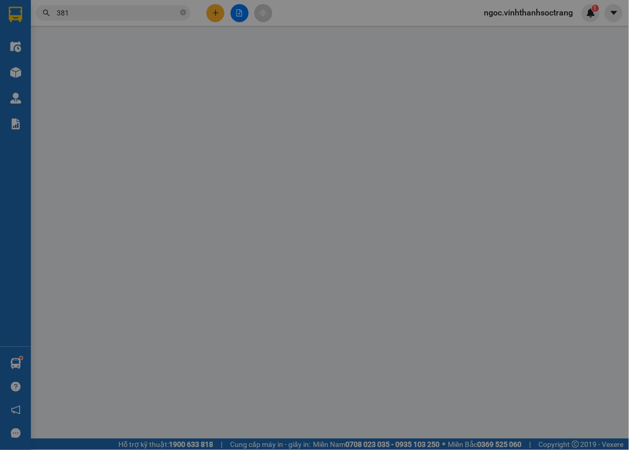
type input "BÌNH"
type input "0945233228"
type input "BÌNH"
type input "240.000"
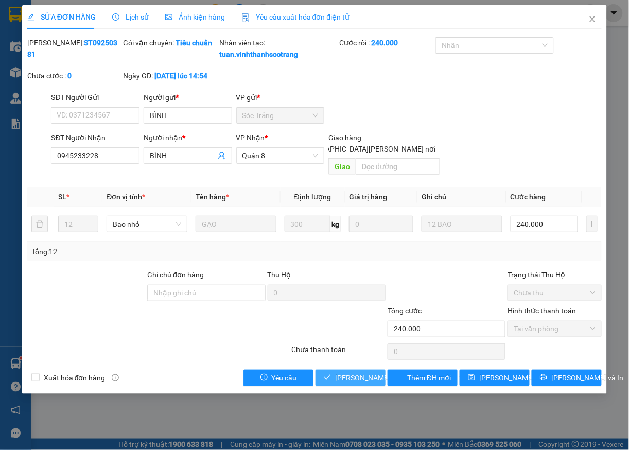
click at [345, 382] on span "[PERSON_NAME] và [PERSON_NAME] hàng" at bounding box center [404, 377] width 139 height 11
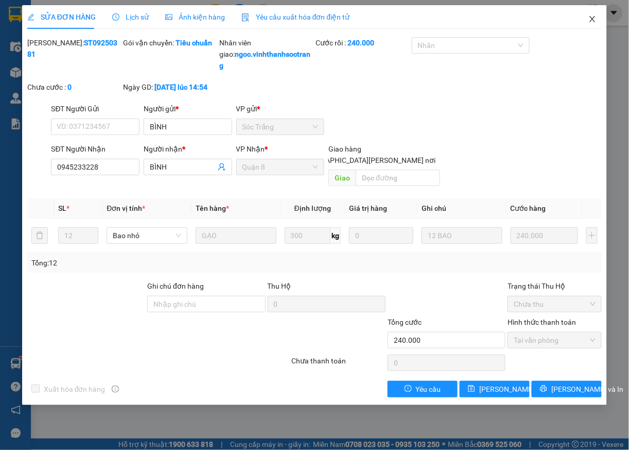
click at [590, 24] on span "Close" at bounding box center [592, 19] width 29 height 29
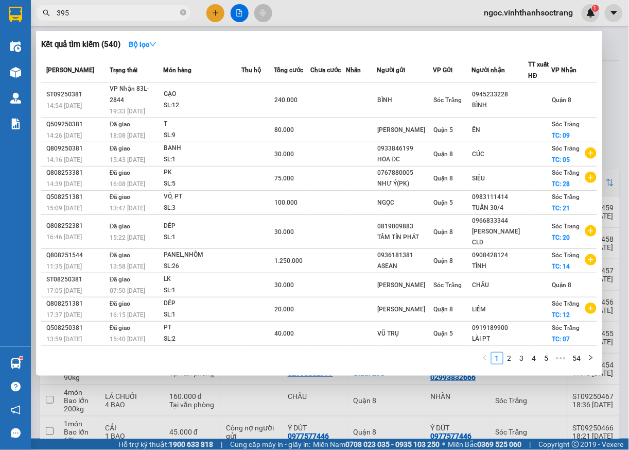
type input "395"
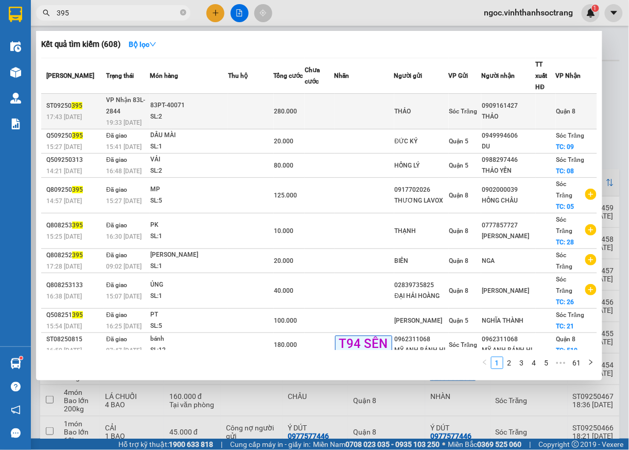
click at [557, 108] on span "Quận 8" at bounding box center [567, 111] width 20 height 7
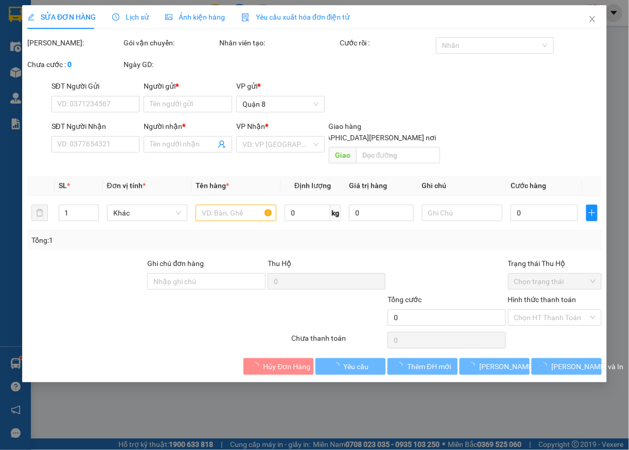
type input "THẢO"
type input "0909161427"
type input "THẢO"
type input "280.000"
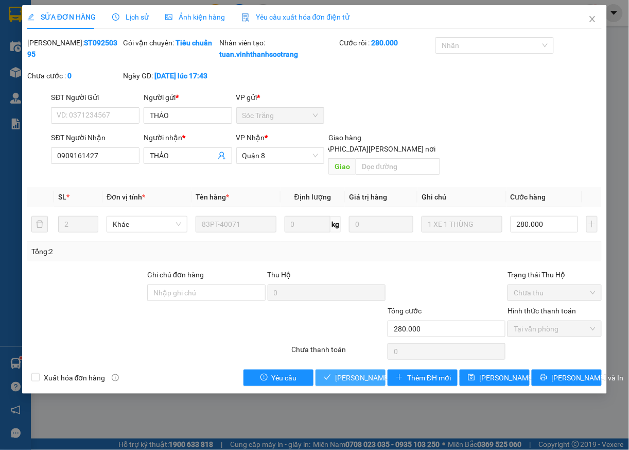
click at [362, 381] on span "[PERSON_NAME] và Giao hàng" at bounding box center [404, 377] width 139 height 11
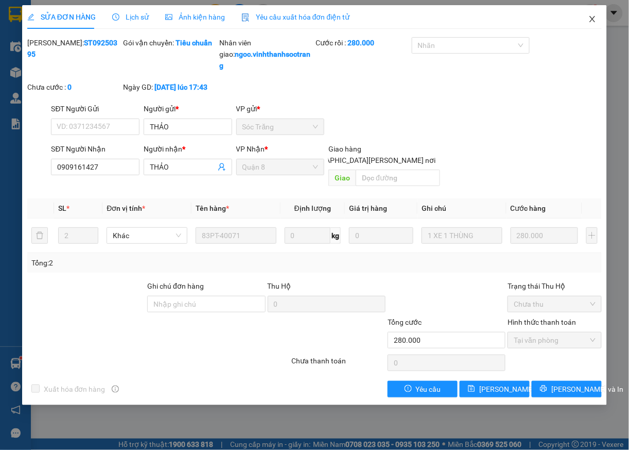
click at [592, 17] on icon "close" at bounding box center [593, 19] width 8 height 8
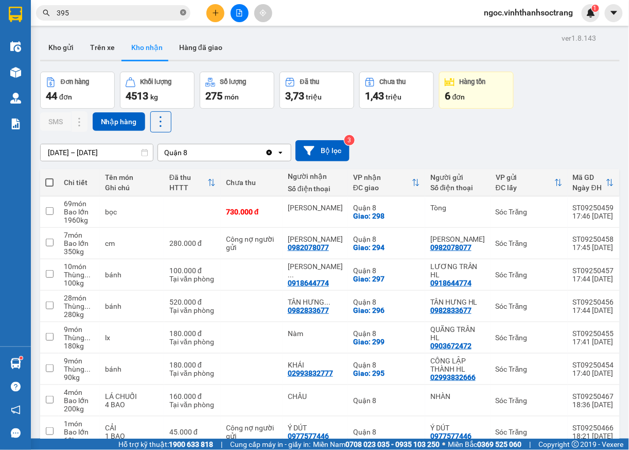
click at [184, 10] on icon "close-circle" at bounding box center [183, 12] width 6 height 6
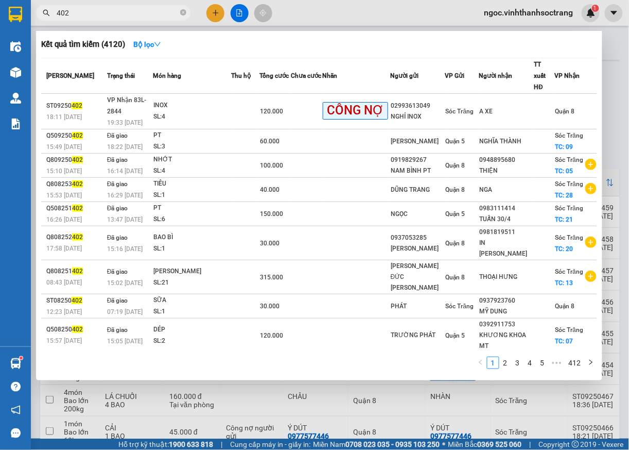
type input "402"
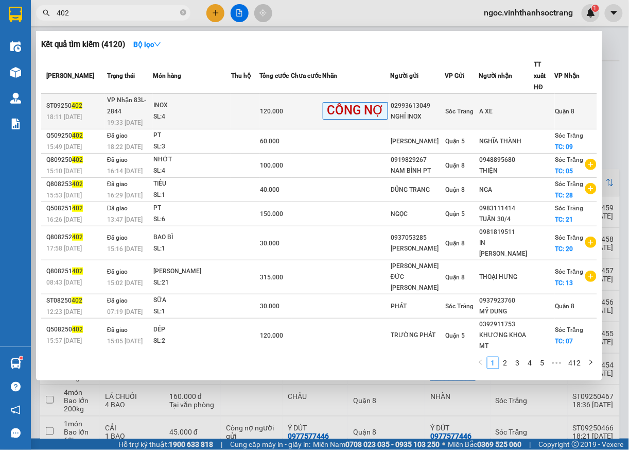
click at [560, 108] on span "Quận 8" at bounding box center [566, 111] width 20 height 7
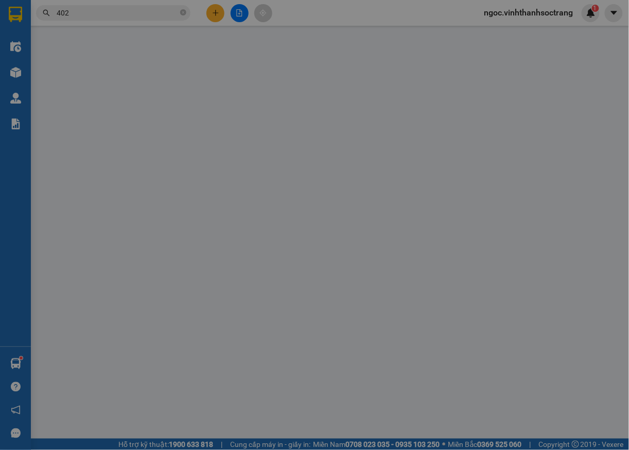
type input "02993613049"
type input "NGHỈ INOX"
type input "A XE"
type input "120.000"
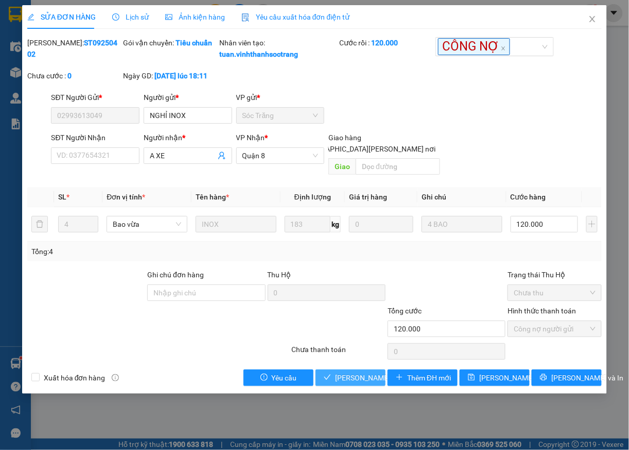
click at [367, 379] on span "[PERSON_NAME] và Giao hàng" at bounding box center [404, 377] width 139 height 11
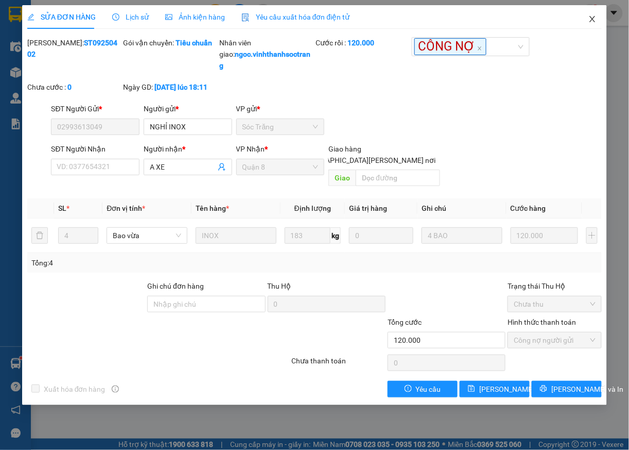
drag, startPoint x: 596, startPoint y: 23, endPoint x: 9, endPoint y: 87, distance: 590.1
click at [595, 23] on icon "close" at bounding box center [593, 19] width 8 height 8
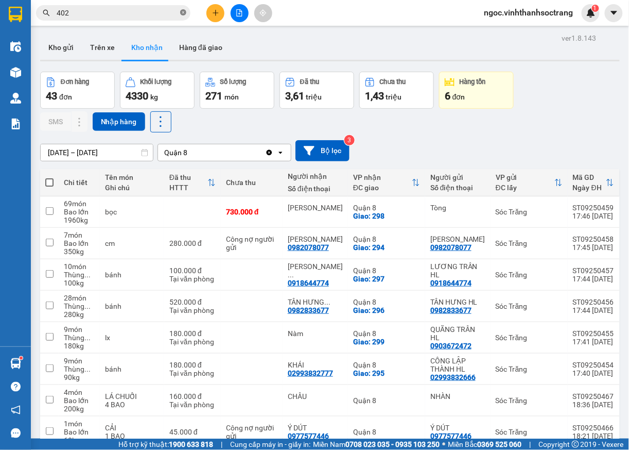
click at [183, 17] on span at bounding box center [183, 13] width 6 height 10
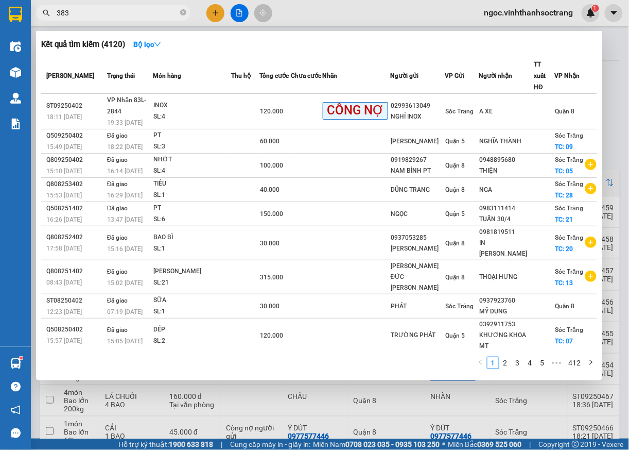
type input "383"
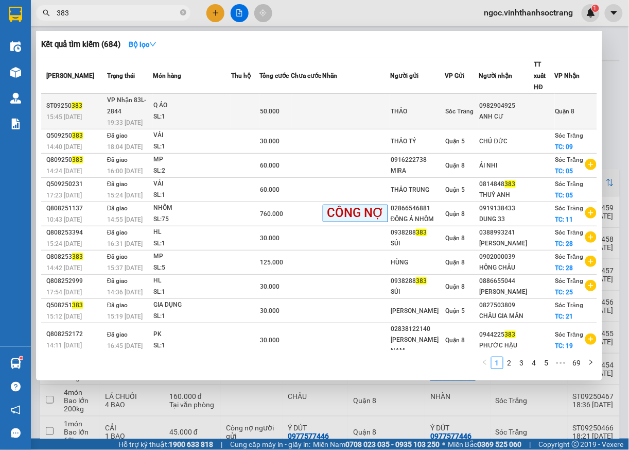
click at [568, 106] on div "Quận 8" at bounding box center [566, 111] width 20 height 11
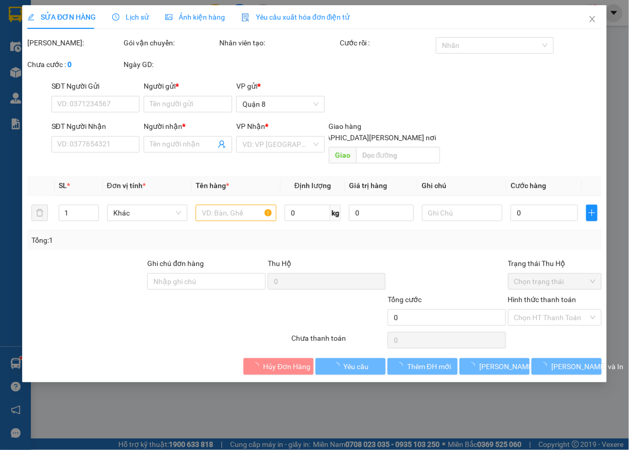
type input "THẢO"
type input "0982904925"
type input "ANH CƯ"
type input "50.000"
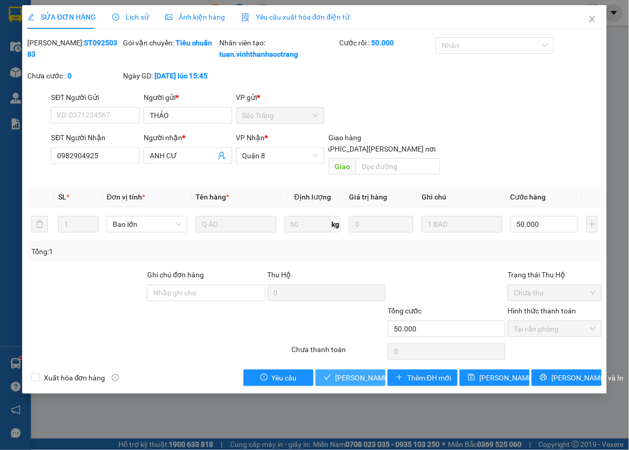
click at [375, 380] on span "[PERSON_NAME] và [PERSON_NAME] hàng" at bounding box center [404, 377] width 139 height 11
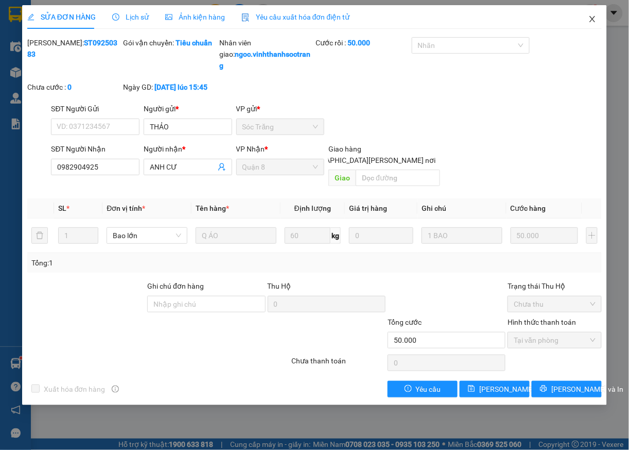
click at [588, 13] on span "Close" at bounding box center [592, 19] width 29 height 29
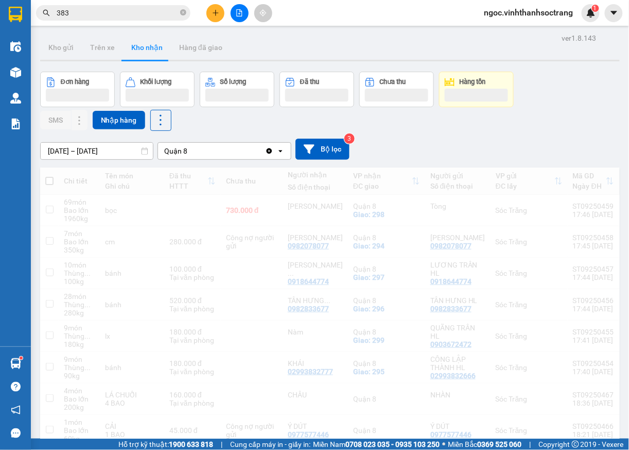
click at [108, 14] on input "383" at bounding box center [118, 12] width 122 height 11
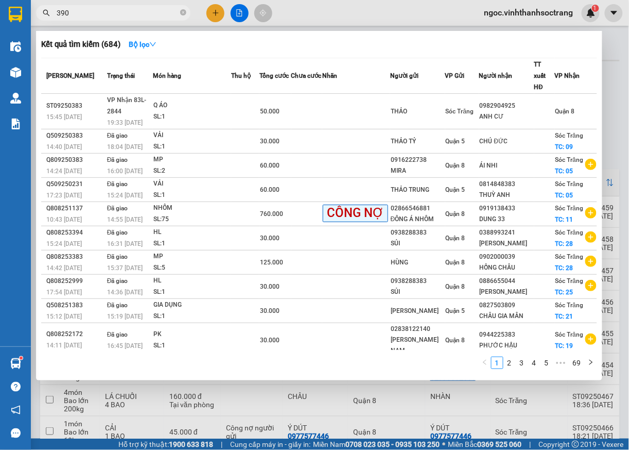
type input "390"
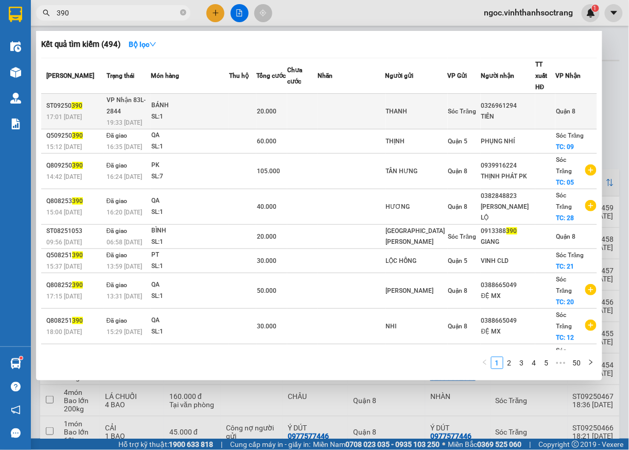
click at [568, 108] on span "Quận 8" at bounding box center [566, 111] width 20 height 7
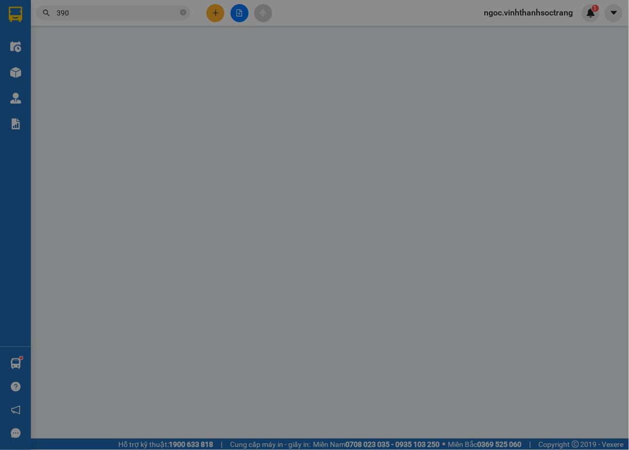
type input "THANH"
type input "0326961294"
type input "TIÊN"
type input "20.000"
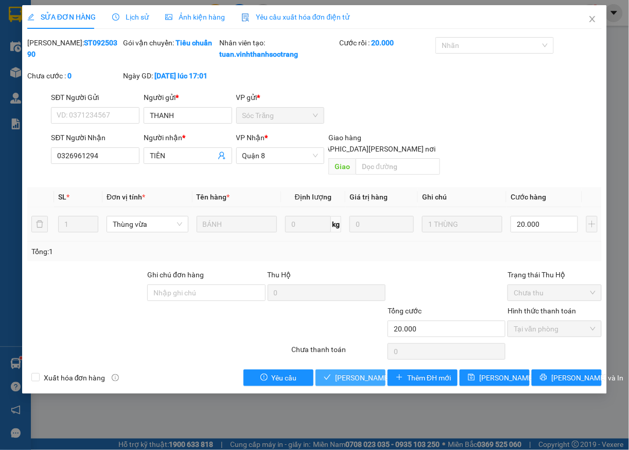
drag, startPoint x: 361, startPoint y: 375, endPoint x: 366, endPoint y: 367, distance: 9.3
click at [361, 375] on span "[PERSON_NAME] và [PERSON_NAME] hàng" at bounding box center [404, 377] width 139 height 11
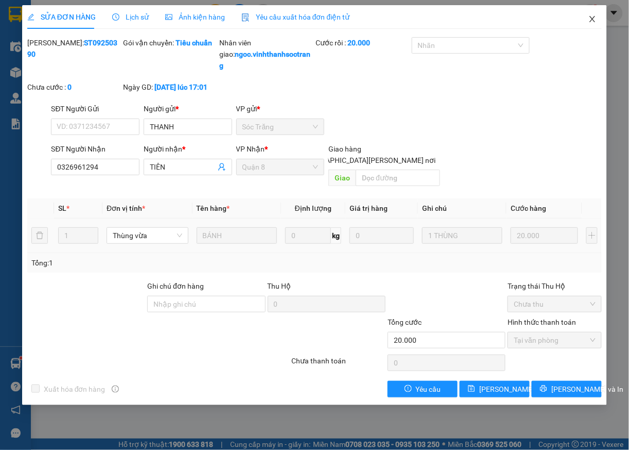
click at [592, 15] on icon "close" at bounding box center [593, 19] width 8 height 8
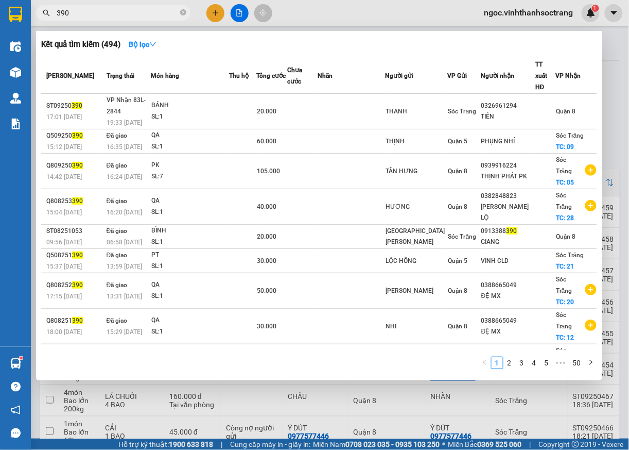
click at [126, 13] on input "390" at bounding box center [118, 12] width 122 height 11
type input "394"
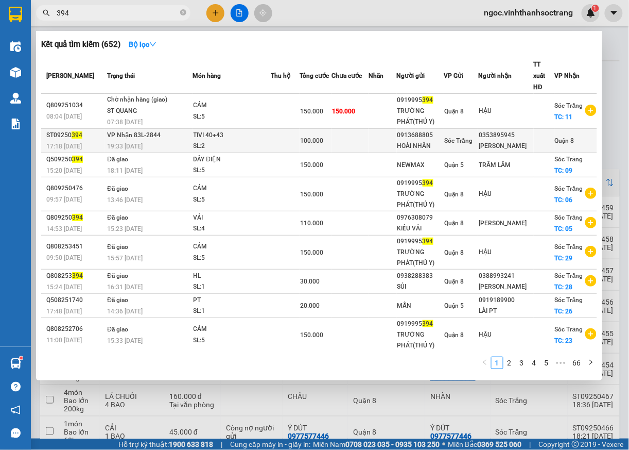
click at [569, 140] on span "Quận 8" at bounding box center [565, 140] width 20 height 7
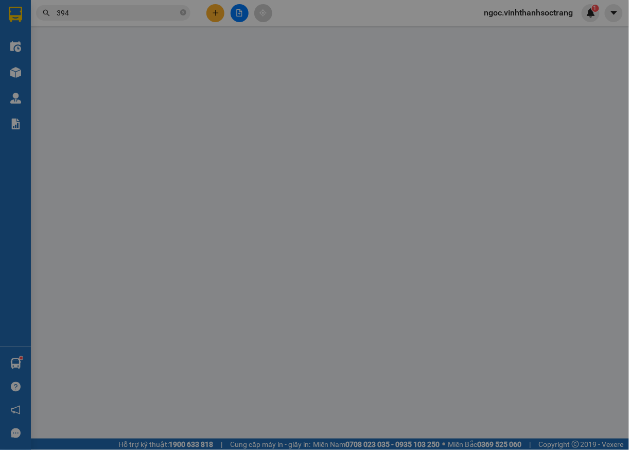
type input "0913688805"
type input "HOÀI NHÂN"
type input "0353895945"
type input "MINH NHẬT TIVI"
type input "100.000"
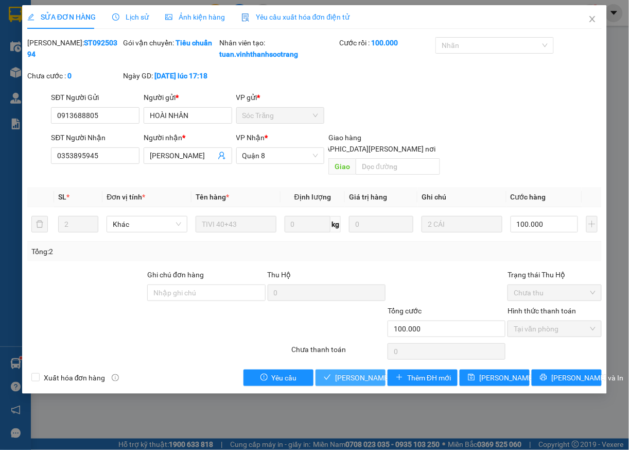
click at [355, 375] on span "[PERSON_NAME] và [PERSON_NAME] hàng" at bounding box center [404, 377] width 139 height 11
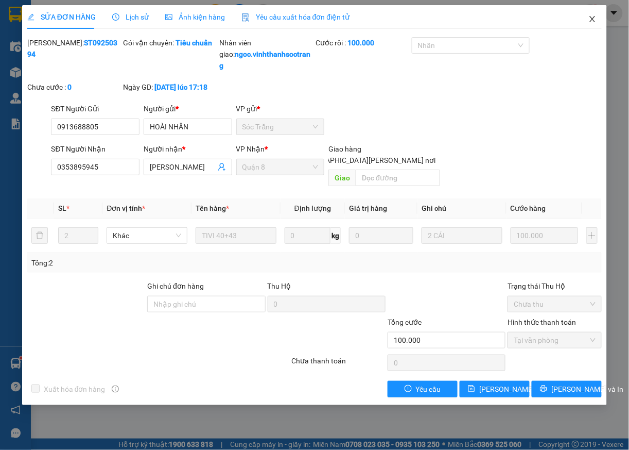
click at [590, 21] on icon "close" at bounding box center [593, 19] width 8 height 8
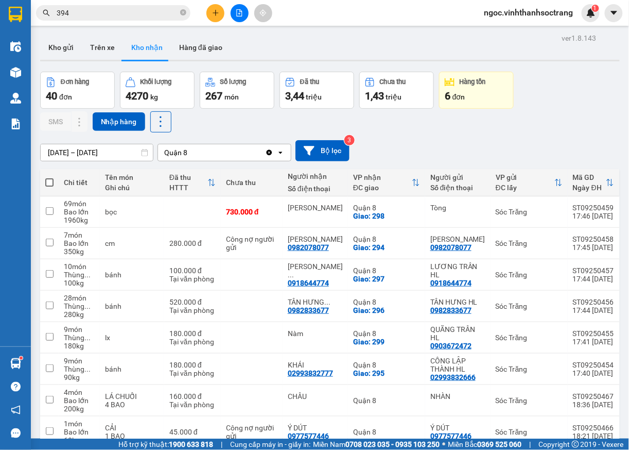
click at [178, 15] on span "394" at bounding box center [113, 12] width 155 height 15
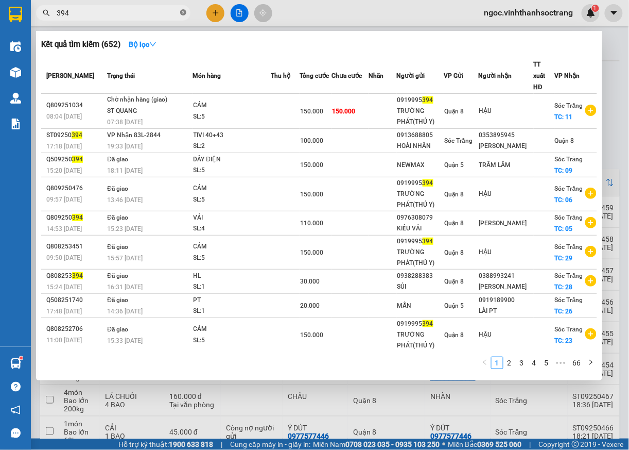
click at [185, 15] on icon "close-circle" at bounding box center [183, 12] width 6 height 6
type input "404"
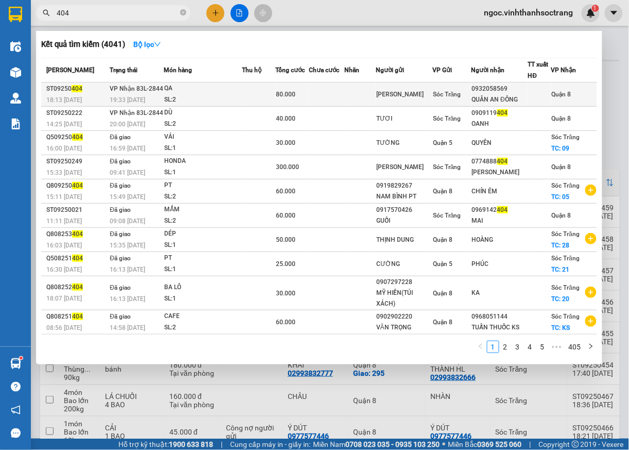
click at [557, 92] on span "Quận 8" at bounding box center [562, 94] width 20 height 7
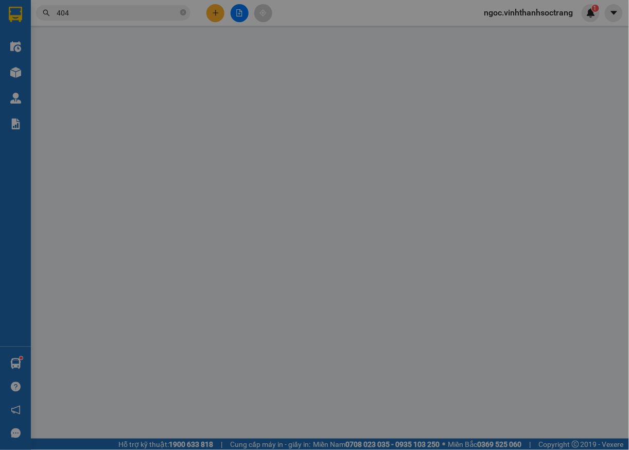
type input "[PERSON_NAME]"
type input "0932058569"
type input "QUÂN AN ĐÔNG"
type input "80.000"
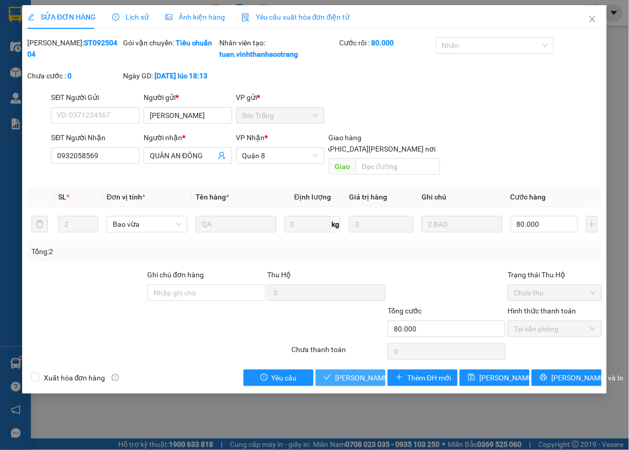
click at [353, 374] on span "[PERSON_NAME] và [PERSON_NAME] hàng" at bounding box center [404, 377] width 139 height 11
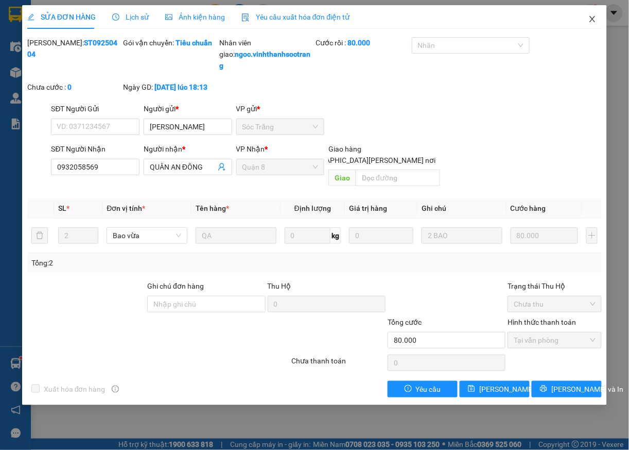
click at [598, 21] on span "Close" at bounding box center [592, 19] width 29 height 29
